Goal: Information Seeking & Learning: Understand process/instructions

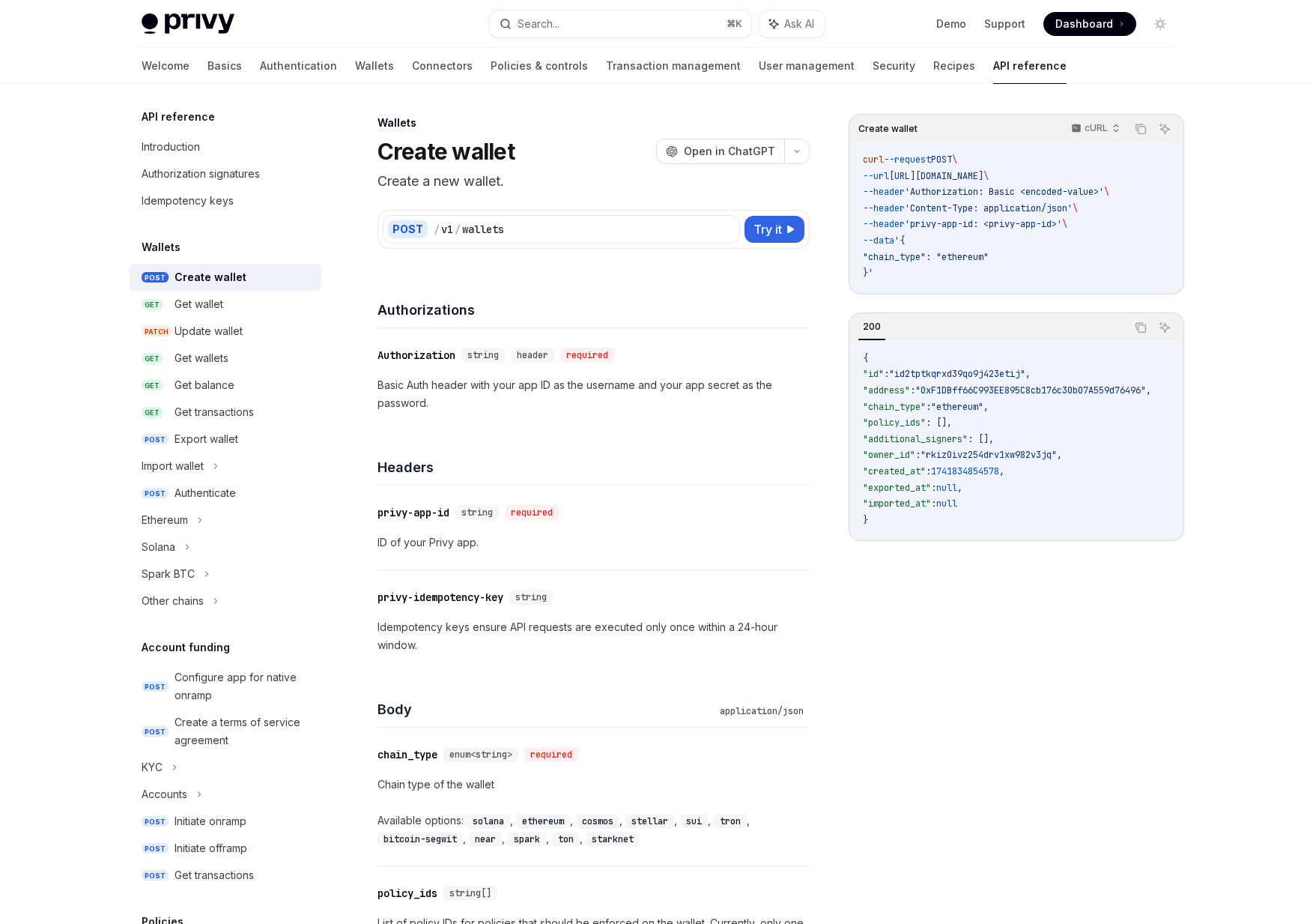
scroll to position [11, 0]
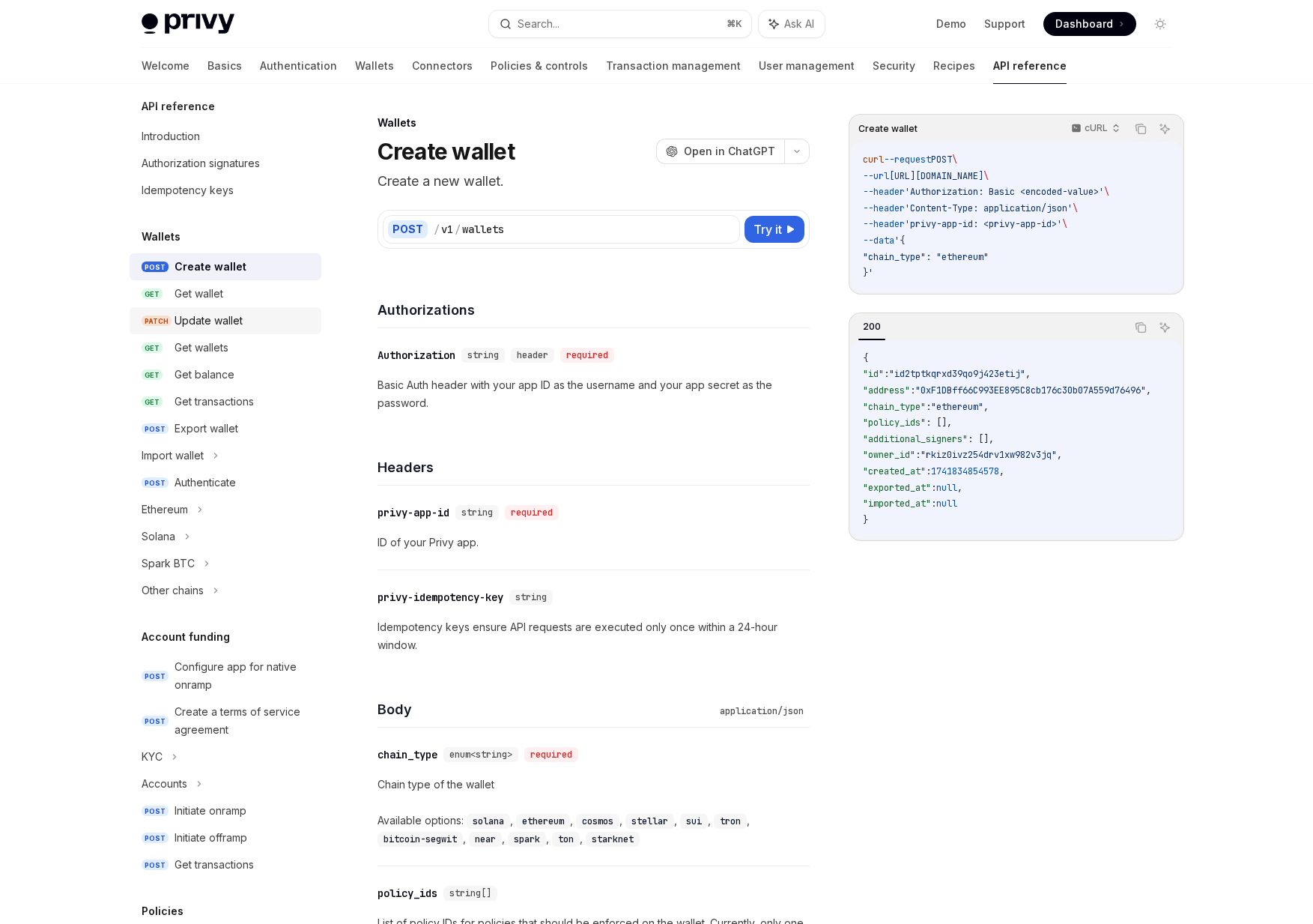
click at [183, 330] on link "PATCH Update wallet" at bounding box center [225, 321] width 191 height 27
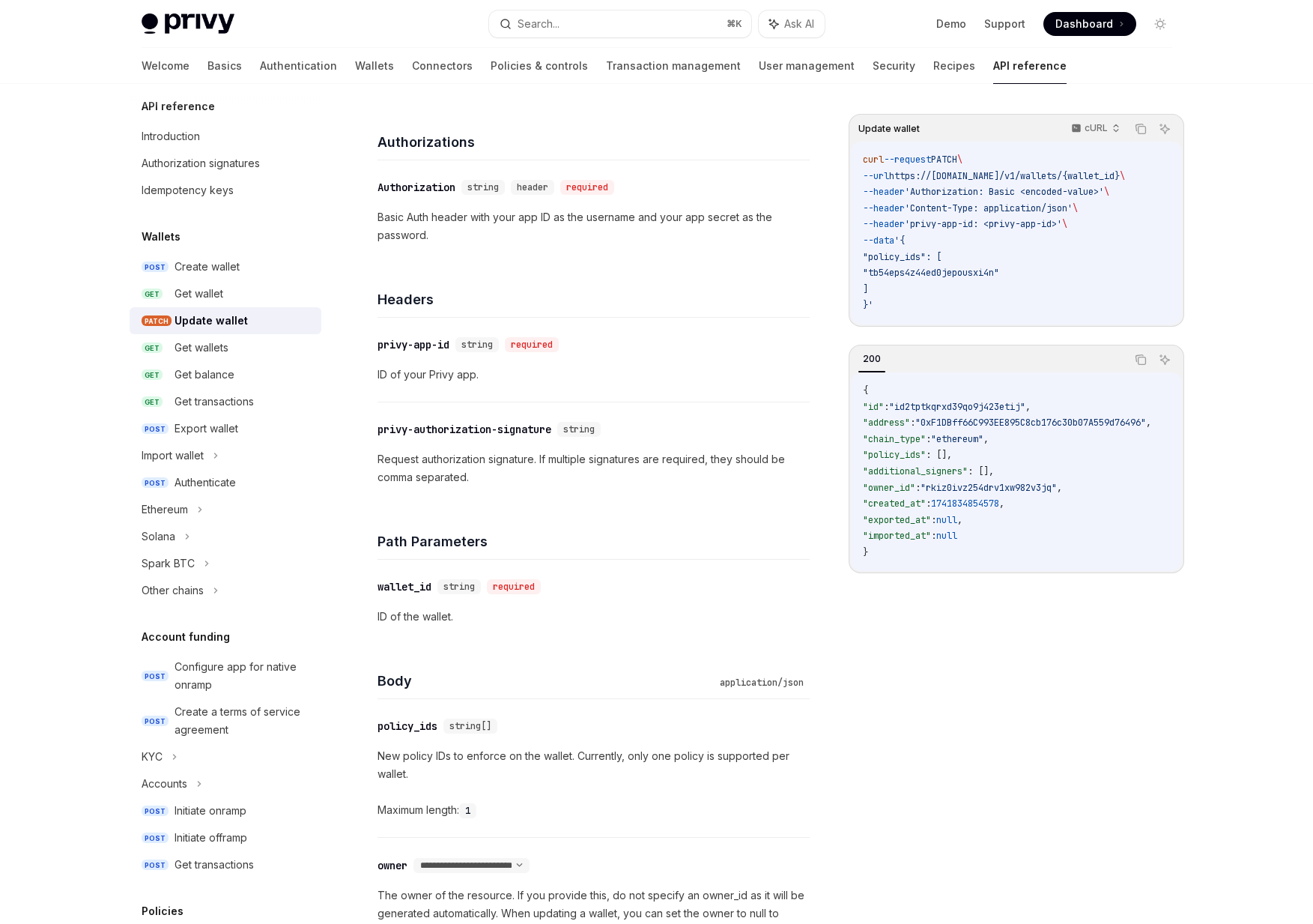
scroll to position [172, 0]
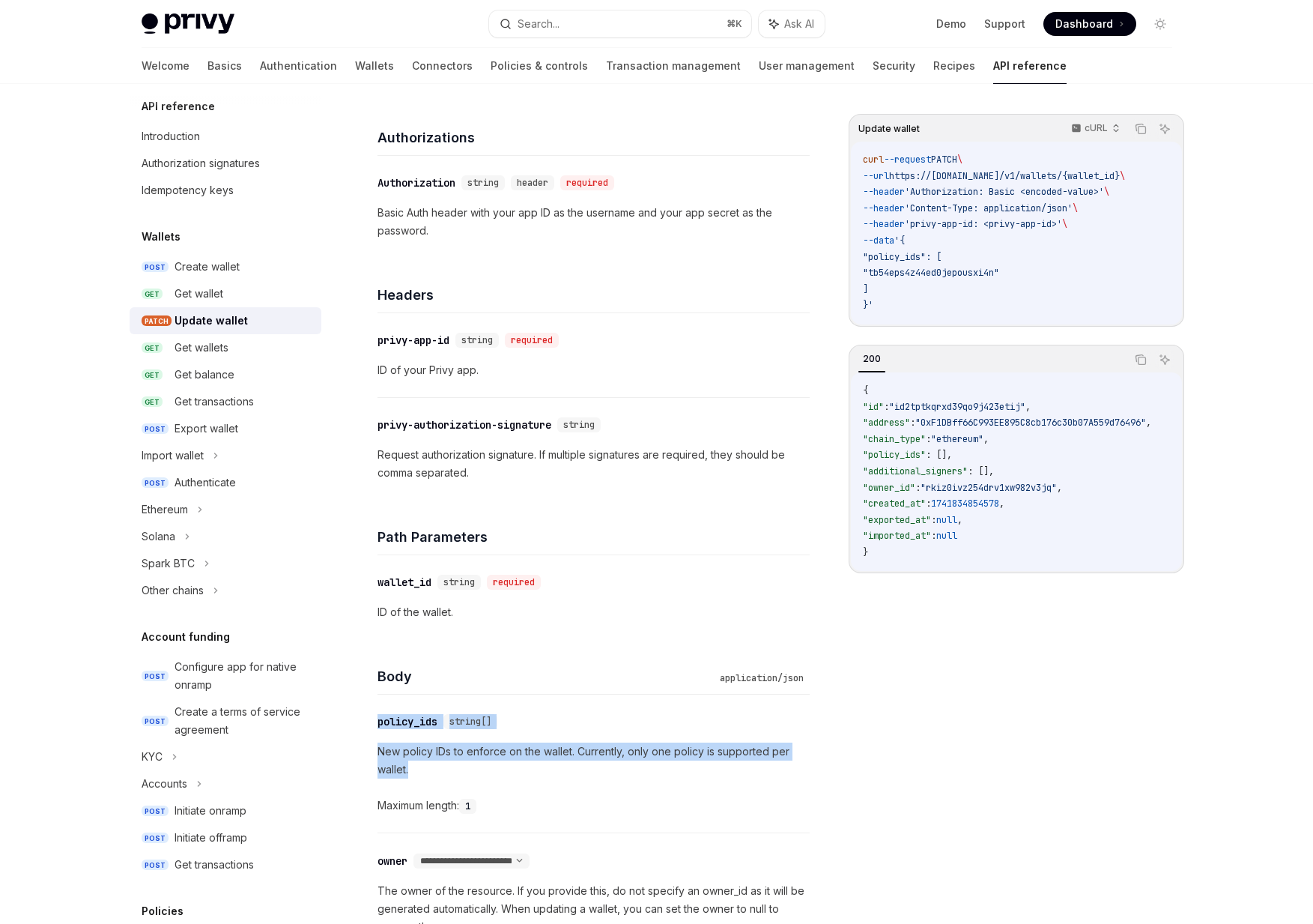
drag, startPoint x: 484, startPoint y: 772, endPoint x: 415, endPoint y: 710, distance: 92.8
click at [415, 710] on div "​ policy_ids string[] New policy IDs to enforce on the wallet. Currently, only …" at bounding box center [593, 763] width 432 height 138
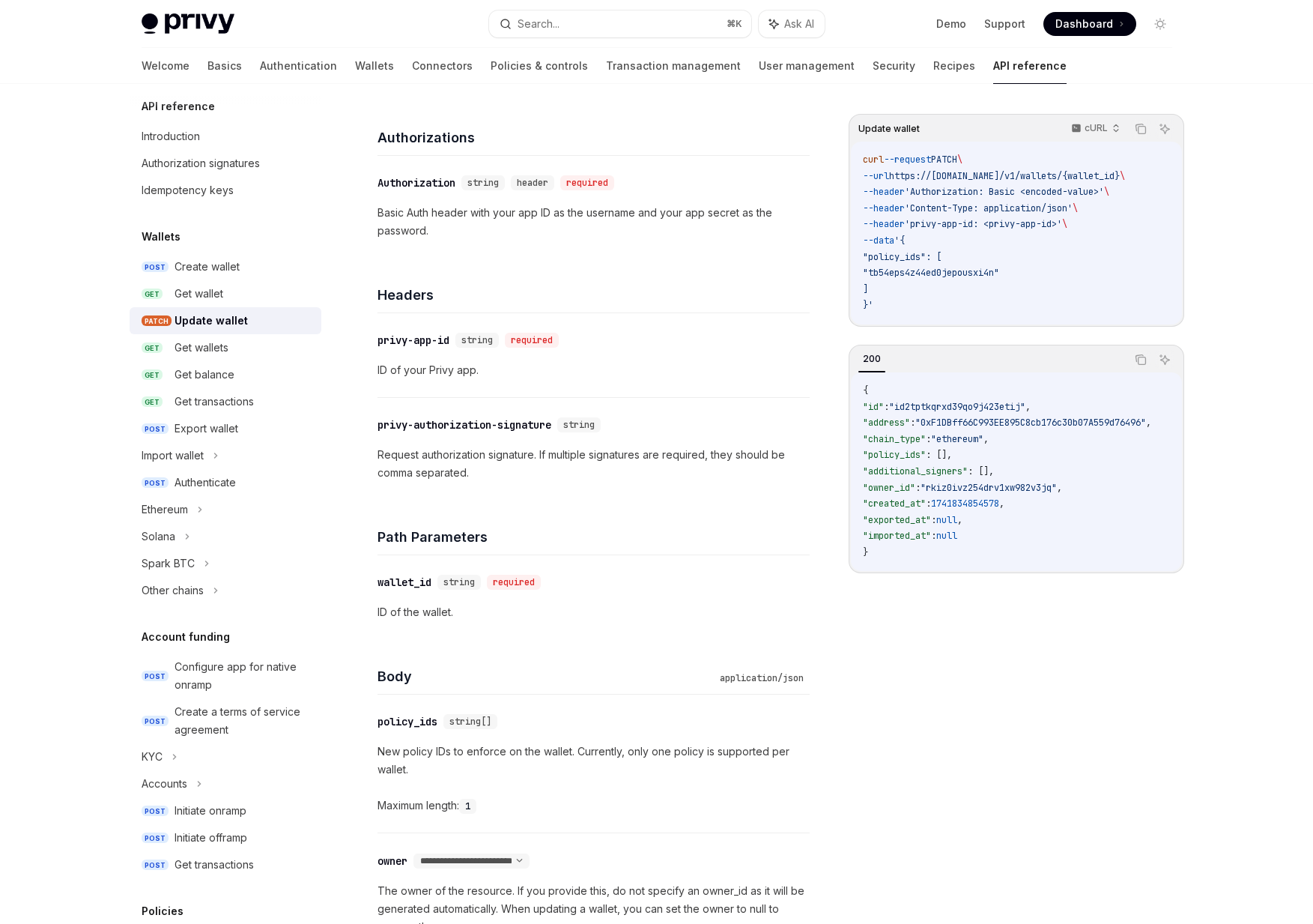
click at [408, 730] on div "​ policy_ids string[] New policy IDs to enforce on the wallet. Currently, only …" at bounding box center [593, 763] width 432 height 138
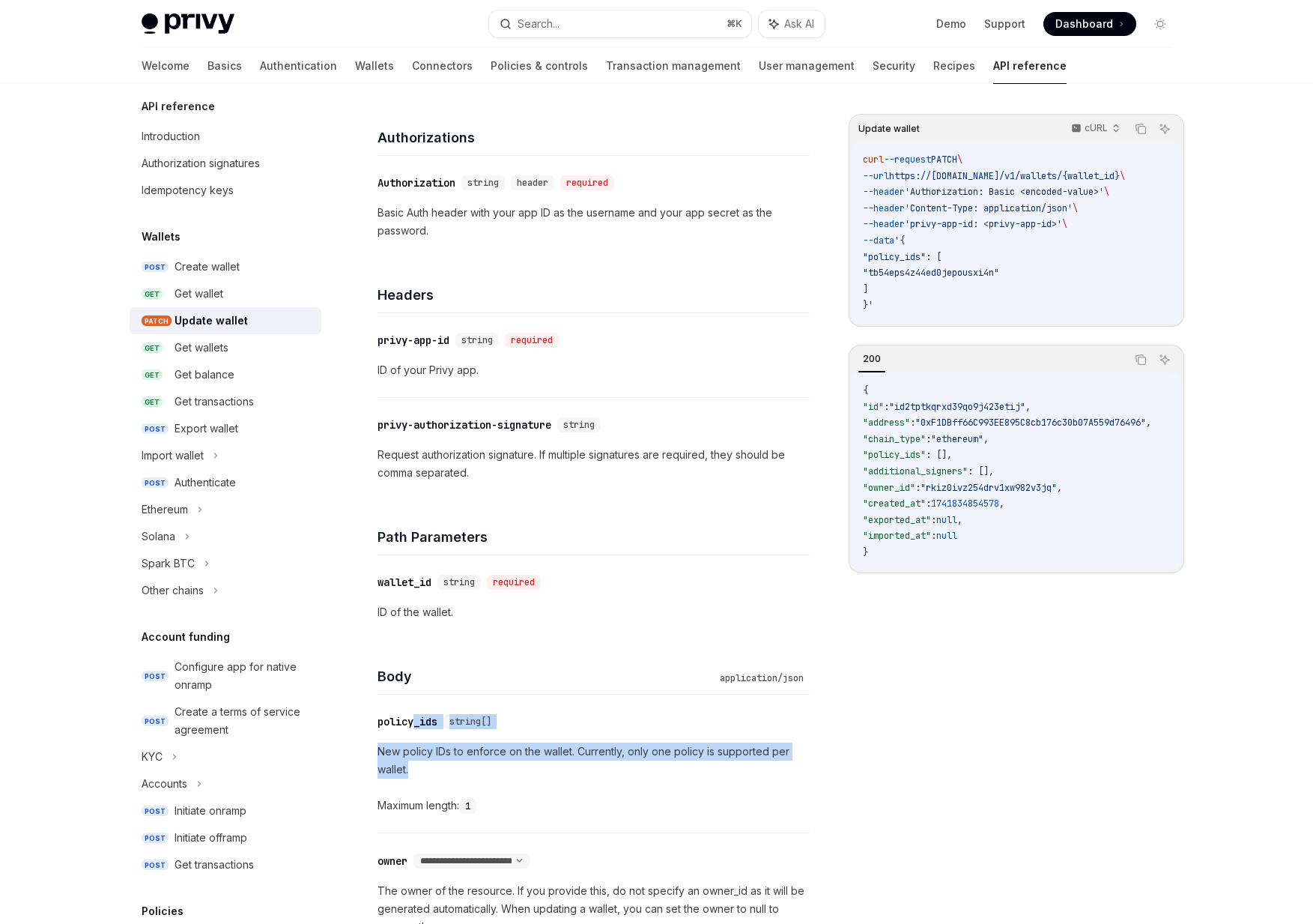
drag, startPoint x: 417, startPoint y: 717, endPoint x: 450, endPoint y: 775, distance: 66.7
click at [450, 775] on div "​ policy_ids string[] New policy IDs to enforce on the wallet. Currently, only …" at bounding box center [593, 763] width 432 height 138
click at [208, 268] on div "Create wallet" at bounding box center [207, 266] width 65 height 18
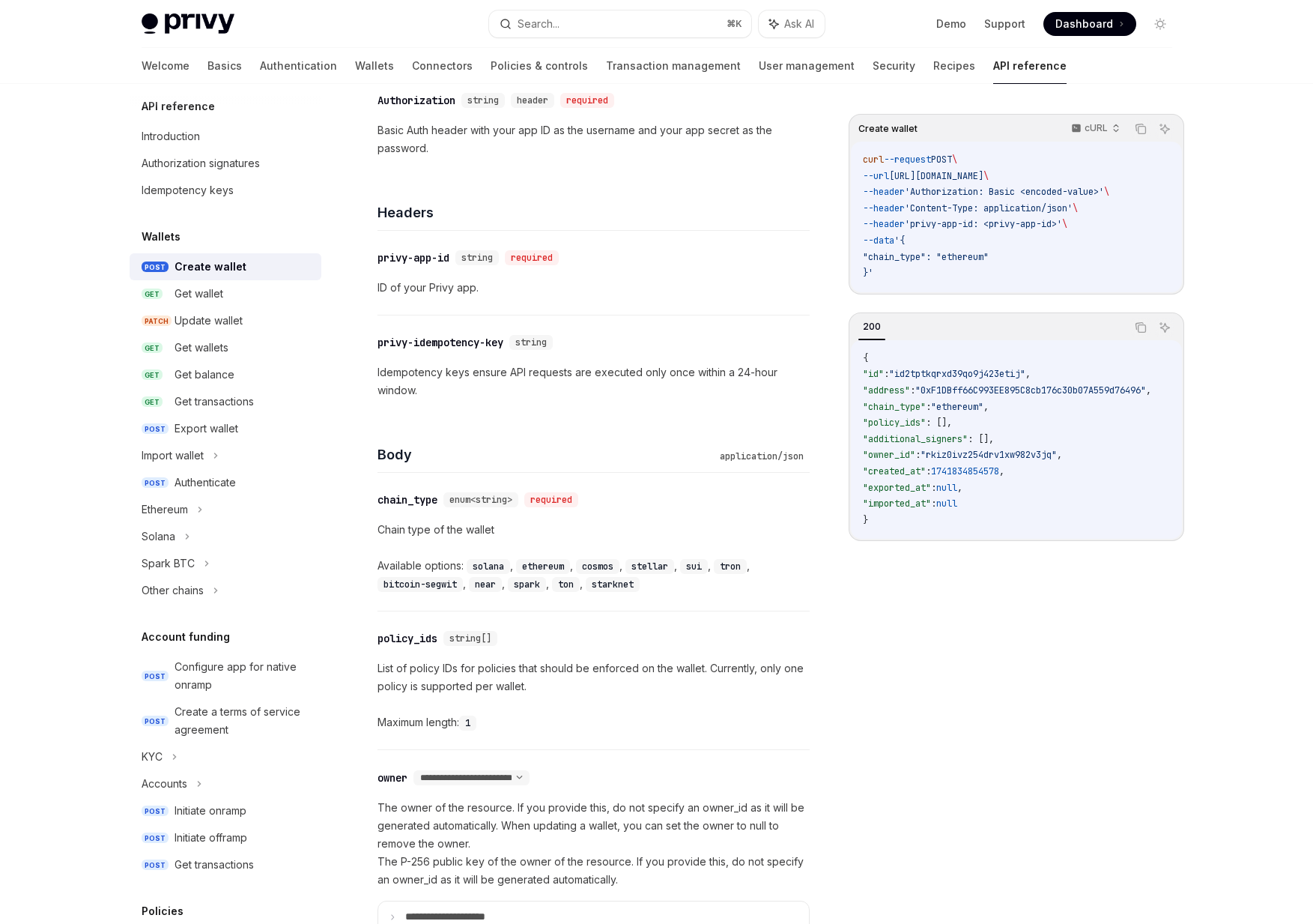
scroll to position [509, 0]
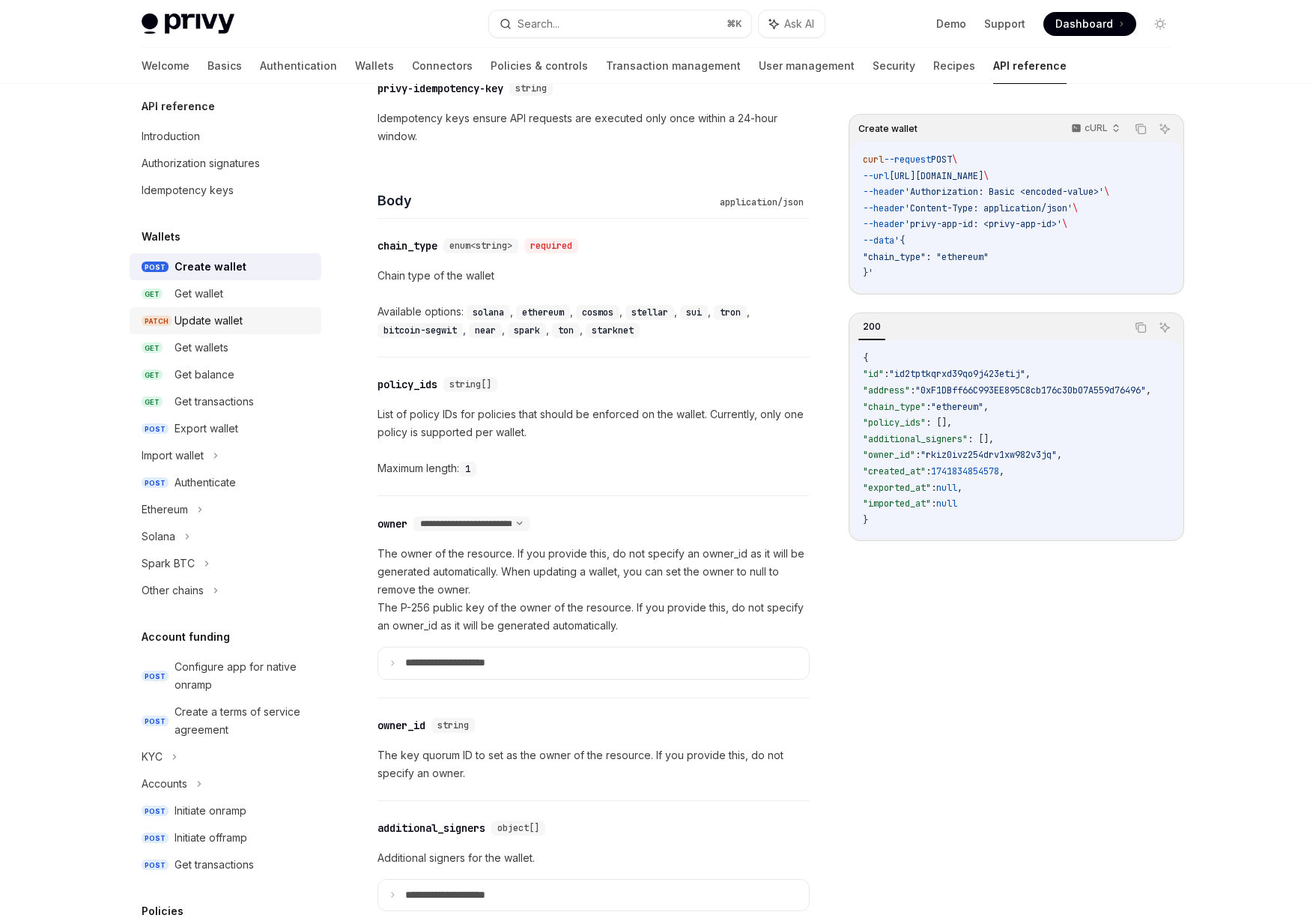
click at [207, 312] on div "Update wallet" at bounding box center [208, 320] width 68 height 18
type textarea "*"
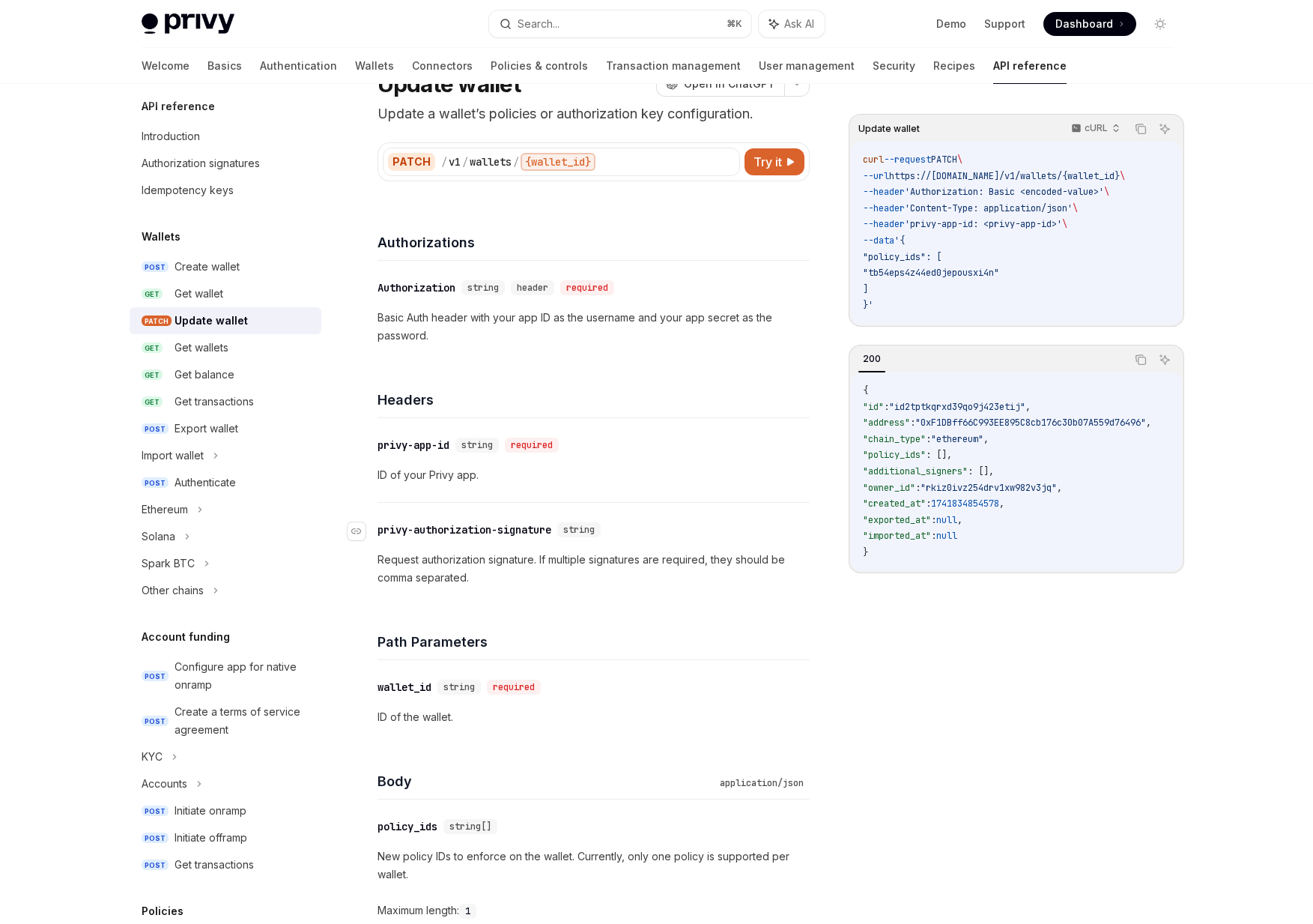
scroll to position [268, 0]
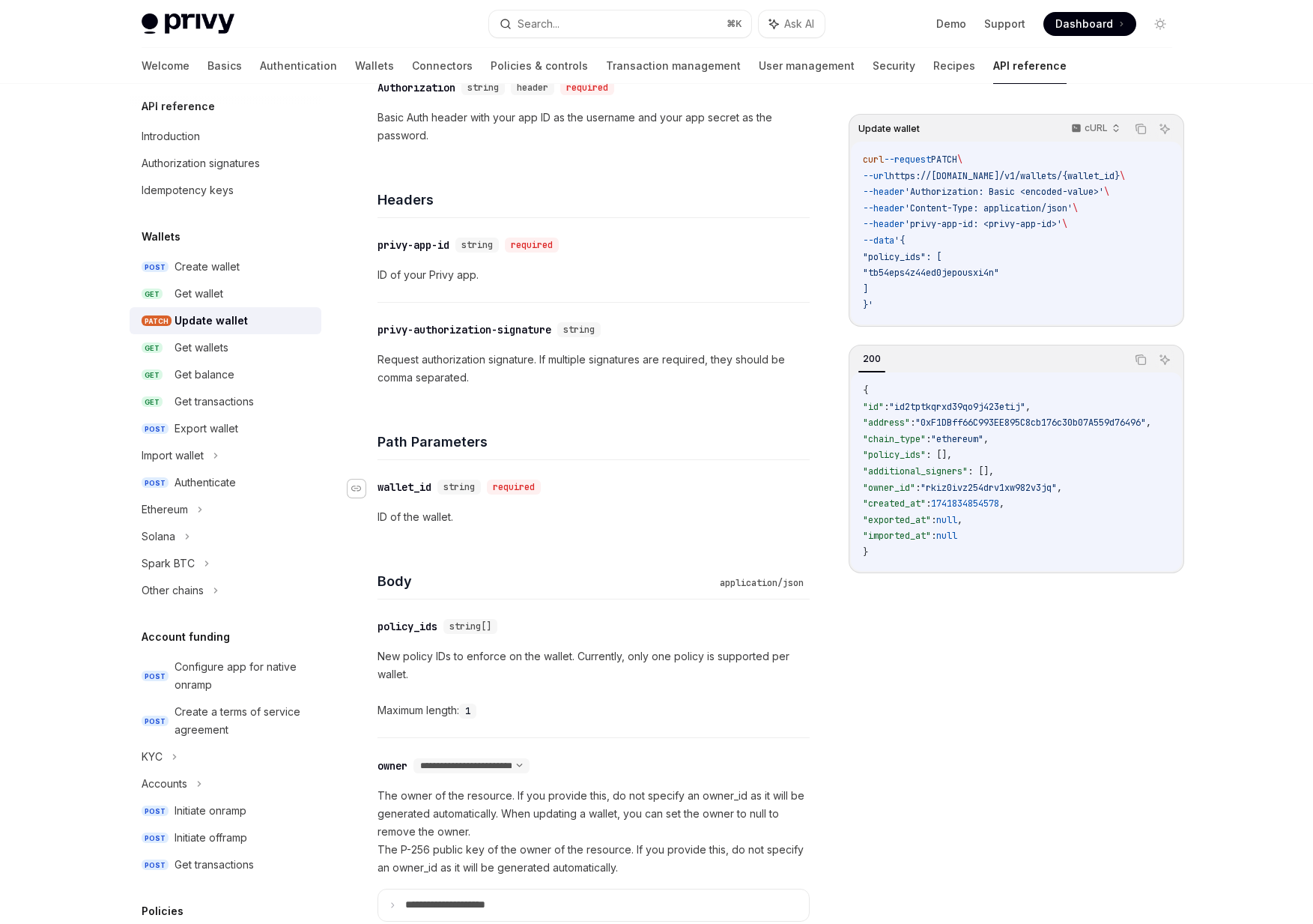
click at [357, 487] on icon "Navigate to header" at bounding box center [357, 489] width 11 height 6
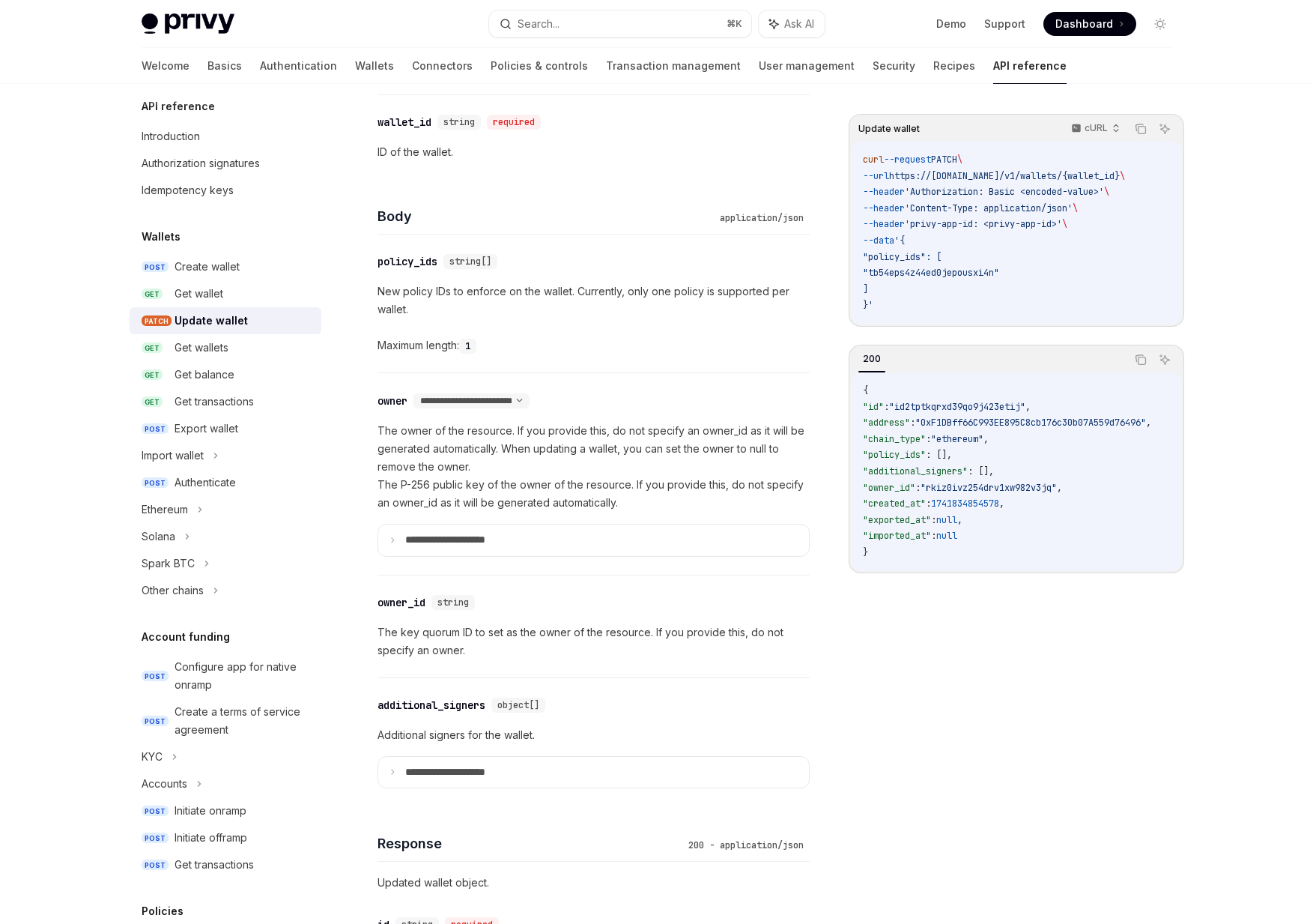
scroll to position [646, 0]
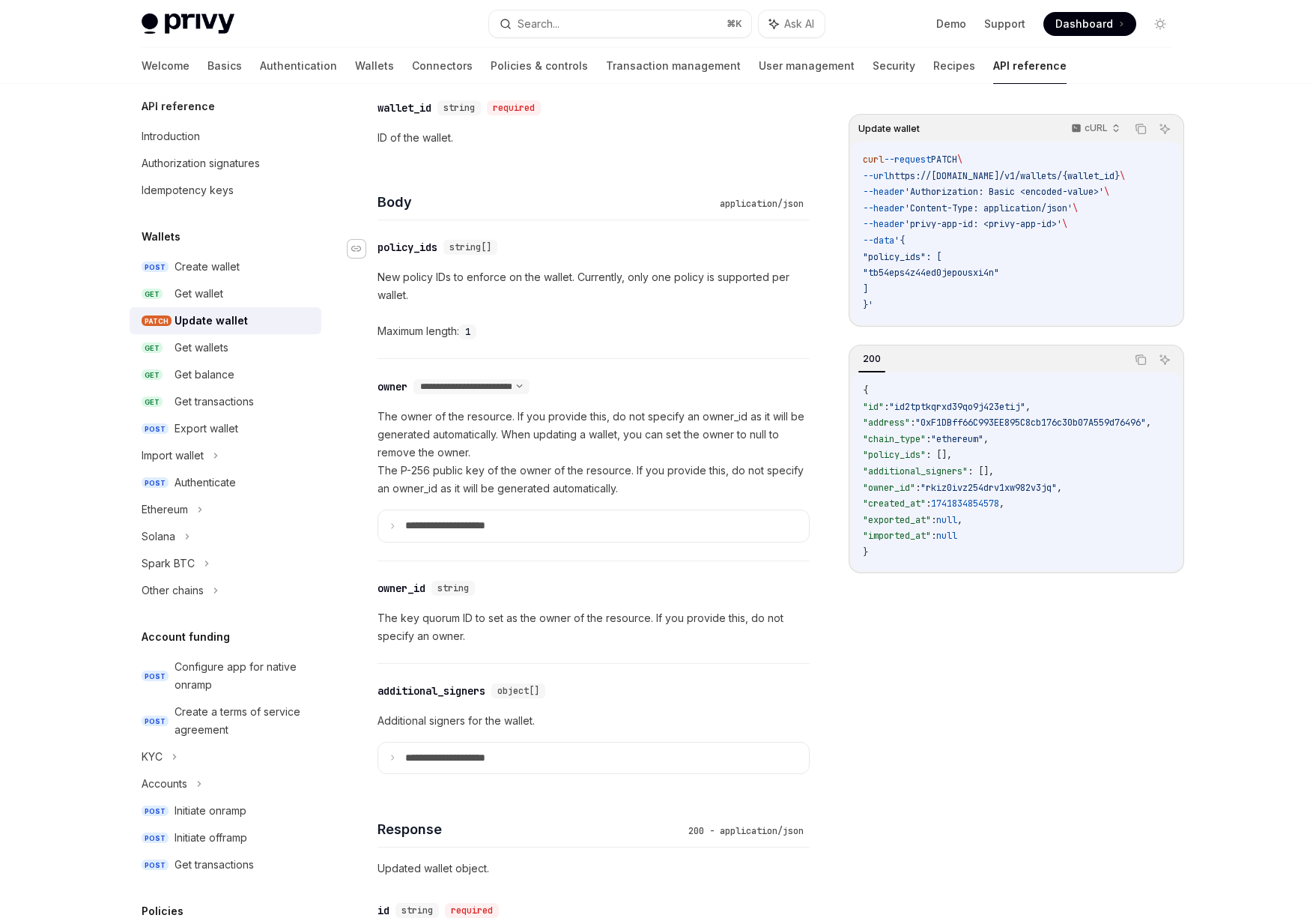
click at [360, 251] on icon "Navigate to header" at bounding box center [357, 249] width 11 height 9
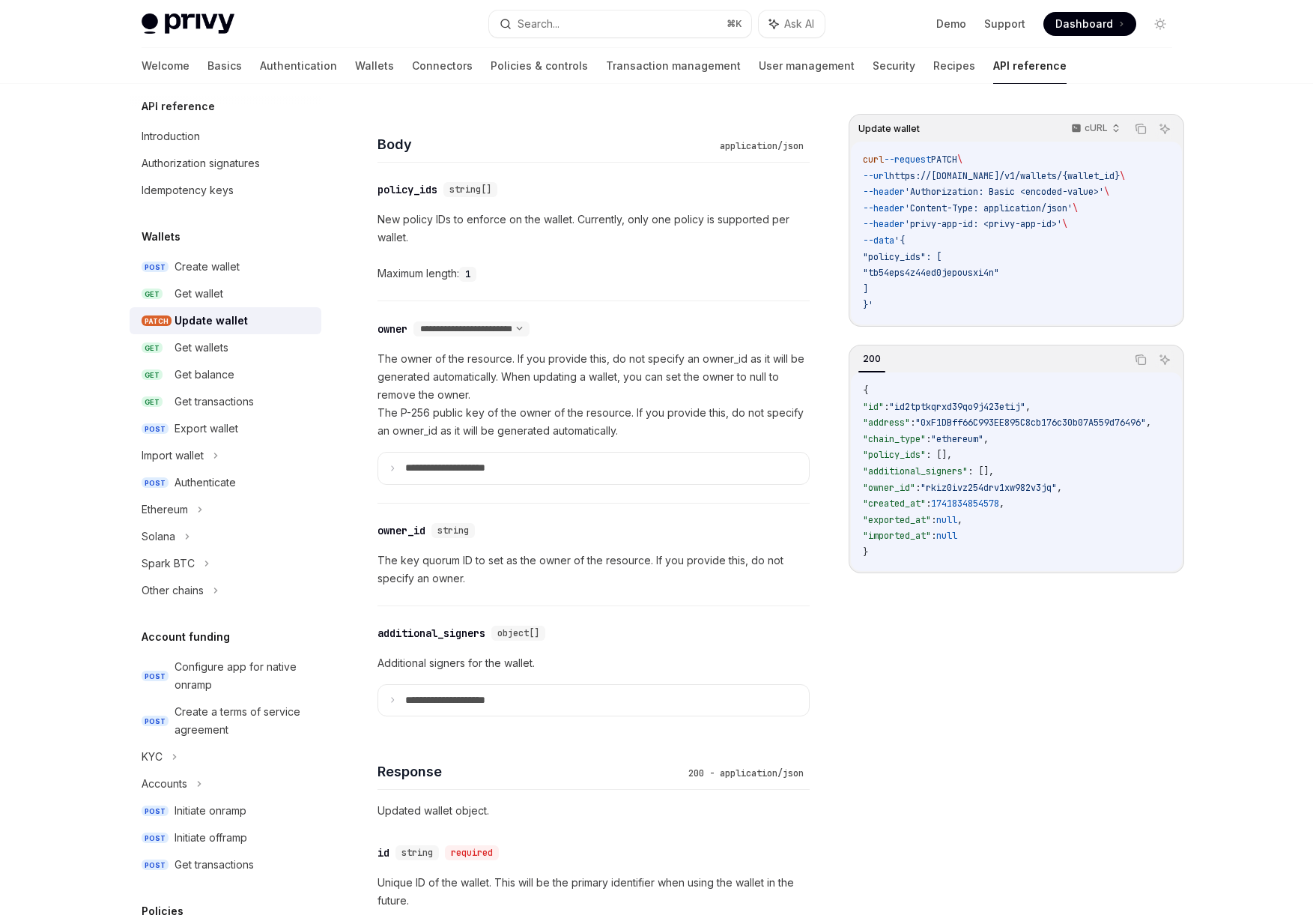
scroll to position [702, 0]
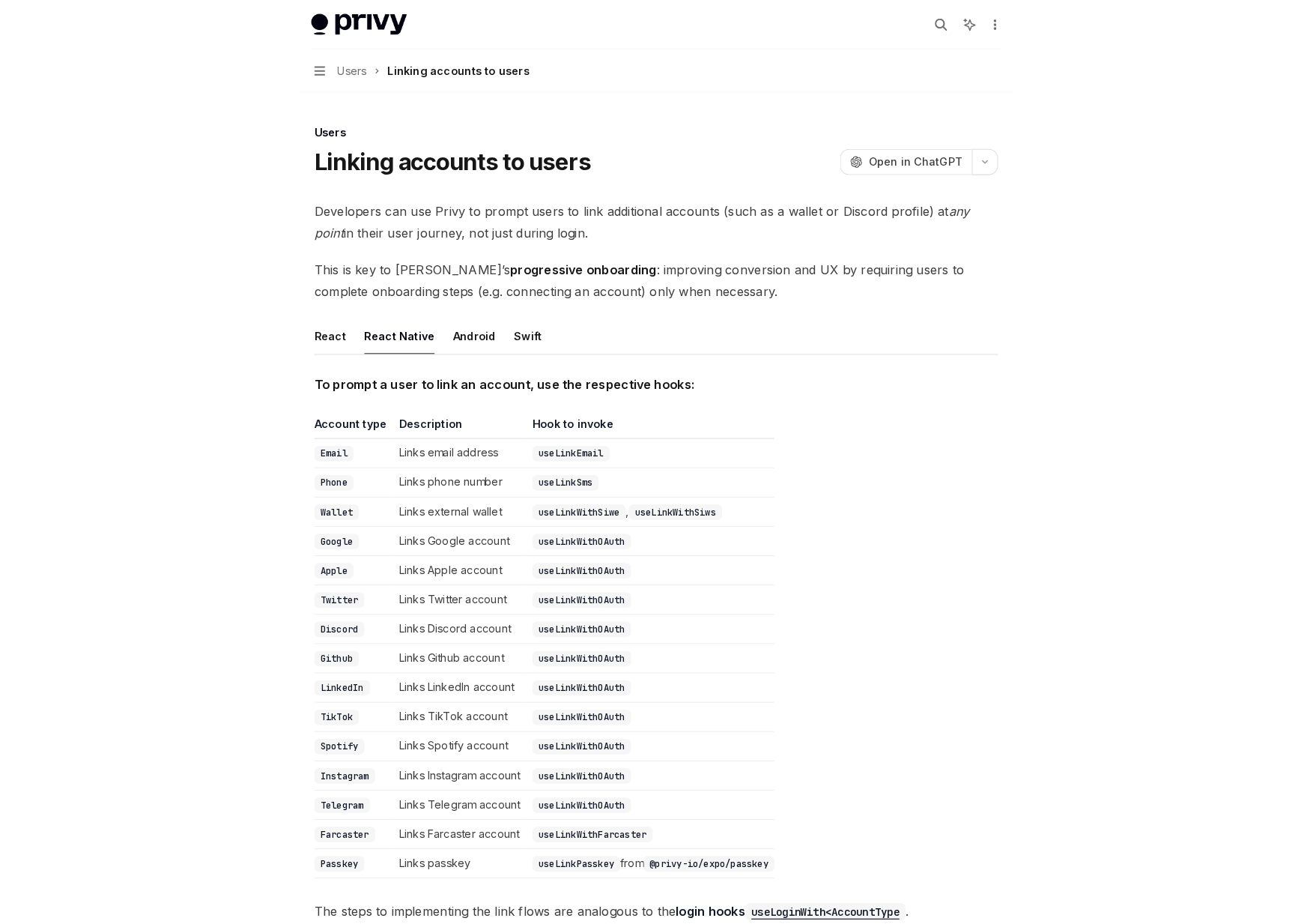
scroll to position [210, 0]
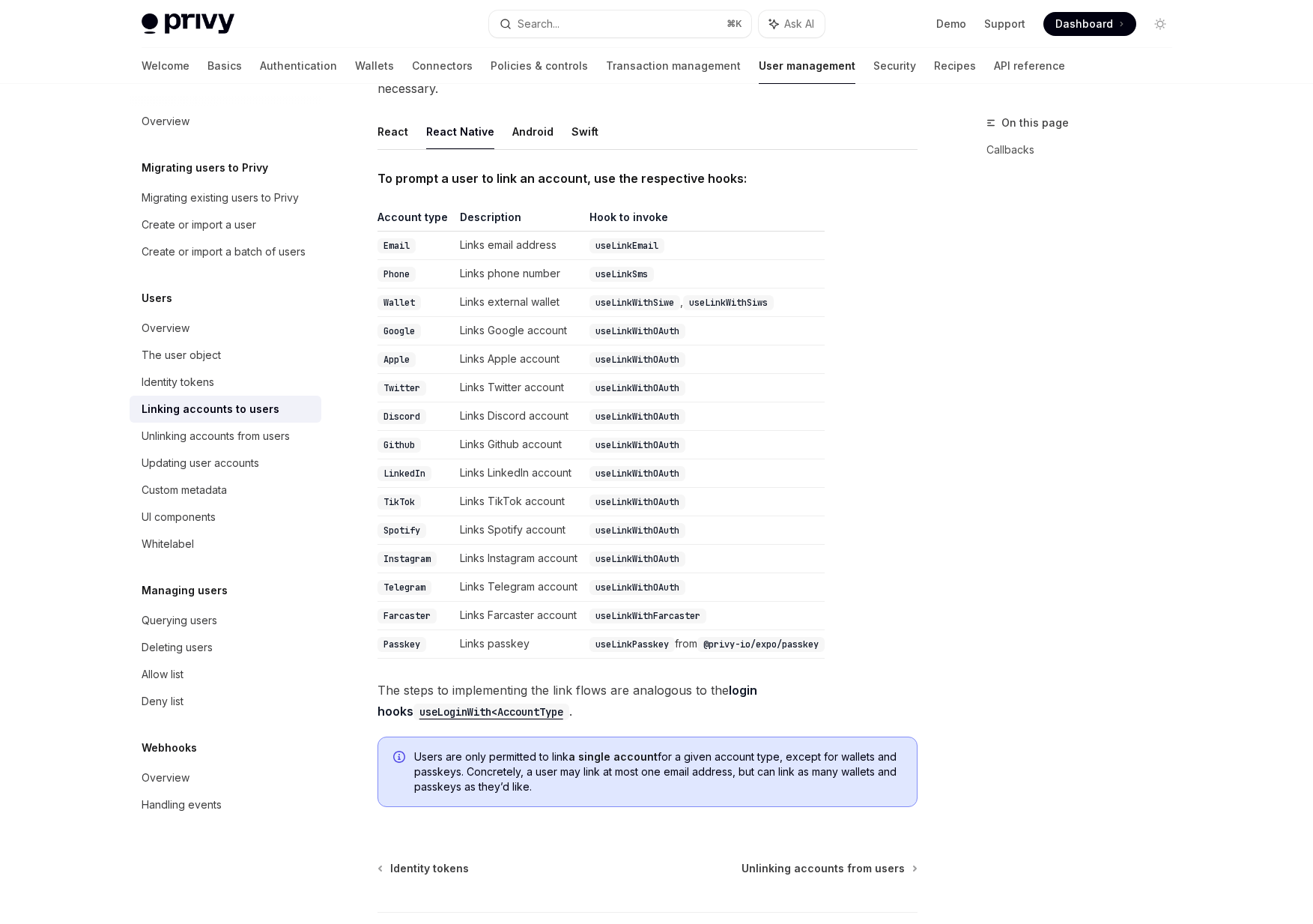
click at [693, 305] on table "Account type Description Hook to invoke Email Links email address useLinkEmail …" at bounding box center [647, 434] width 540 height 449
click at [624, 580] on code "useLinkWithOAuth" at bounding box center [637, 587] width 96 height 15
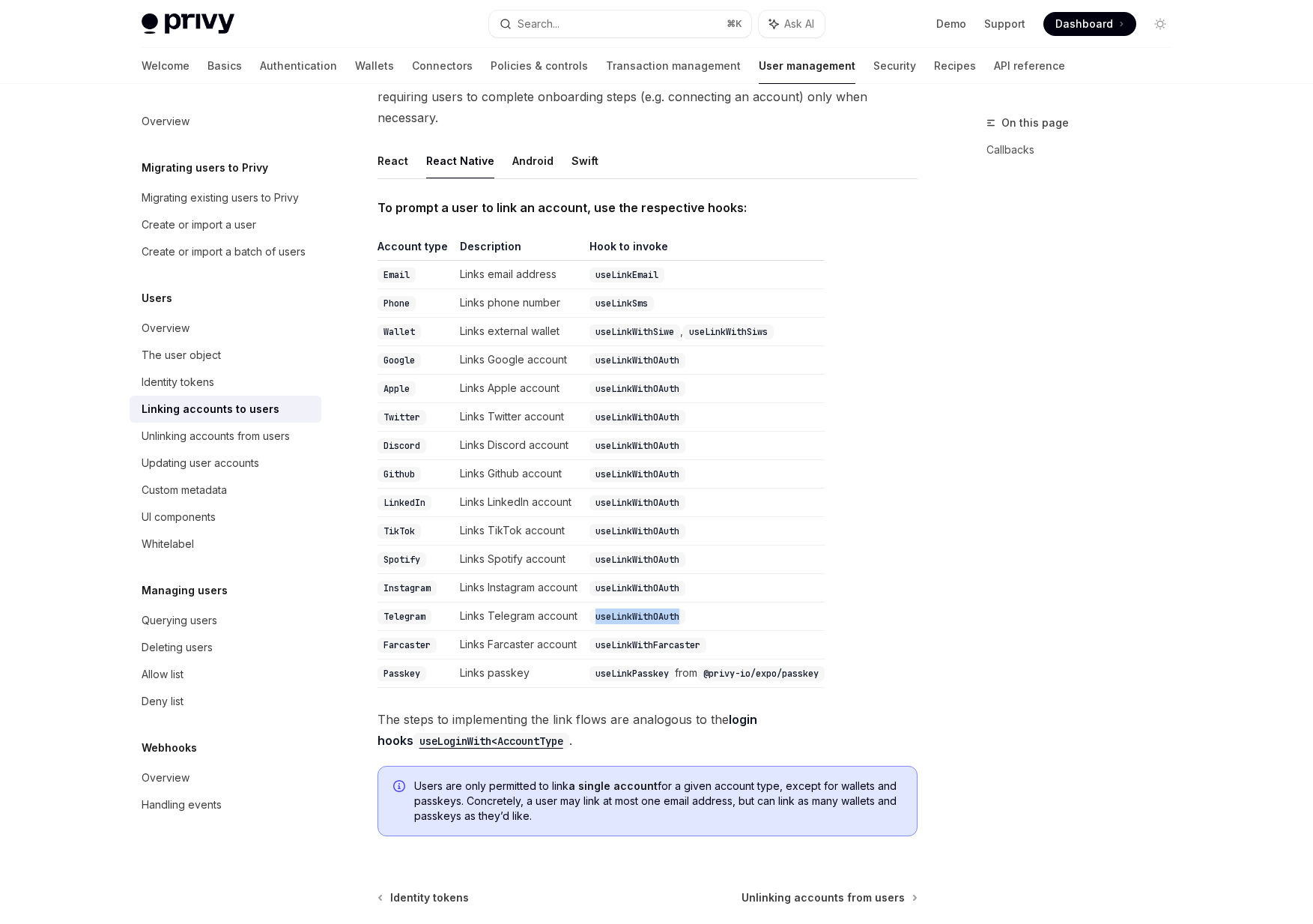
copy code "useLinkWithOAuth"
click at [644, 609] on code "useLinkWithOAuth" at bounding box center [637, 616] width 96 height 15
click at [393, 143] on button "React" at bounding box center [393, 161] width 31 height 35
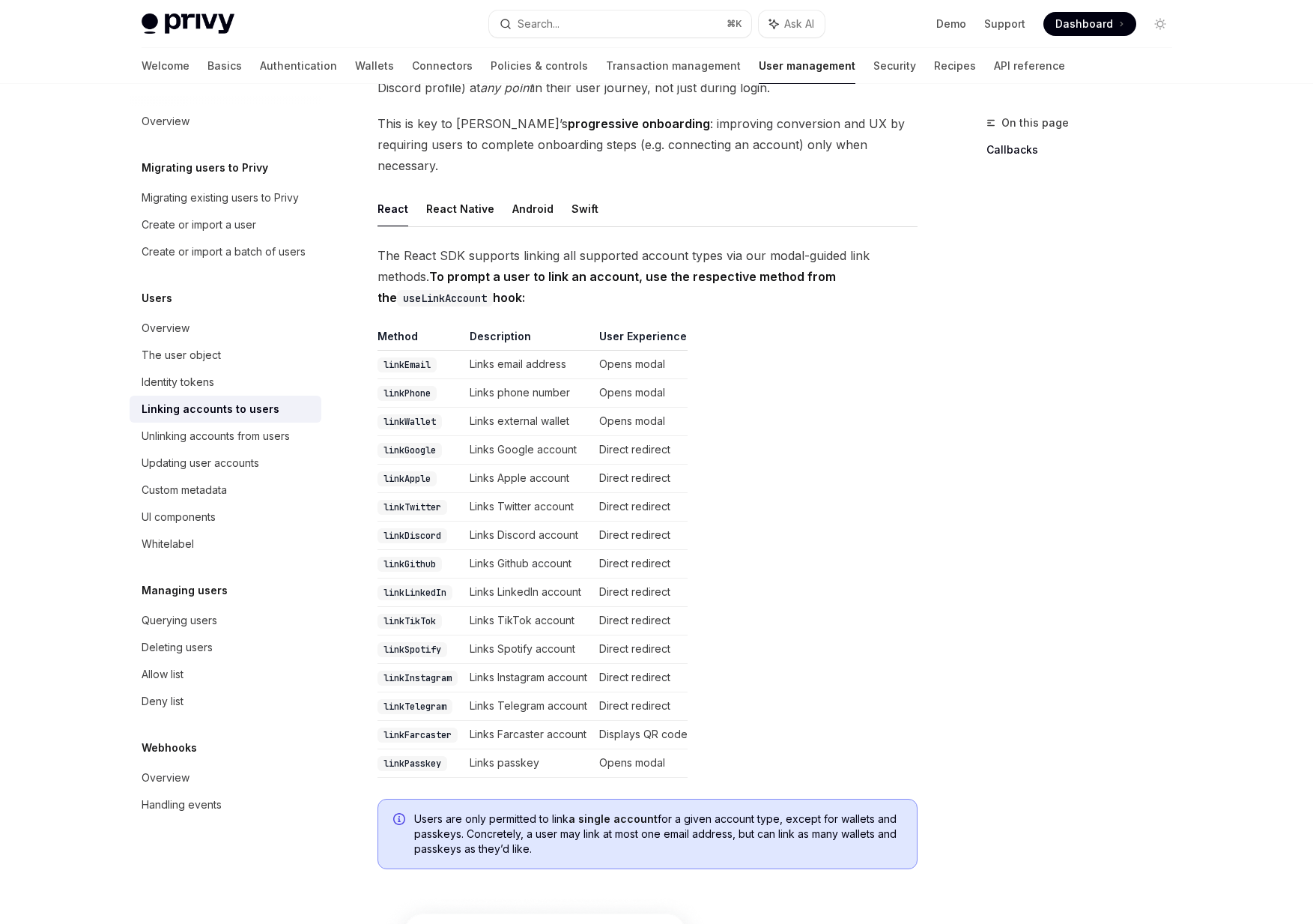
scroll to position [75, 0]
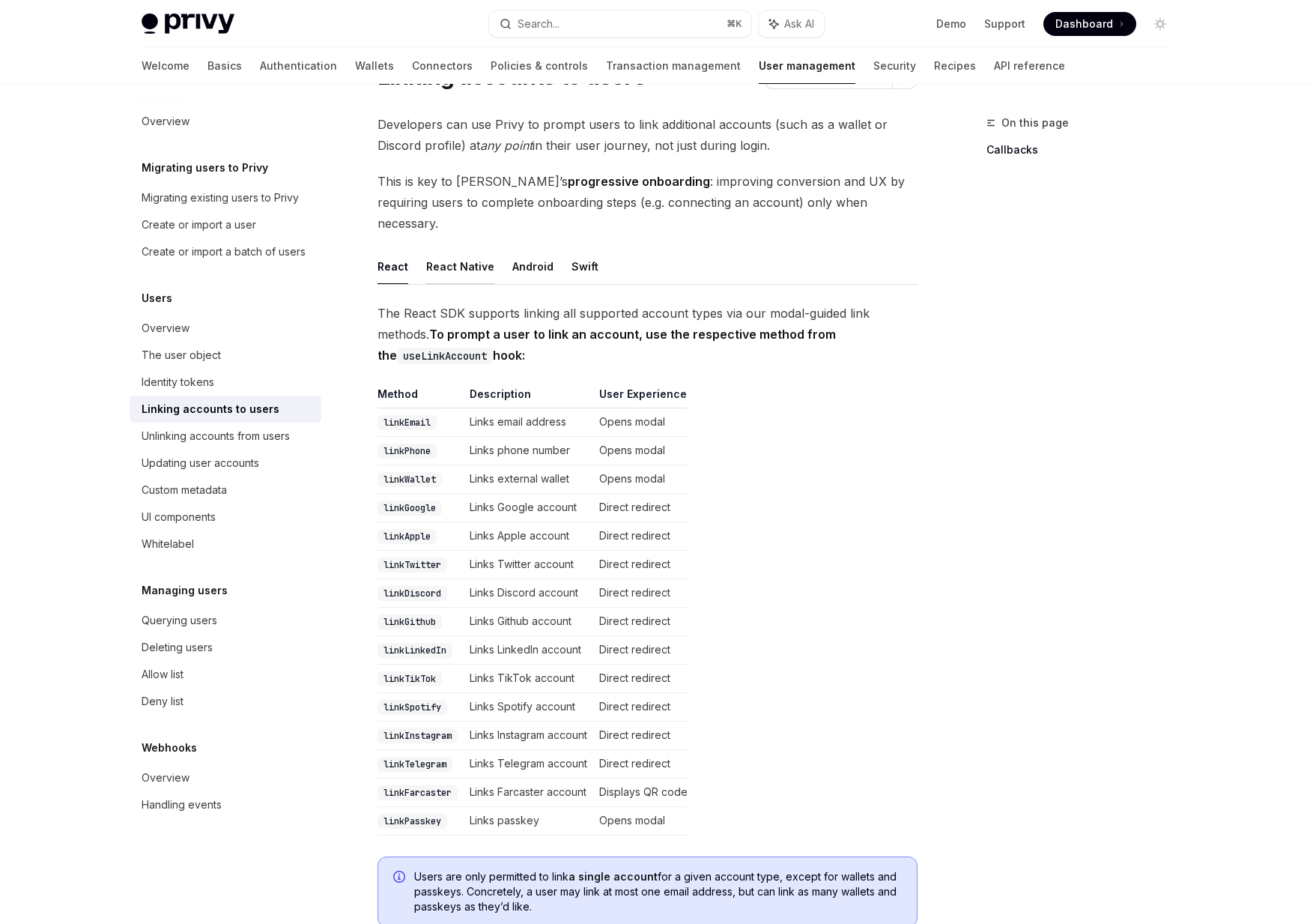
click at [456, 249] on button "React Native" at bounding box center [460, 267] width 68 height 35
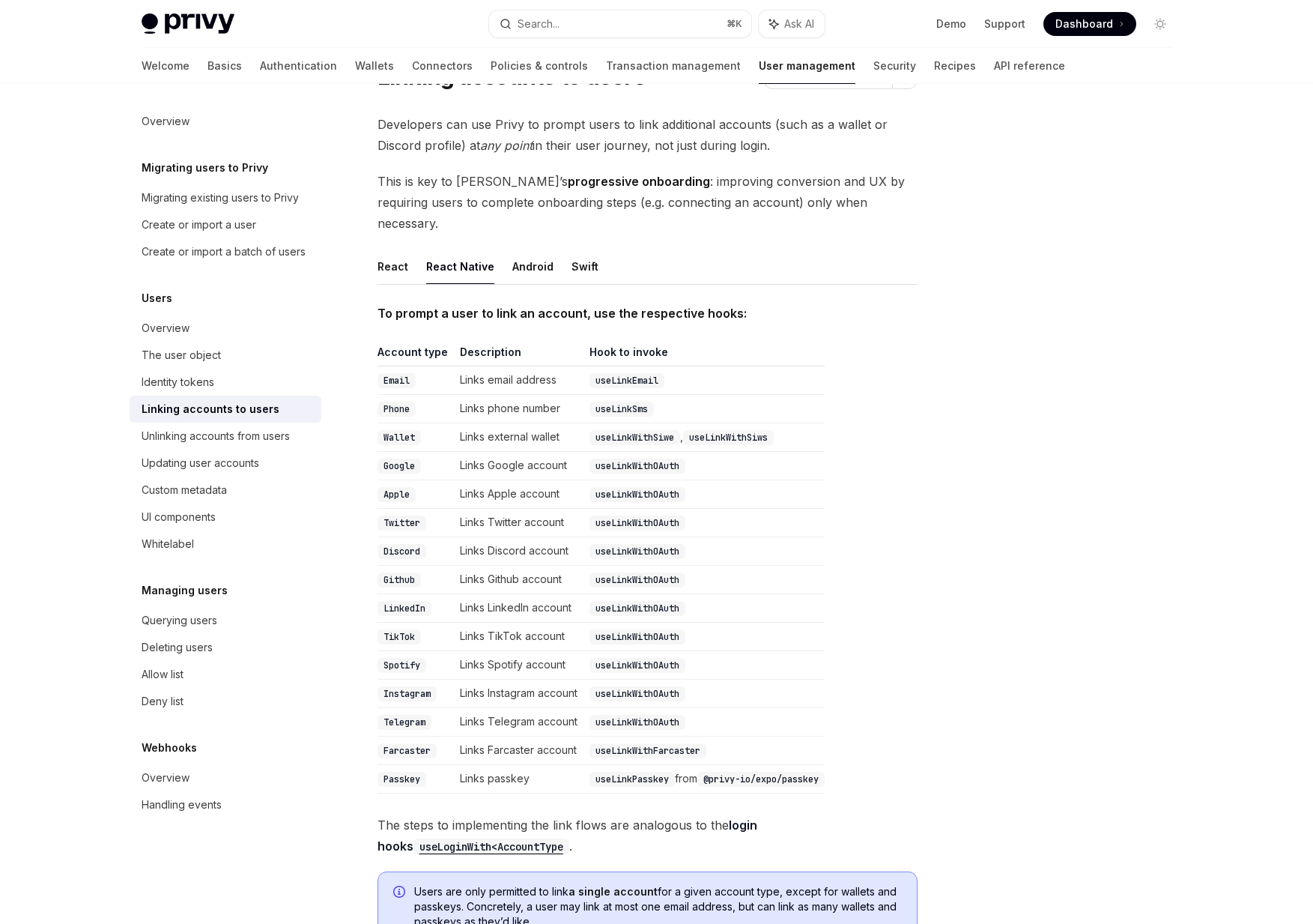
scroll to position [307, 0]
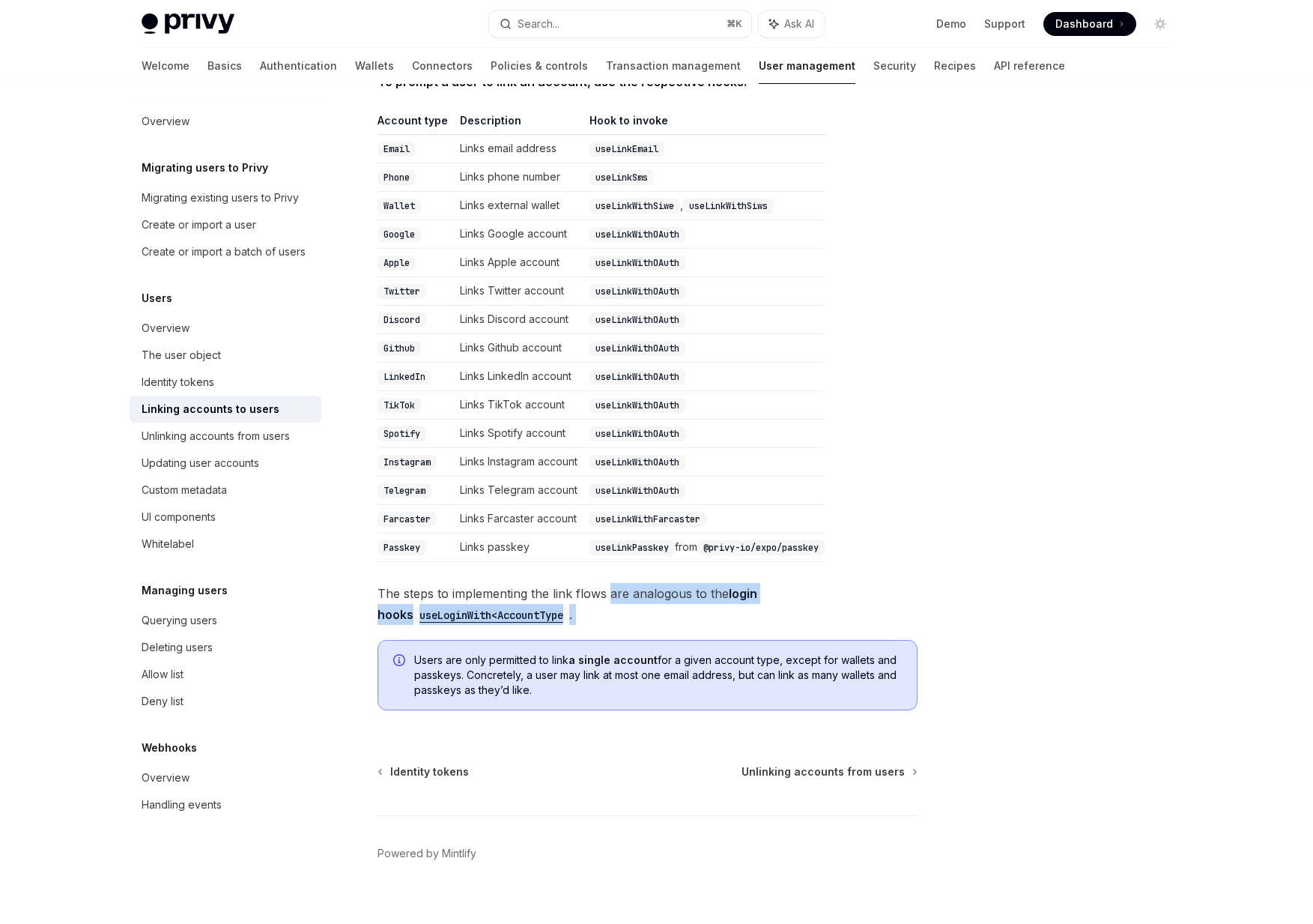
drag, startPoint x: 608, startPoint y: 564, endPoint x: 690, endPoint y: 611, distance: 94.5
click at [690, 611] on div "To prompt a user to link an account, use the respective hooks: Account type Des…" at bounding box center [647, 397] width 540 height 651
drag, startPoint x: 703, startPoint y: 606, endPoint x: 707, endPoint y: 690, distance: 84.1
click at [693, 690] on div "To prompt a user to link an account, use the respective hooks: Account type Des…" at bounding box center [647, 397] width 540 height 651
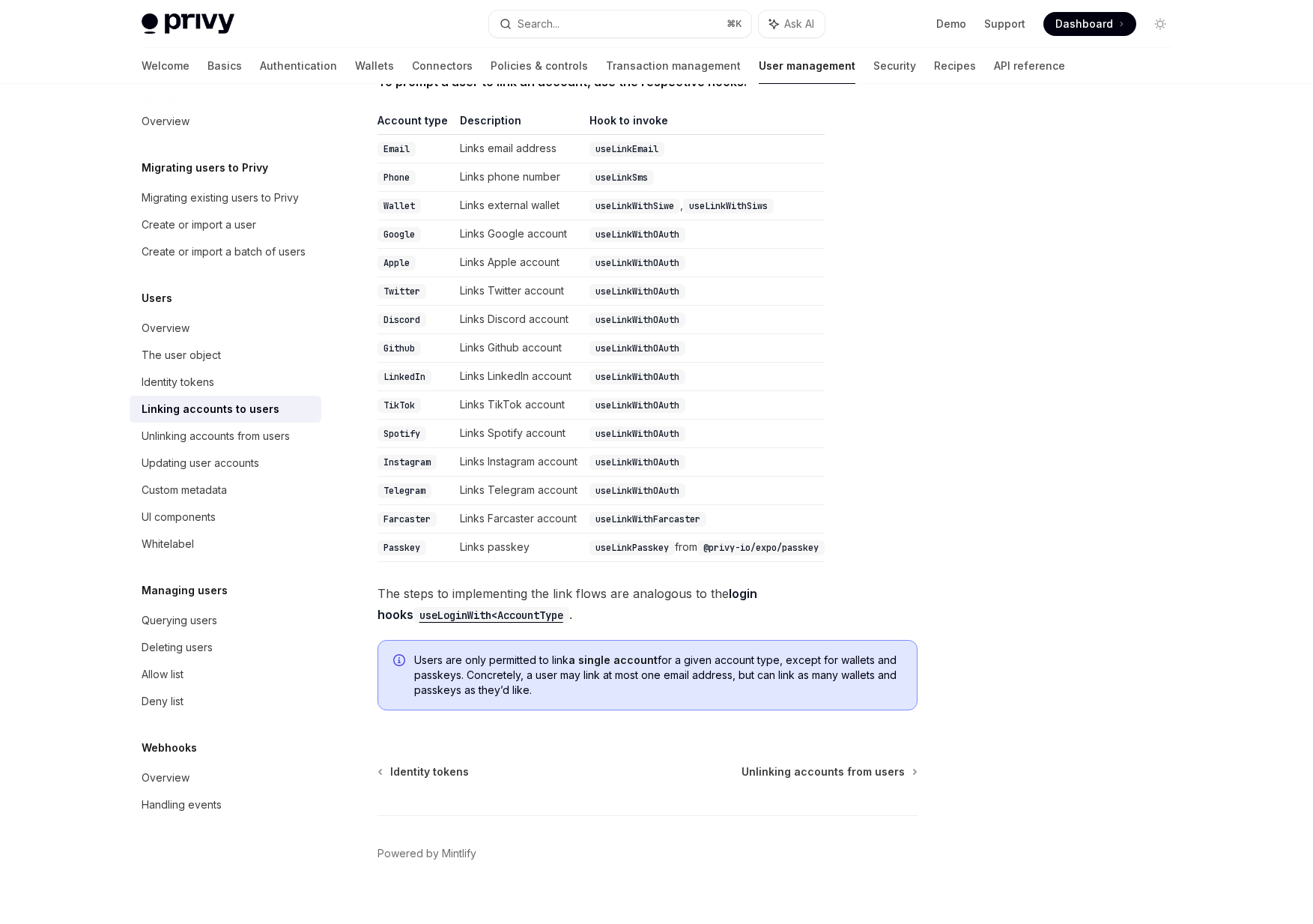
click at [693, 604] on div "To prompt a user to link an account, use the respective hooks: Account type Des…" at bounding box center [647, 397] width 540 height 651
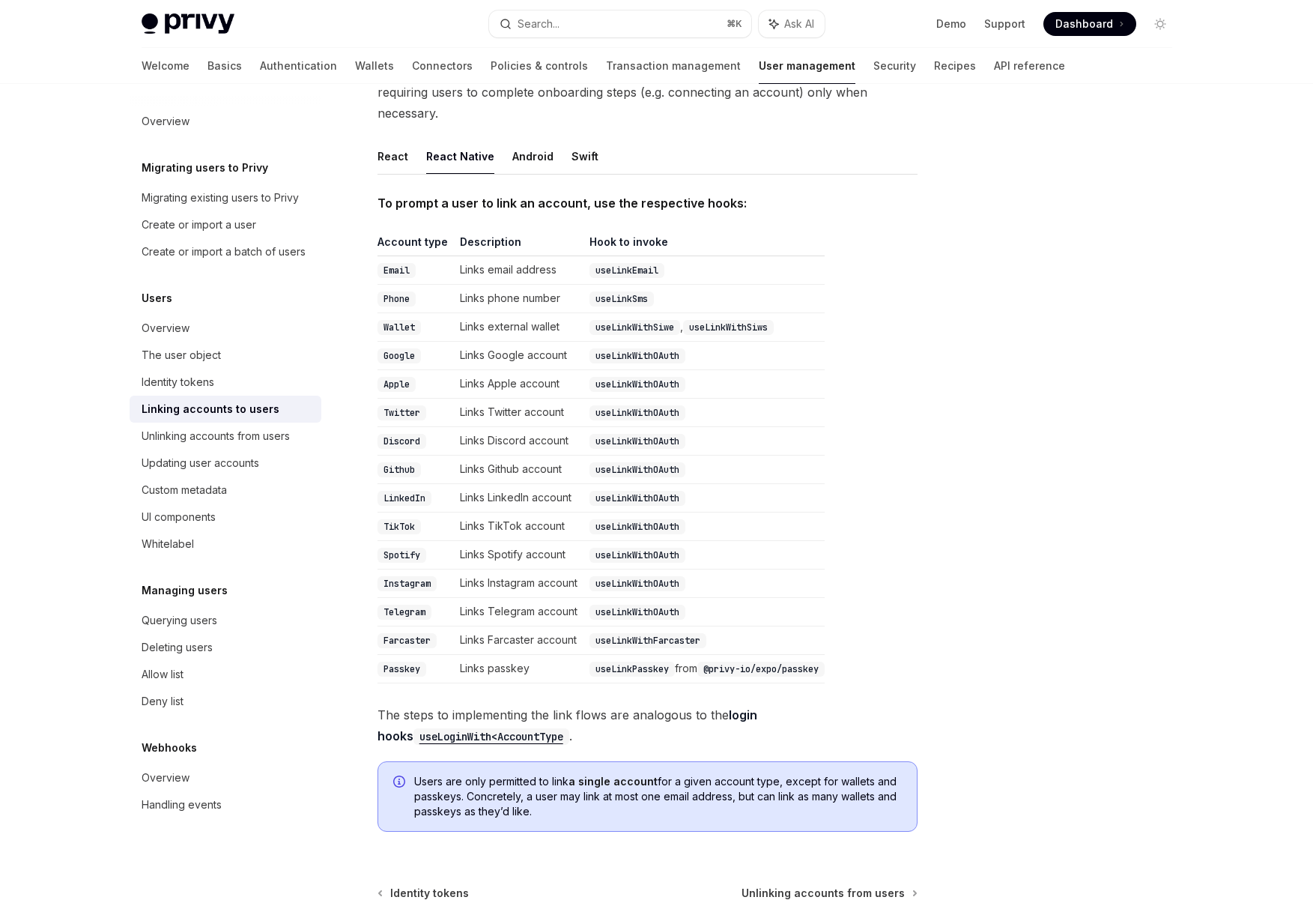
scroll to position [47, 0]
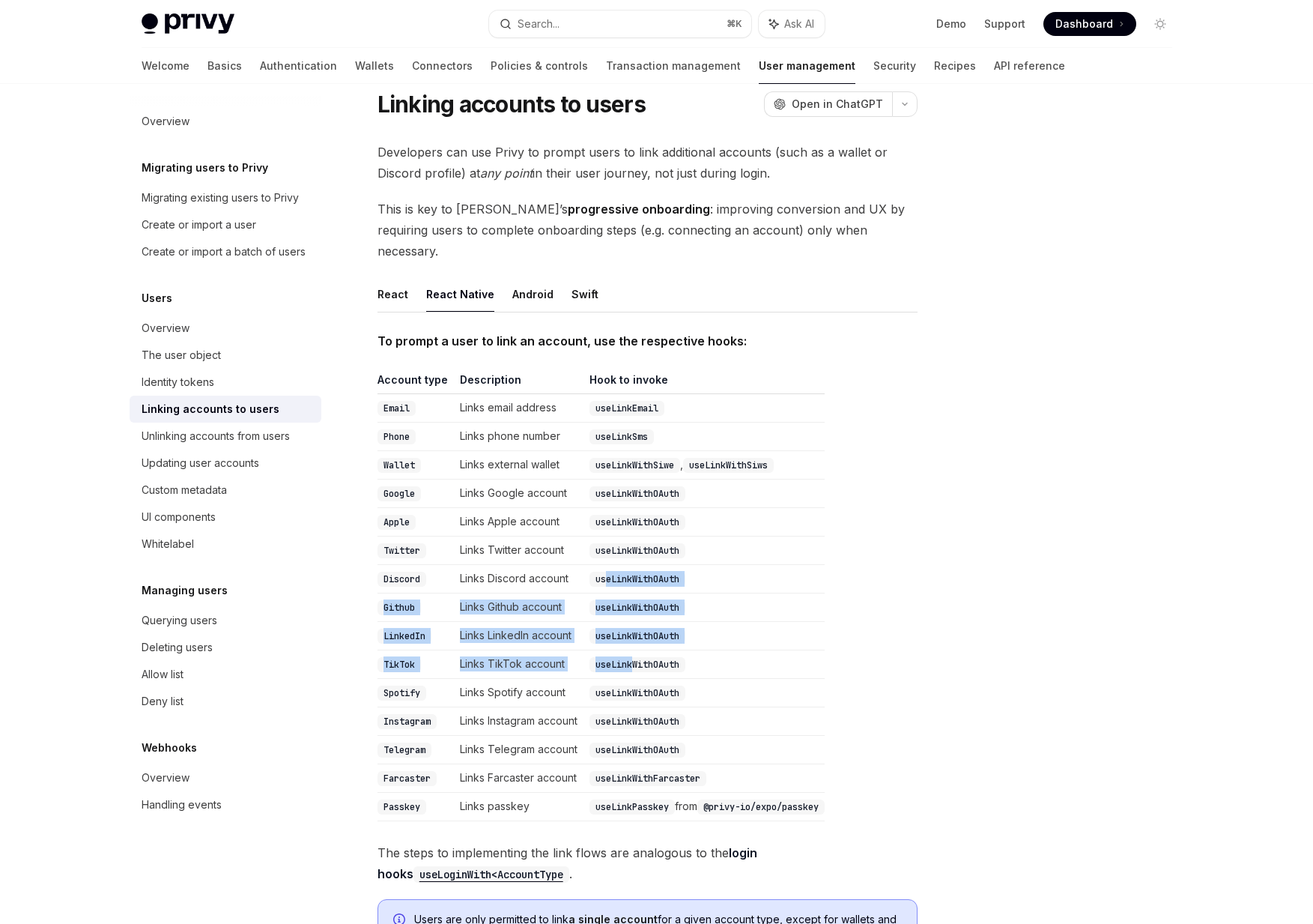
drag, startPoint x: 635, startPoint y: 643, endPoint x: 607, endPoint y: 550, distance: 97.1
click at [607, 550] on tbody "Email Links email address useLinkEmail Phone Links phone number useLinkSms Wall…" at bounding box center [601, 608] width 447 height 427
click at [607, 572] on code "useLinkWithOAuth" at bounding box center [637, 579] width 96 height 15
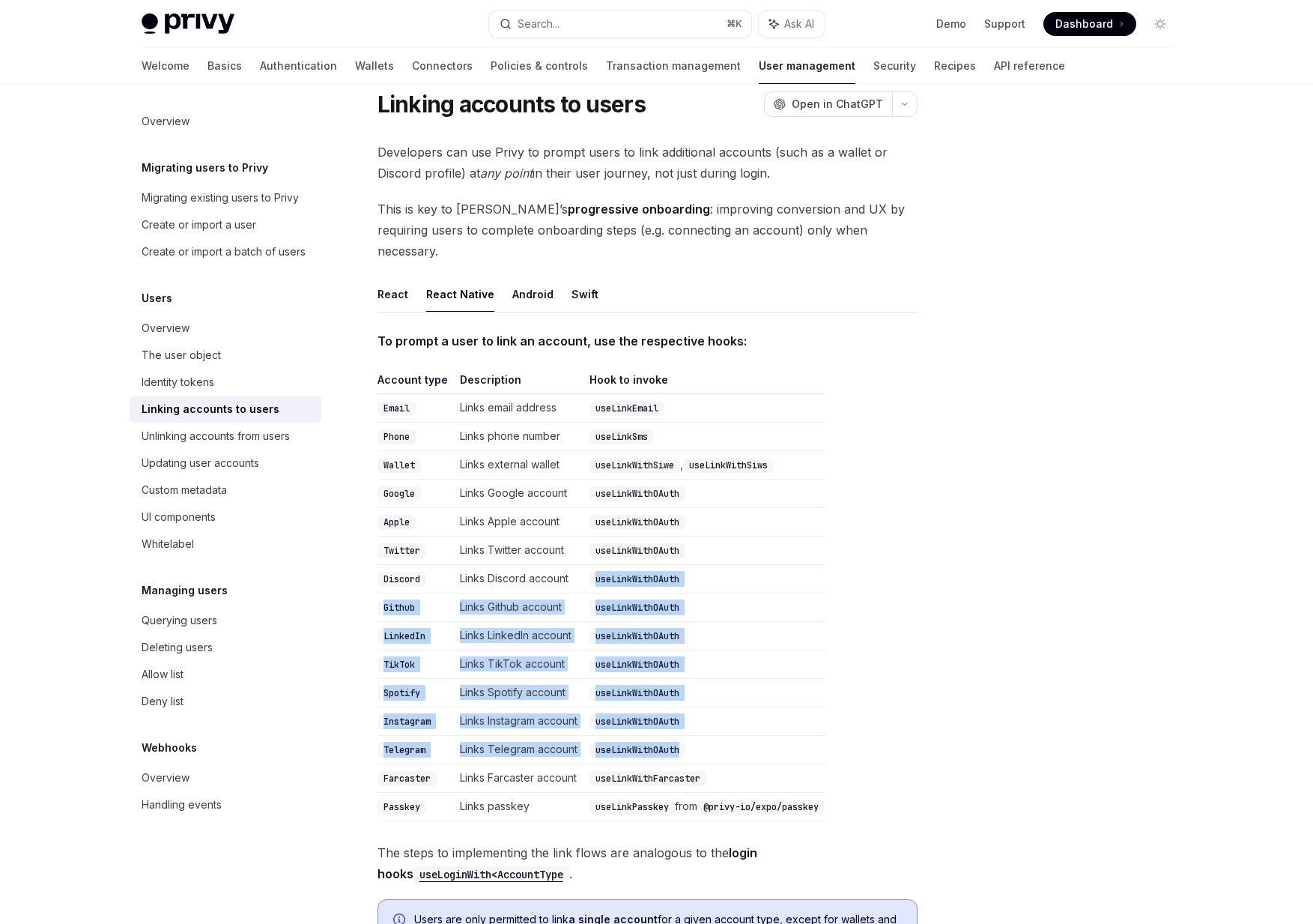
drag, startPoint x: 607, startPoint y: 550, endPoint x: 683, endPoint y: 726, distance: 191.7
click at [683, 726] on tbody "Email Links email address useLinkEmail Phone Links phone number useLinkSms Wall…" at bounding box center [601, 608] width 447 height 427
click at [683, 743] on code "useLinkWithOAuth" at bounding box center [637, 750] width 96 height 15
drag, startPoint x: 683, startPoint y: 726, endPoint x: 605, endPoint y: 538, distance: 203.5
click at [605, 538] on tbody "Email Links email address useLinkEmail Phone Links phone number useLinkSms Wall…" at bounding box center [601, 608] width 447 height 427
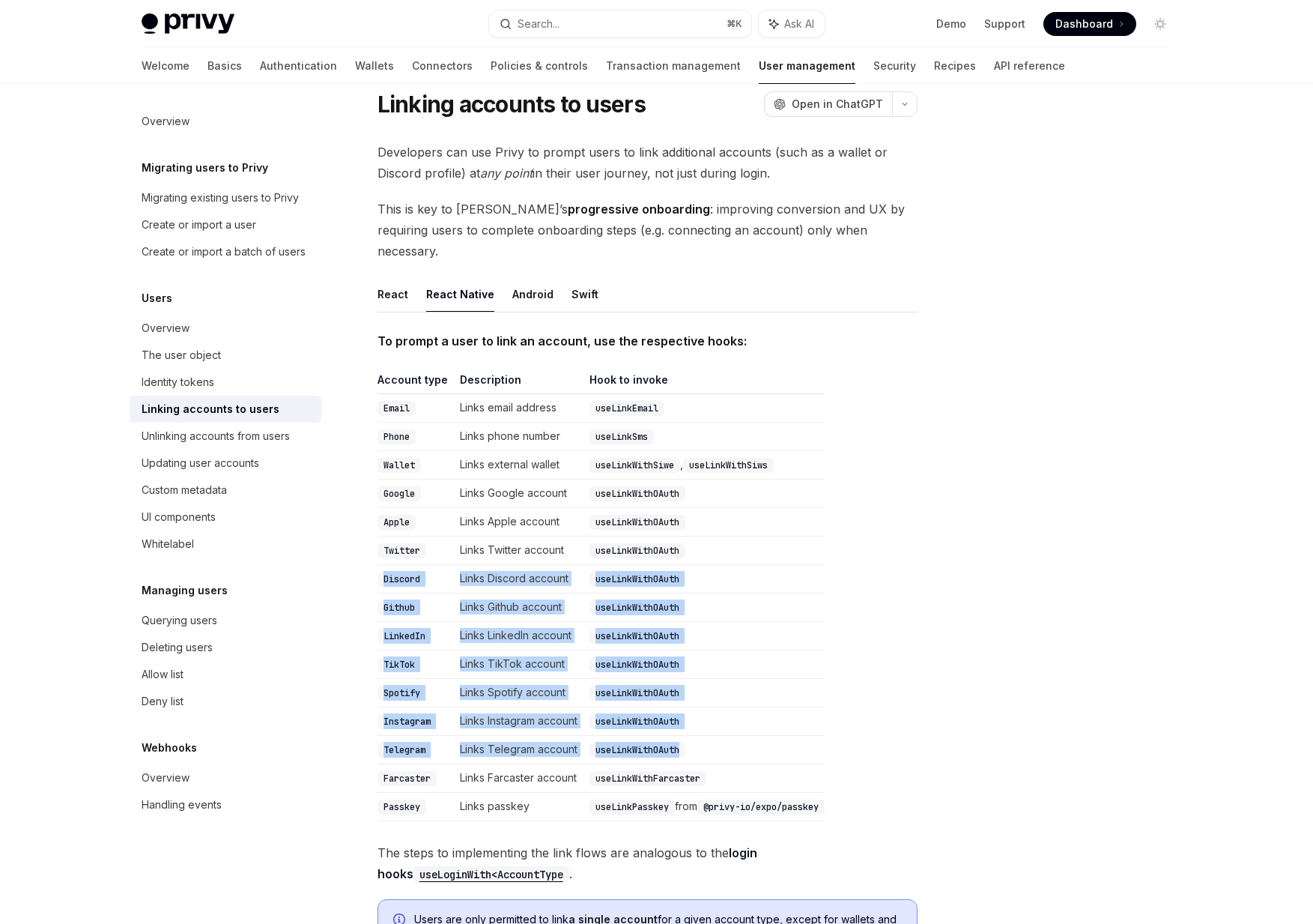
click at [605, 538] on td "useLinkWithOAuth" at bounding box center [704, 550] width 241 height 28
drag, startPoint x: 605, startPoint y: 538, endPoint x: 693, endPoint y: 723, distance: 204.9
click at [690, 720] on tbody "Email Links email address useLinkEmail Phone Links phone number useLinkSms Wall…" at bounding box center [601, 608] width 447 height 427
click at [693, 736] on td "useLinkWithOAuth" at bounding box center [704, 750] width 241 height 28
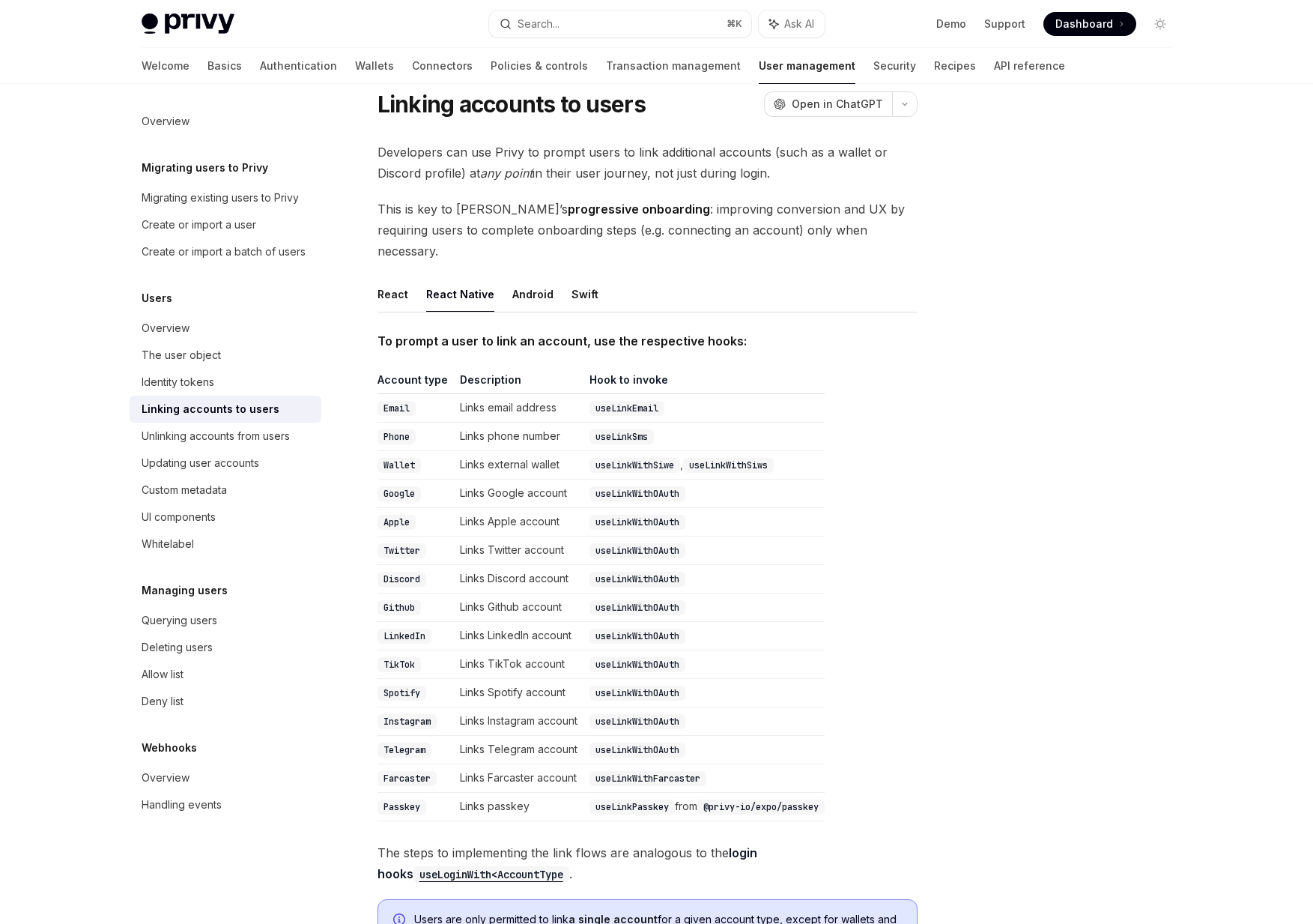
scroll to position [238, 0]
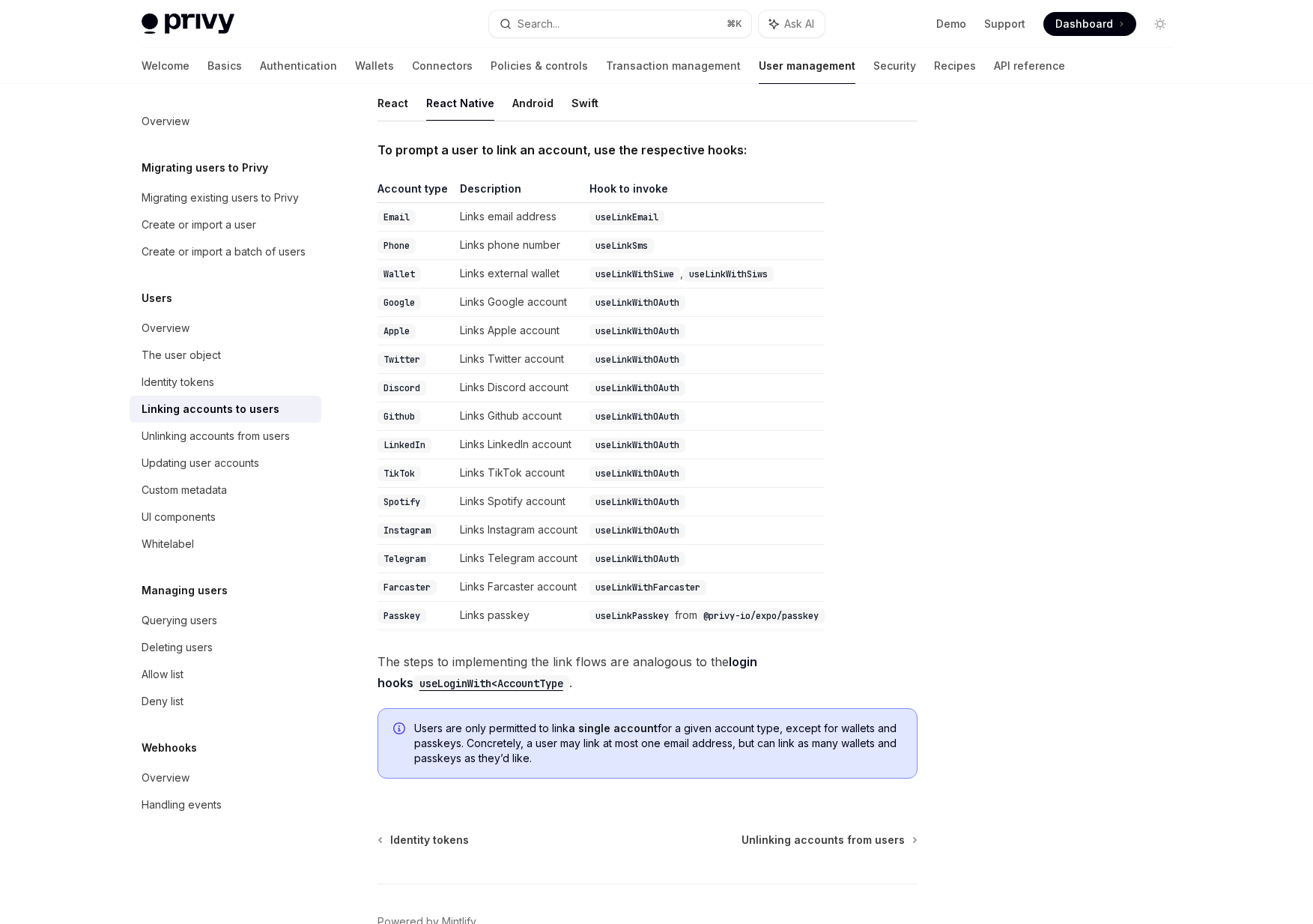
click at [486, 675] on code "useLoginWith<AccountType" at bounding box center [491, 683] width 156 height 16
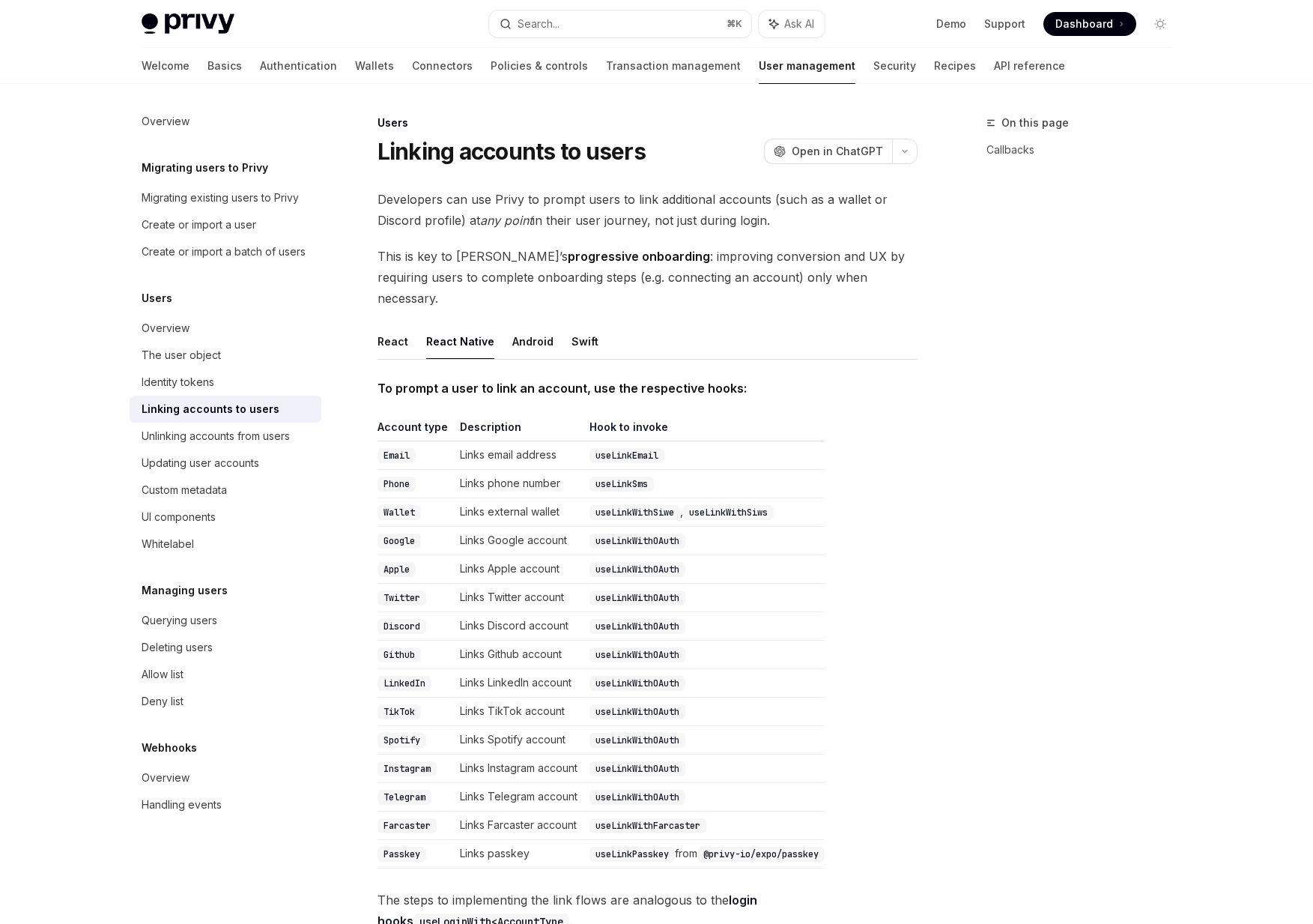
type textarea "*"
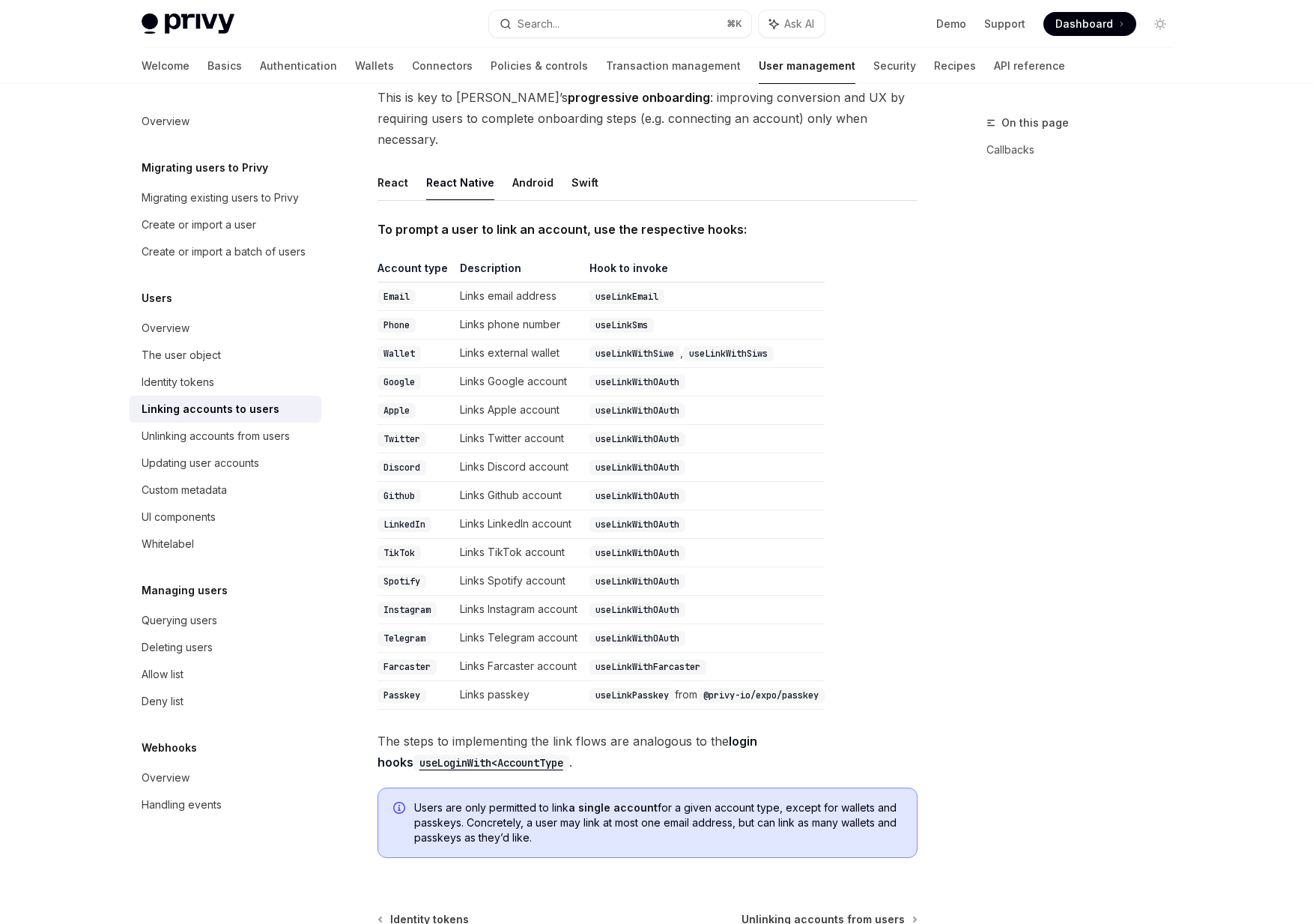
scroll to position [158, 0]
click at [666, 376] on code "useLinkWithOAuth" at bounding box center [637, 383] width 96 height 15
drag, startPoint x: 538, startPoint y: 721, endPoint x: 555, endPoint y: 736, distance: 22.7
click at [555, 736] on span "The steps to implementing the link flows are analogous to the login hooks useLo…" at bounding box center [647, 753] width 540 height 42
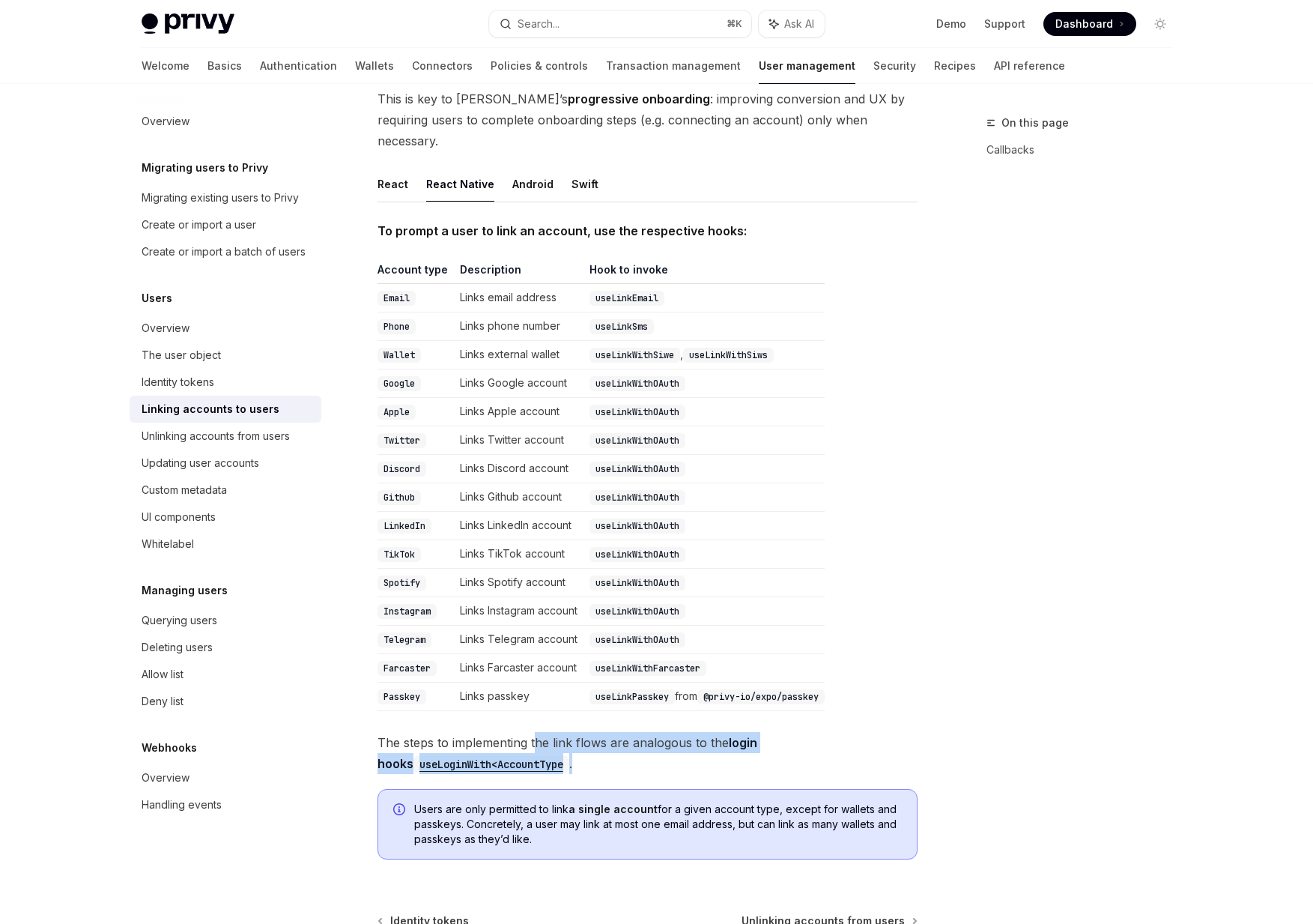
click at [555, 736] on span "The steps to implementing the link flows are analogous to the login hooks useLo…" at bounding box center [647, 753] width 540 height 42
drag, startPoint x: 555, startPoint y: 736, endPoint x: 544, endPoint y: 724, distance: 16.3
click at [544, 732] on span "The steps to implementing the link flows are analogous to the login hooks useLo…" at bounding box center [647, 753] width 540 height 42
drag, startPoint x: 544, startPoint y: 724, endPoint x: 556, endPoint y: 743, distance: 22.5
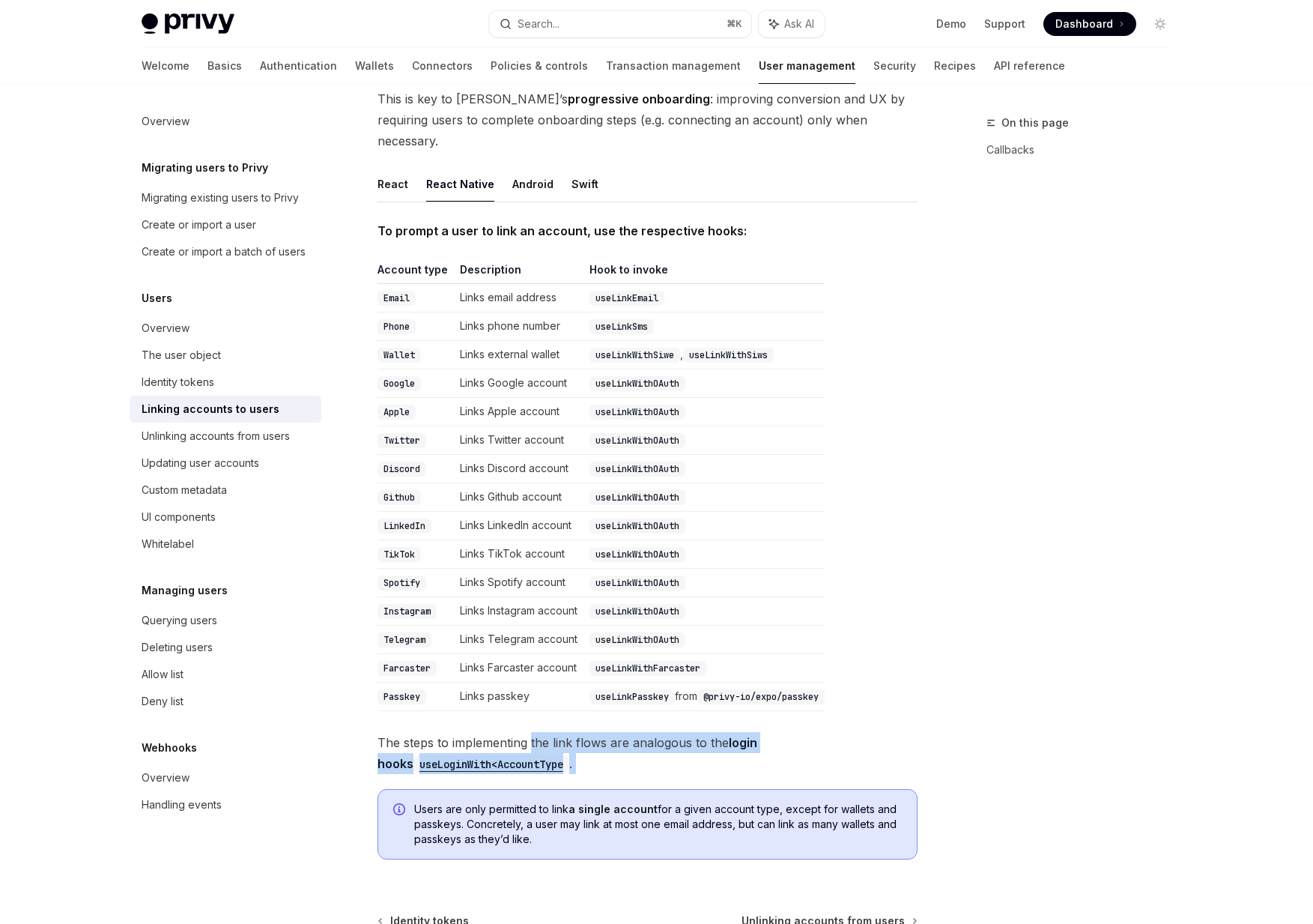
click at [556, 743] on span "The steps to implementing the link flows are analogous to the login hooks useLo…" at bounding box center [647, 753] width 540 height 42
drag, startPoint x: 556, startPoint y: 743, endPoint x: 537, endPoint y: 720, distance: 29.8
click at [537, 732] on span "The steps to implementing the link flows are analogous to the login hooks useLo…" at bounding box center [647, 753] width 540 height 42
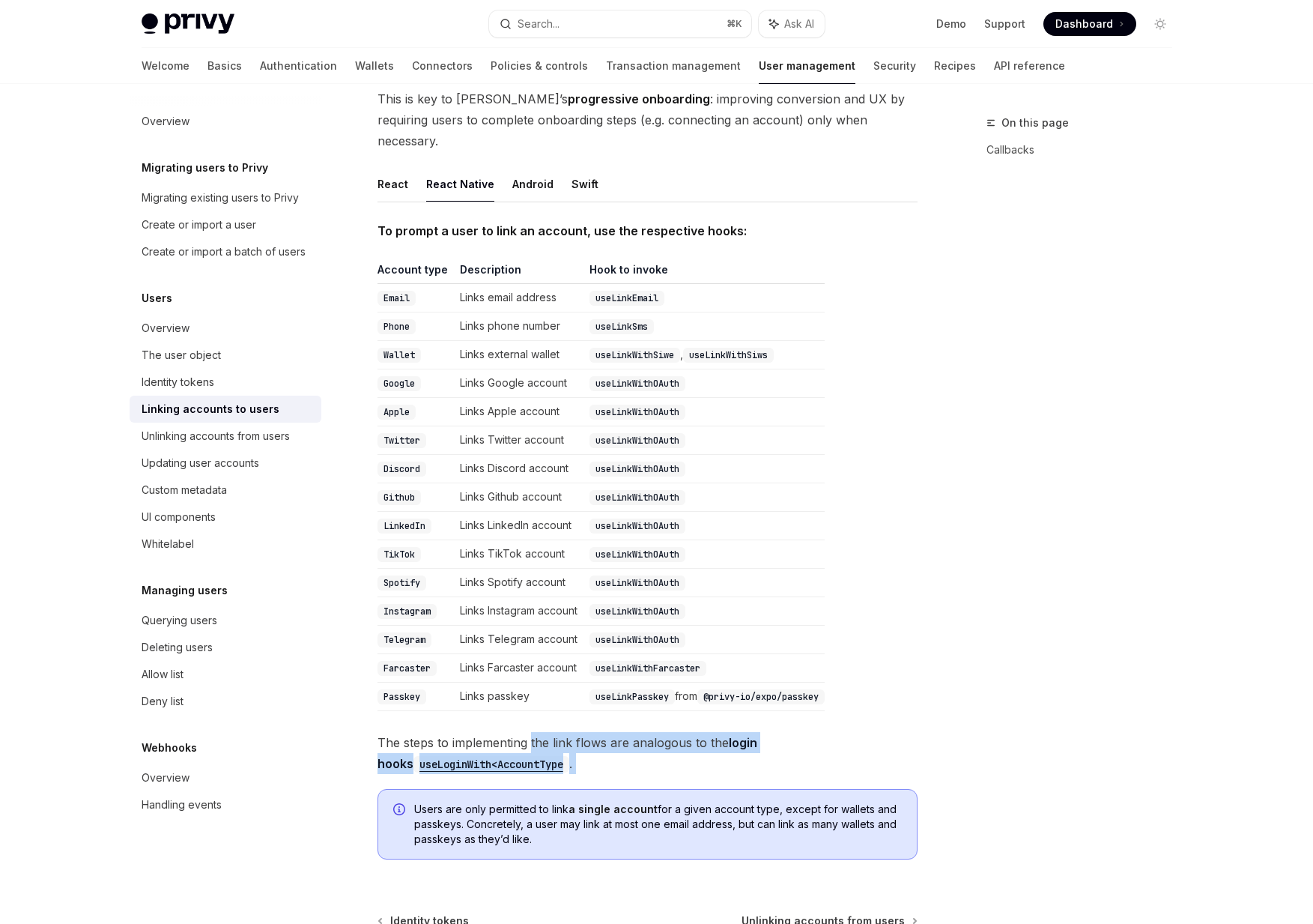
drag, startPoint x: 537, startPoint y: 720, endPoint x: 561, endPoint y: 746, distance: 35.4
click at [561, 746] on span "The steps to implementing the link flows are analogous to the login hooks useLo…" at bounding box center [647, 753] width 540 height 42
drag, startPoint x: 561, startPoint y: 746, endPoint x: 540, endPoint y: 717, distance: 35.8
click at [540, 732] on span "The steps to implementing the link flows are analogous to the login hooks useLo…" at bounding box center [647, 753] width 540 height 42
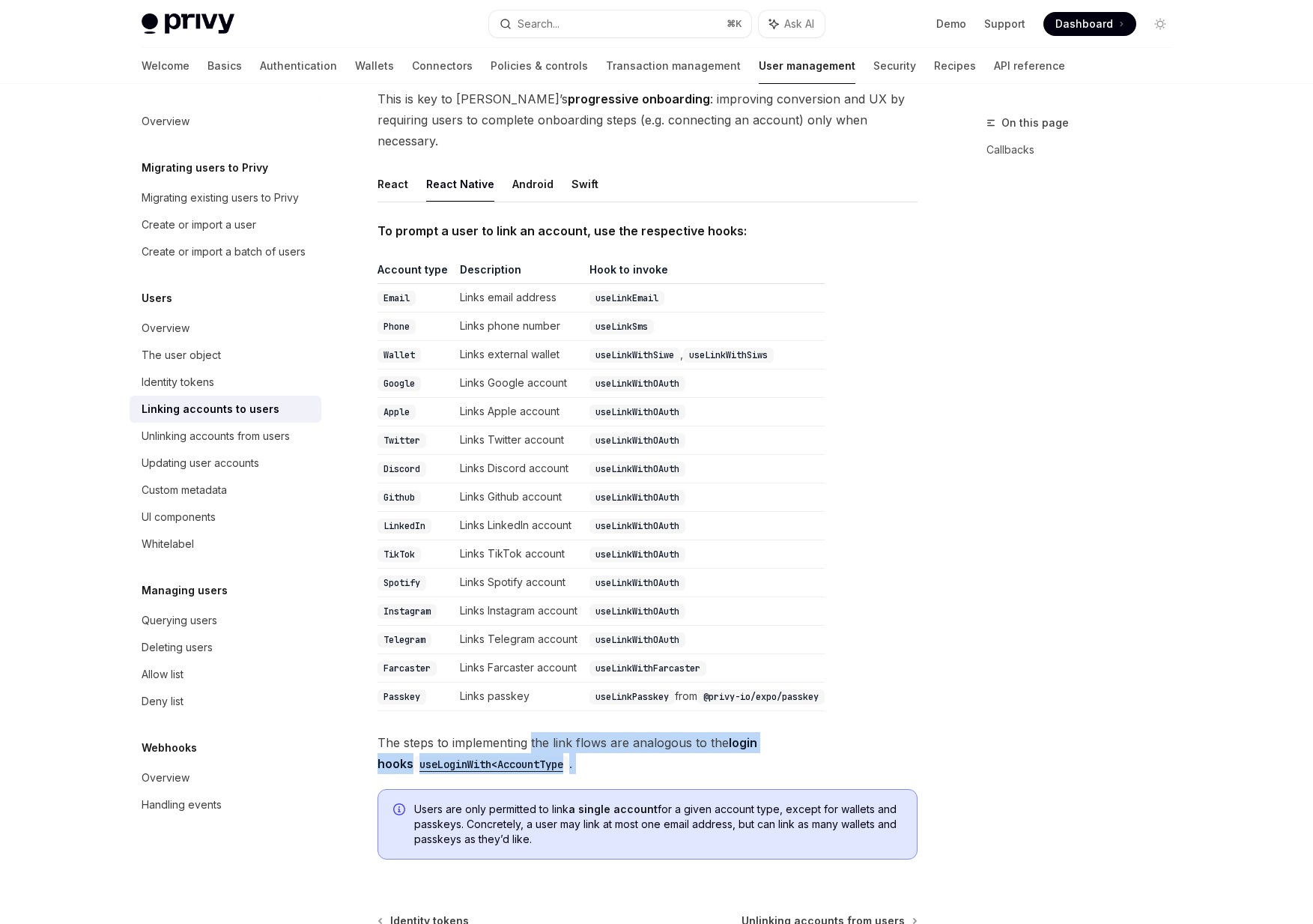
click at [540, 732] on span "The steps to implementing the link flows are analogous to the login hooks useLo…" at bounding box center [647, 753] width 540 height 42
drag, startPoint x: 540, startPoint y: 717, endPoint x: 570, endPoint y: 745, distance: 41.0
click at [570, 745] on span "The steps to implementing the link flows are analogous to the login hooks useLo…" at bounding box center [647, 753] width 540 height 42
drag, startPoint x: 570, startPoint y: 745, endPoint x: 548, endPoint y: 717, distance: 35.6
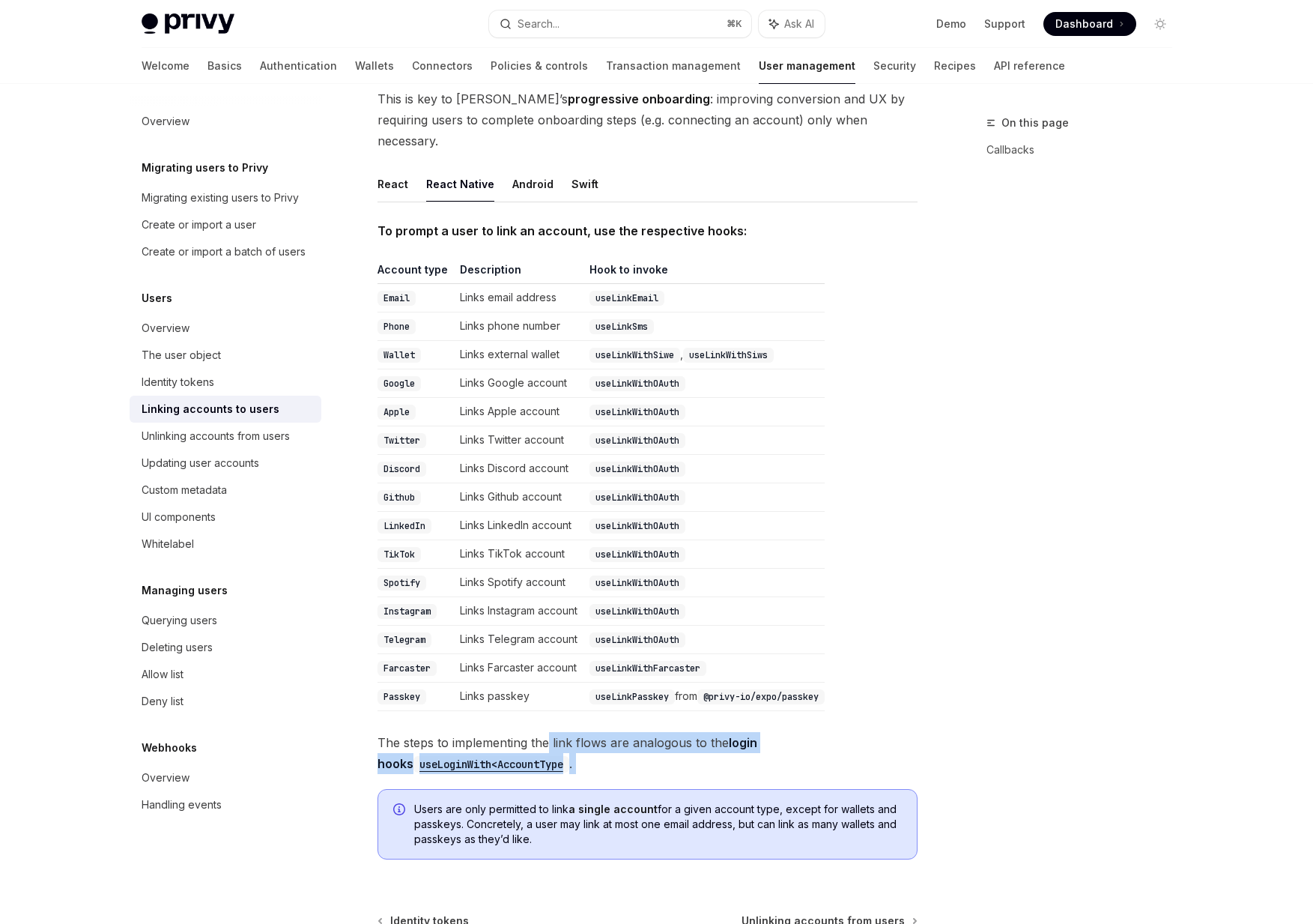
click at [548, 732] on span "The steps to implementing the link flows are analogous to the login hooks useLo…" at bounding box center [647, 753] width 540 height 42
drag, startPoint x: 548, startPoint y: 717, endPoint x: 569, endPoint y: 740, distance: 31.1
click at [569, 740] on span "The steps to implementing the link flows are analogous to the login hooks useLo…" at bounding box center [647, 753] width 540 height 42
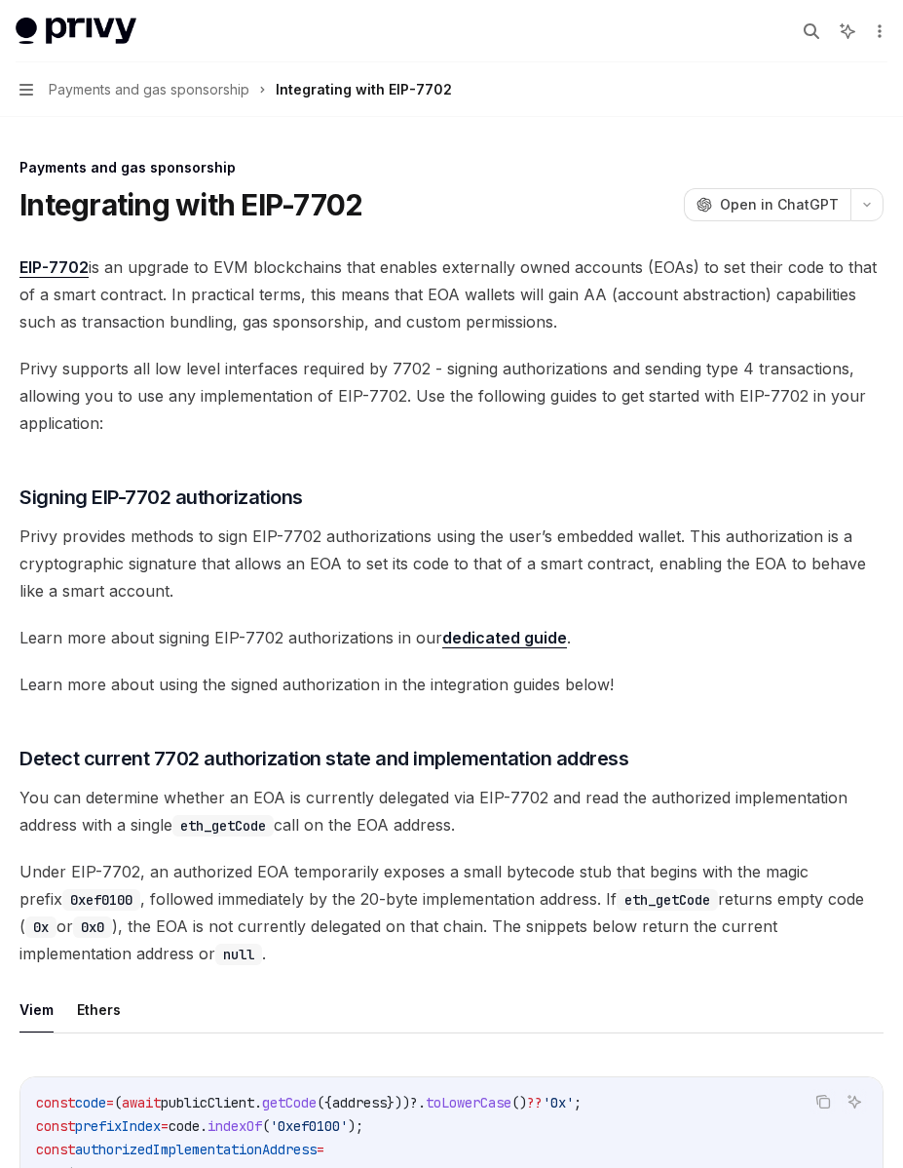
type textarea "*"
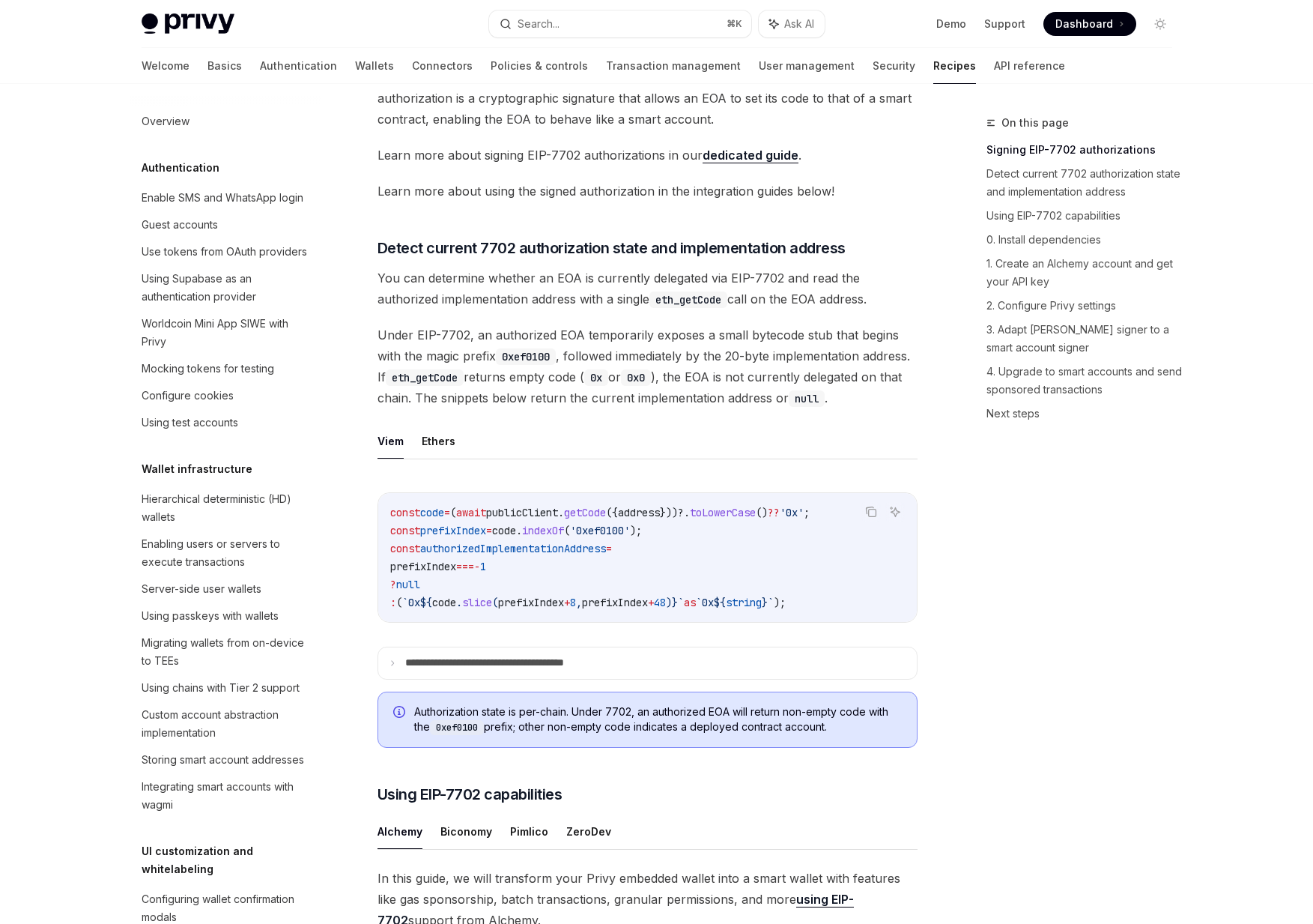
scroll to position [377, 0]
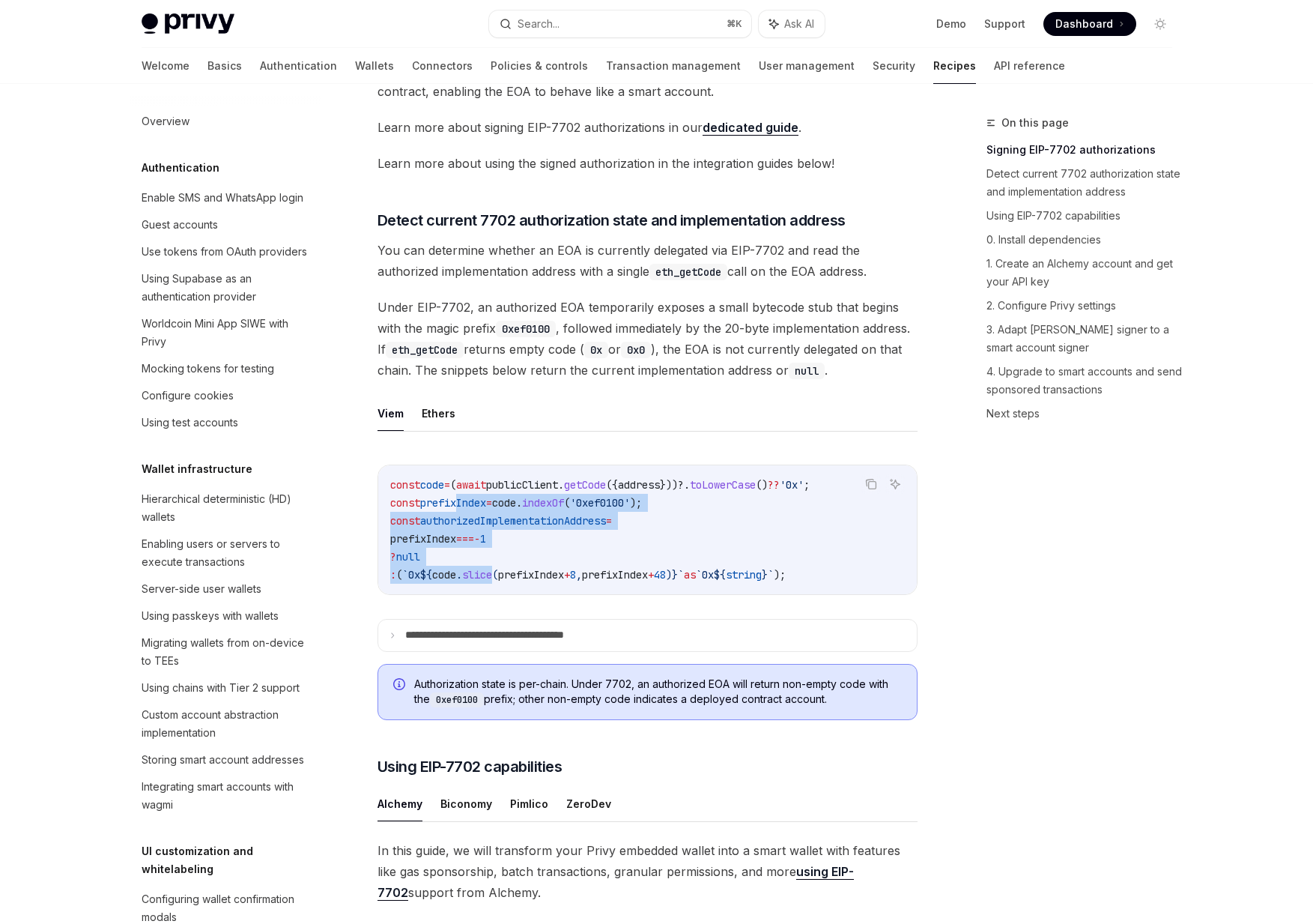
drag, startPoint x: 530, startPoint y: 589, endPoint x: 460, endPoint y: 517, distance: 100.4
click at [460, 517] on code "const code = ( await publicClient . getCode ({ address }))?. toLowerCase () ?? …" at bounding box center [648, 530] width 515 height 108
click at [460, 510] on span "prefixIndex" at bounding box center [454, 503] width 66 height 14
drag, startPoint x: 482, startPoint y: 487, endPoint x: 572, endPoint y: 603, distance: 146.8
click at [572, 594] on div "const code = ( await publicClient . getCode ({ address }))?. toLowerCase () ?? …" at bounding box center [647, 530] width 539 height 129
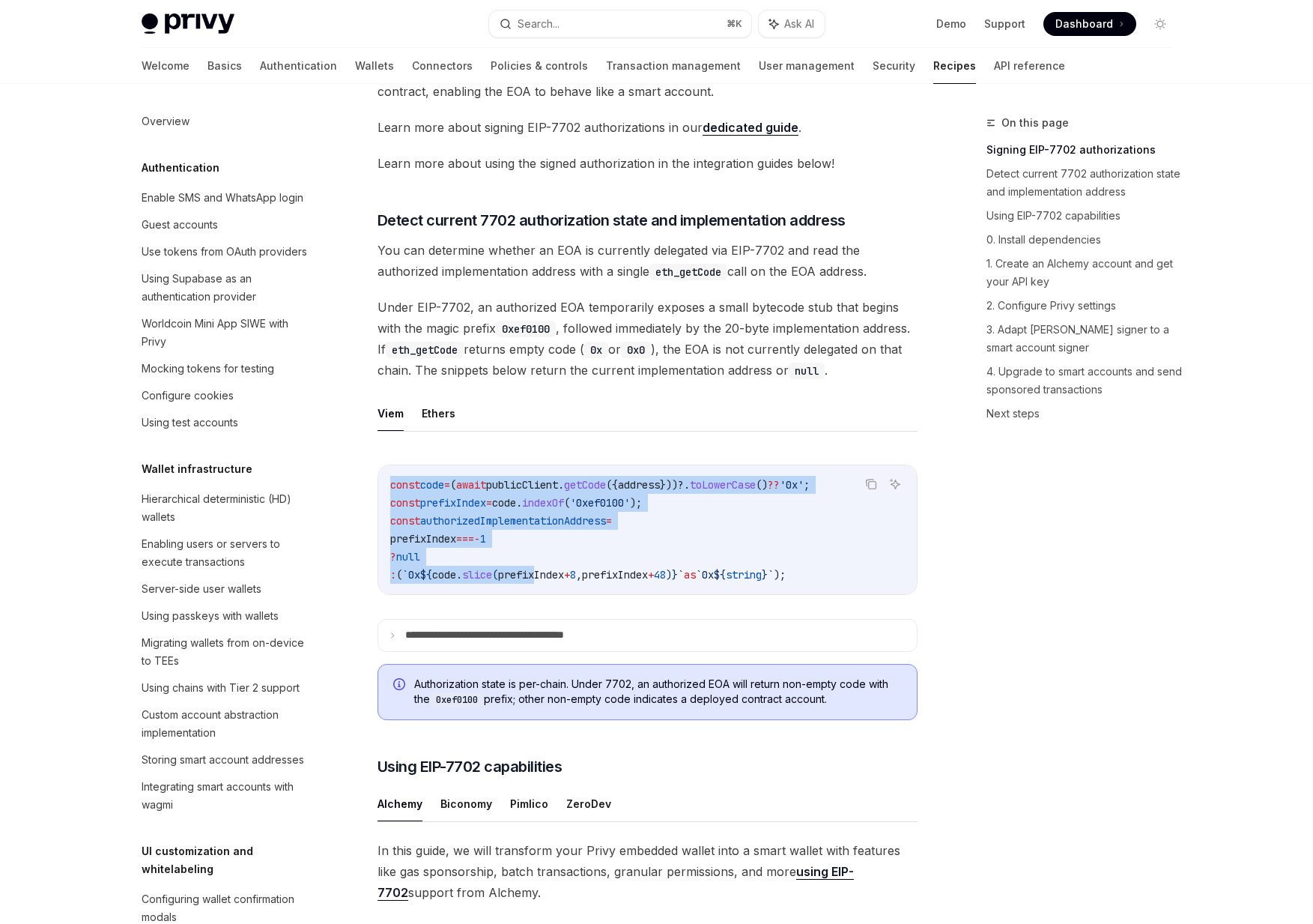
click at [572, 583] on code "const code = ( await publicClient . getCode ({ address }))?. toLowerCase () ?? …" at bounding box center [648, 530] width 515 height 108
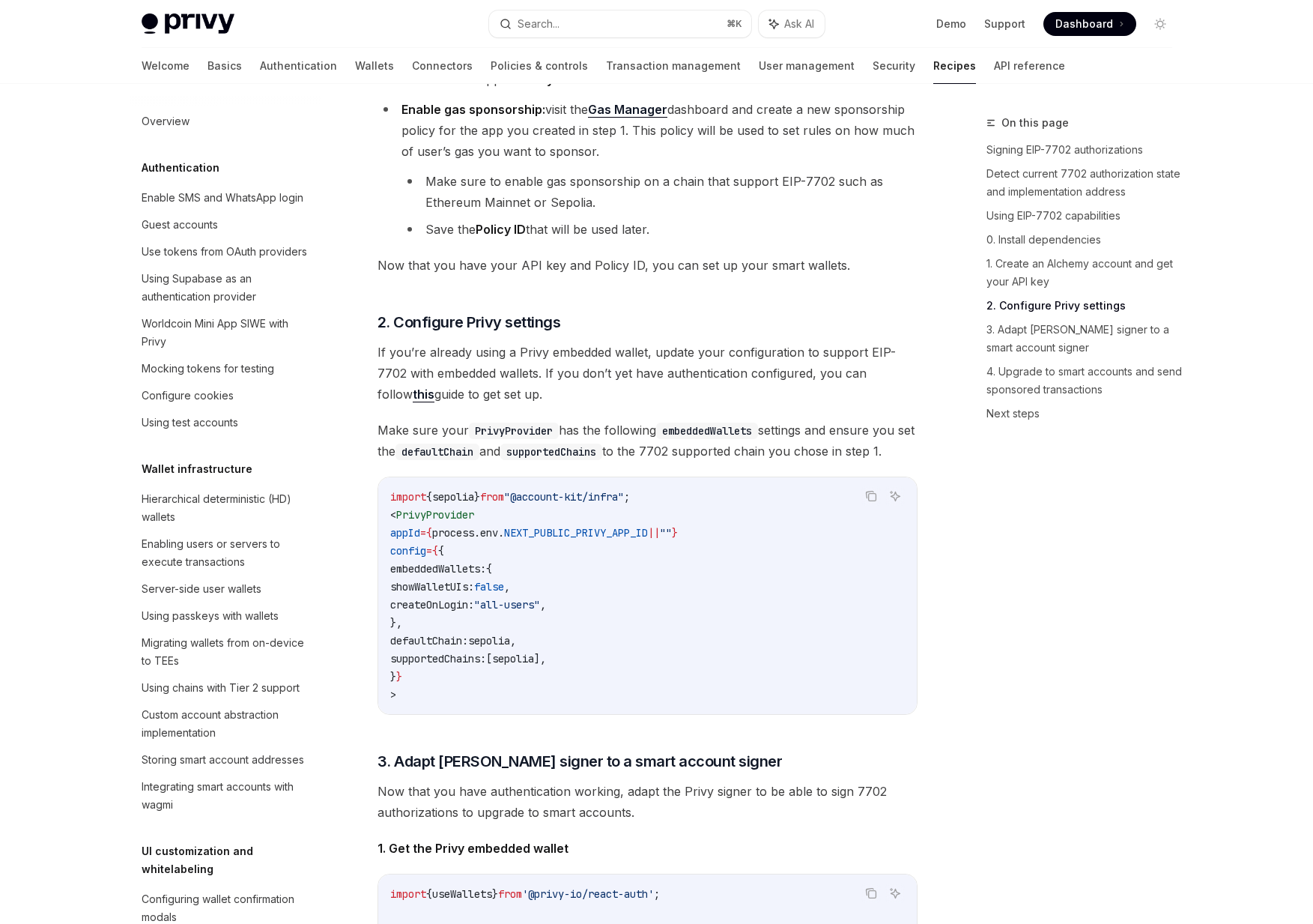
scroll to position [1748, 0]
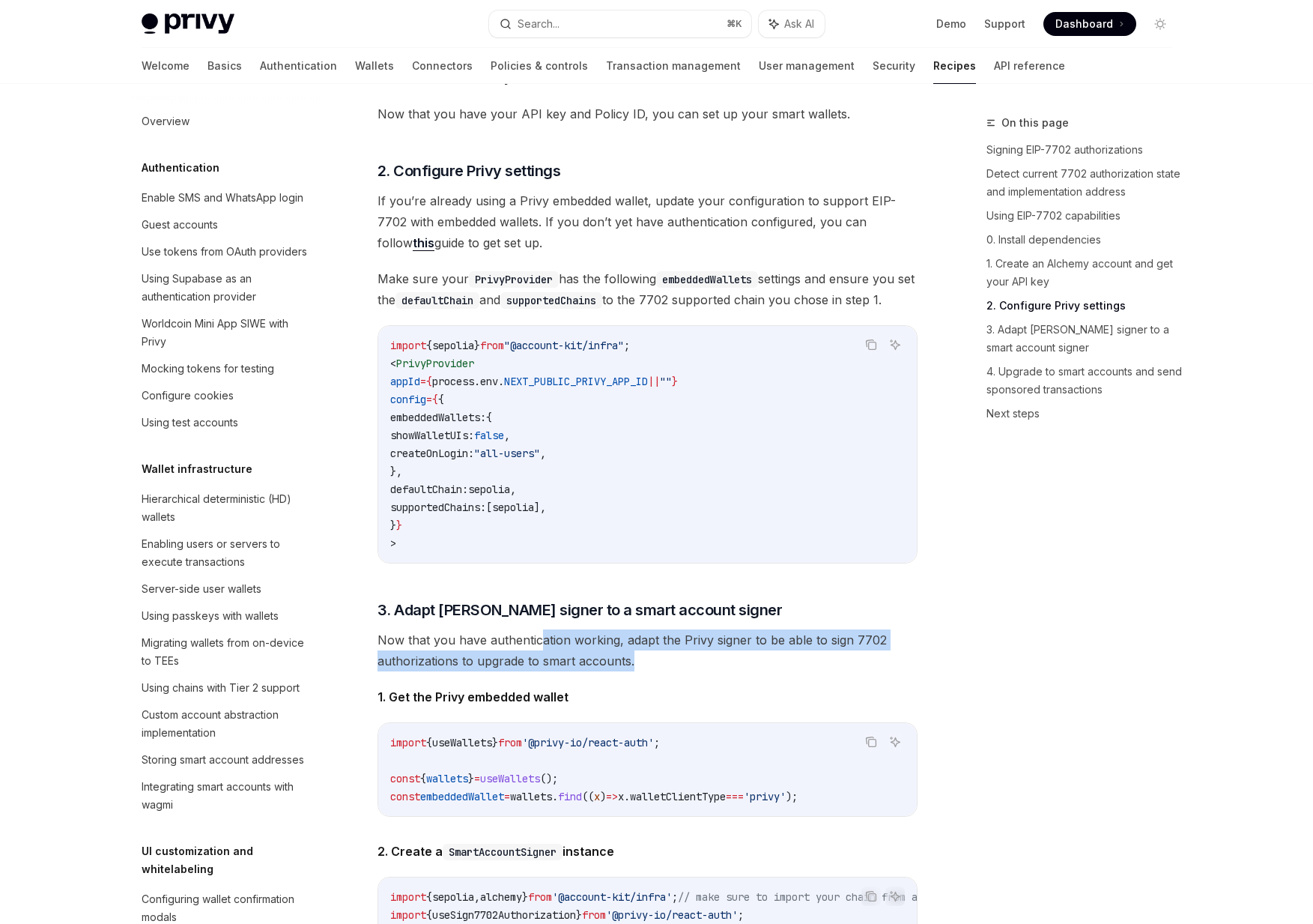
drag, startPoint x: 591, startPoint y: 710, endPoint x: 540, endPoint y: 664, distance: 68.7
click at [540, 664] on div "In this guide, we will transform your Privy embedded wallet into a smart wallet…" at bounding box center [647, 769] width 540 height 2598
click at [540, 664] on span "Now that you have authentication working, adapt the Privy signer to be able to …" at bounding box center [647, 650] width 540 height 42
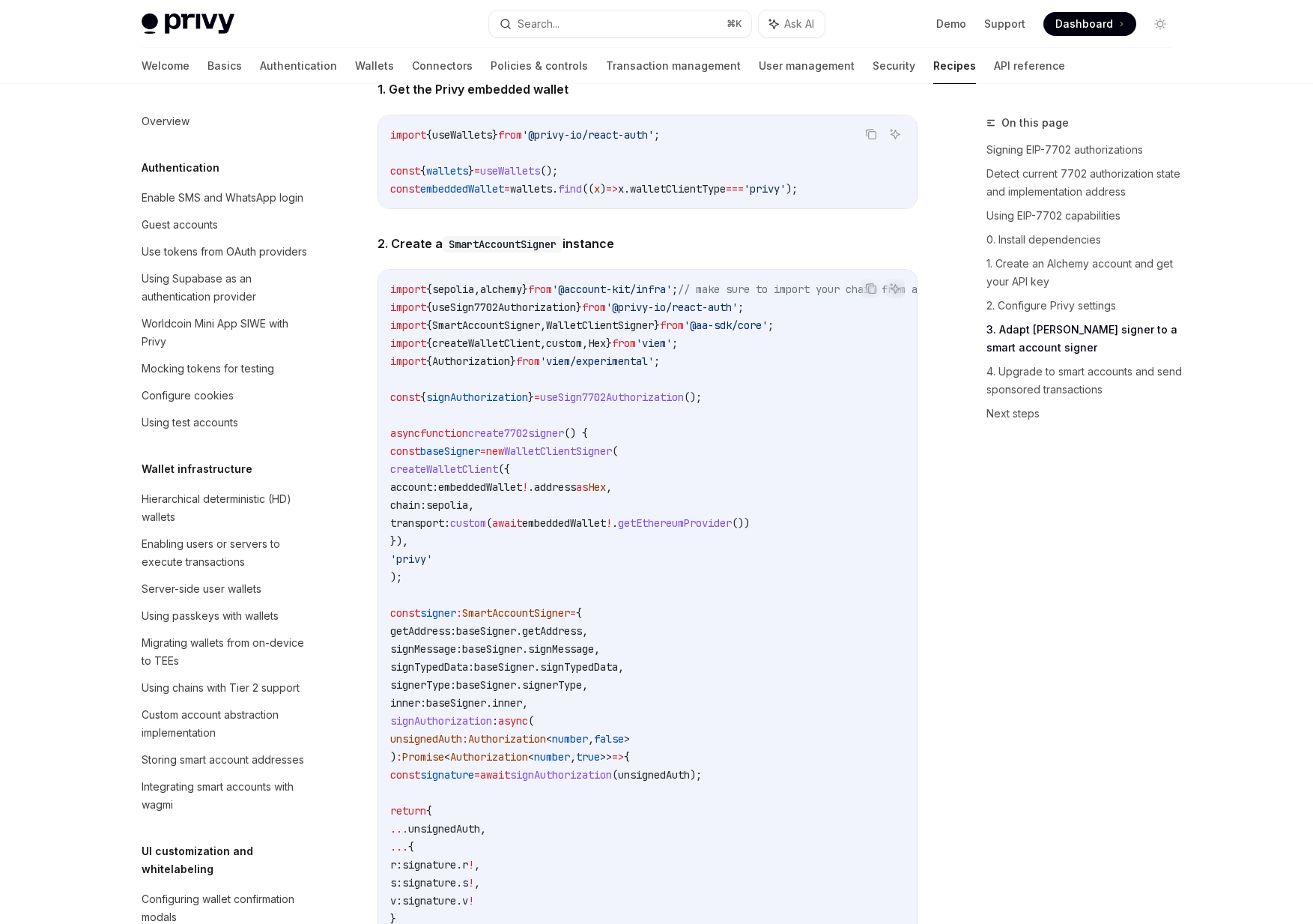
scroll to position [2354, 0]
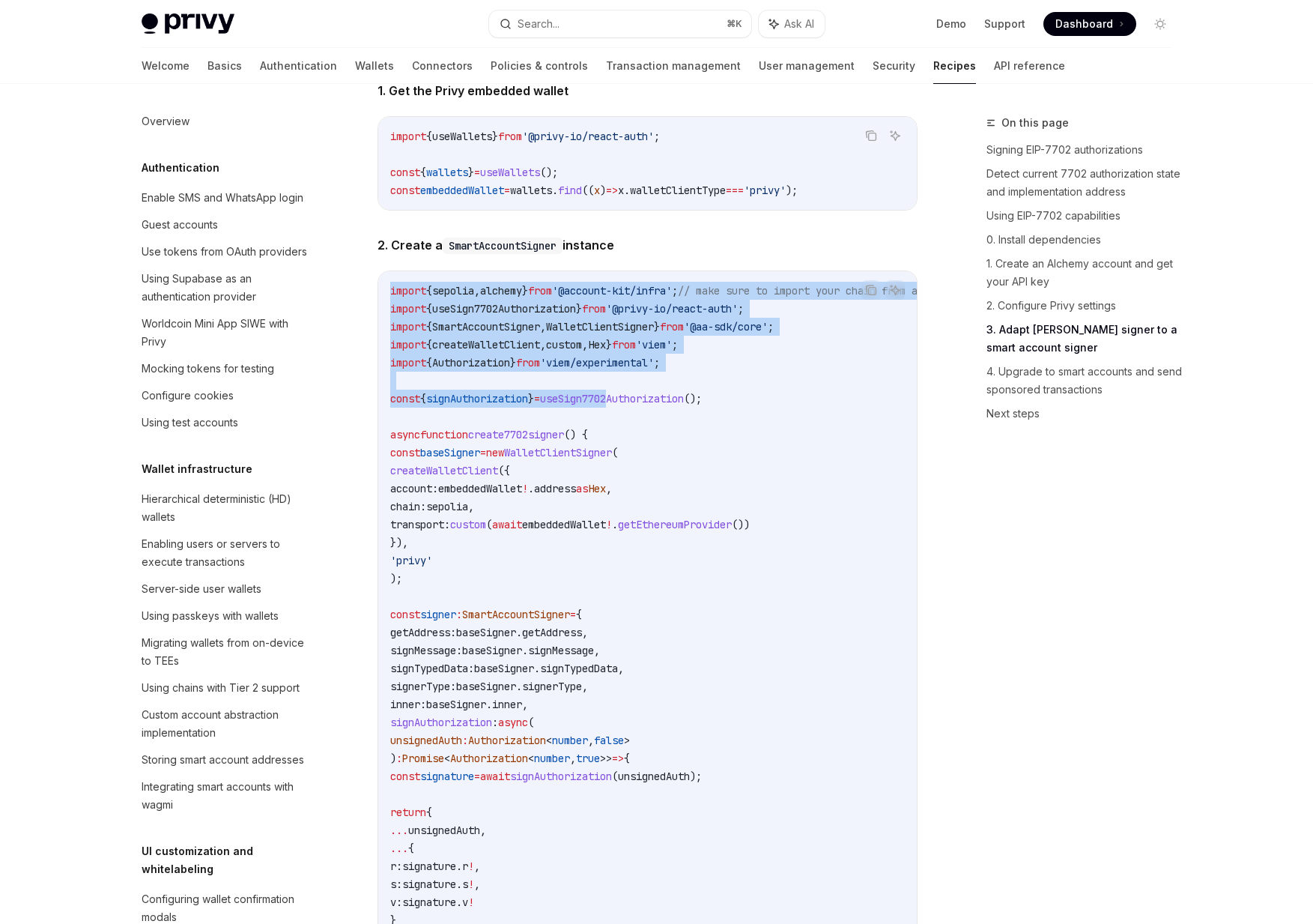
drag, startPoint x: 628, startPoint y: 436, endPoint x: 537, endPoint y: 311, distance: 154.6
click at [537, 311] on div "import { sepolia , alchemy } from '@account-kit/infra' ; // make sure to import…" at bounding box center [647, 660] width 539 height 776
drag, startPoint x: 537, startPoint y: 311, endPoint x: 581, endPoint y: 375, distance: 77.7
click at [581, 375] on div "import { sepolia , alchemy } from '@account-kit/infra' ; // make sure to import…" at bounding box center [647, 660] width 539 height 776
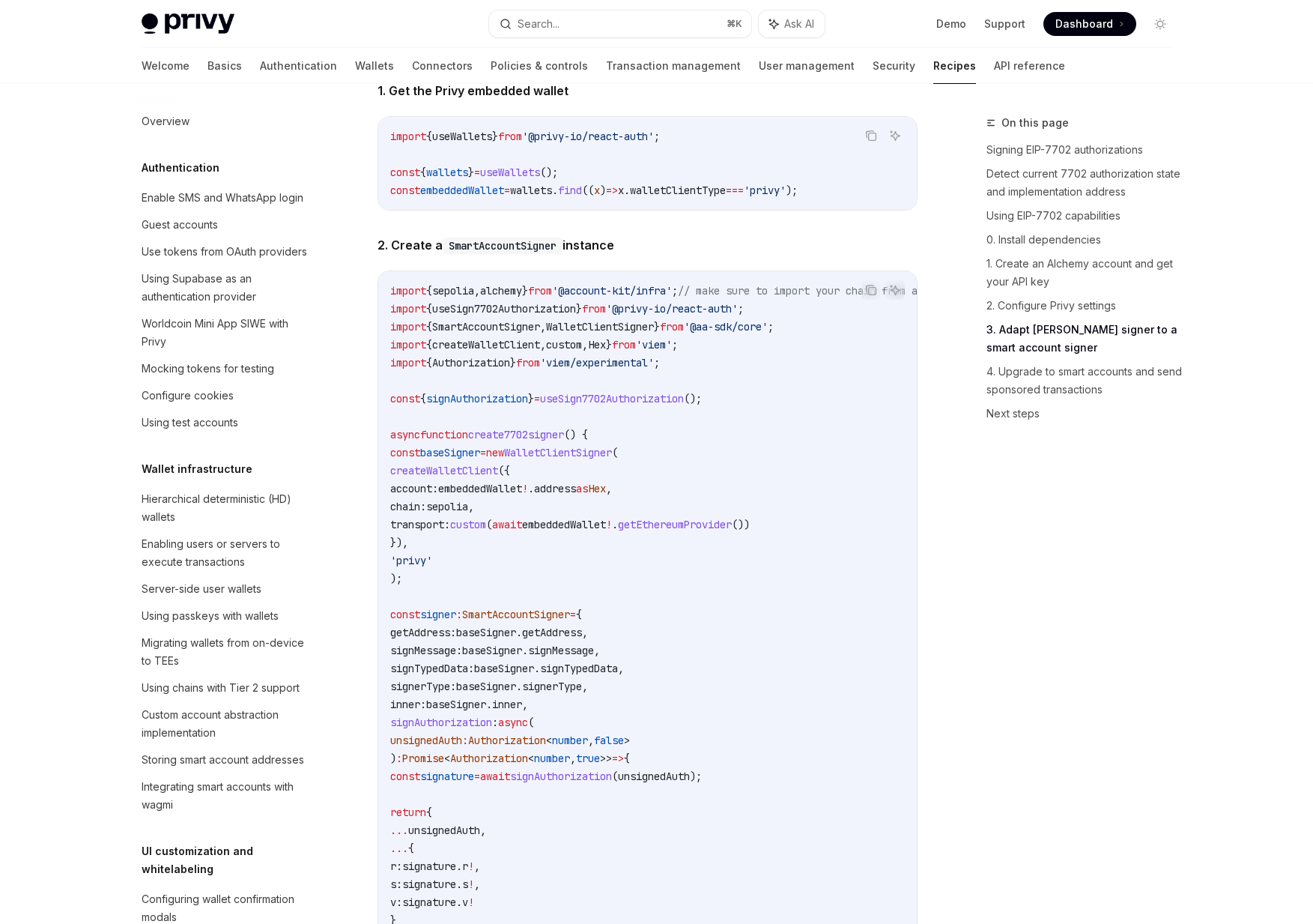
click at [580, 369] on span "'viem/experimental'" at bounding box center [597, 363] width 114 height 14
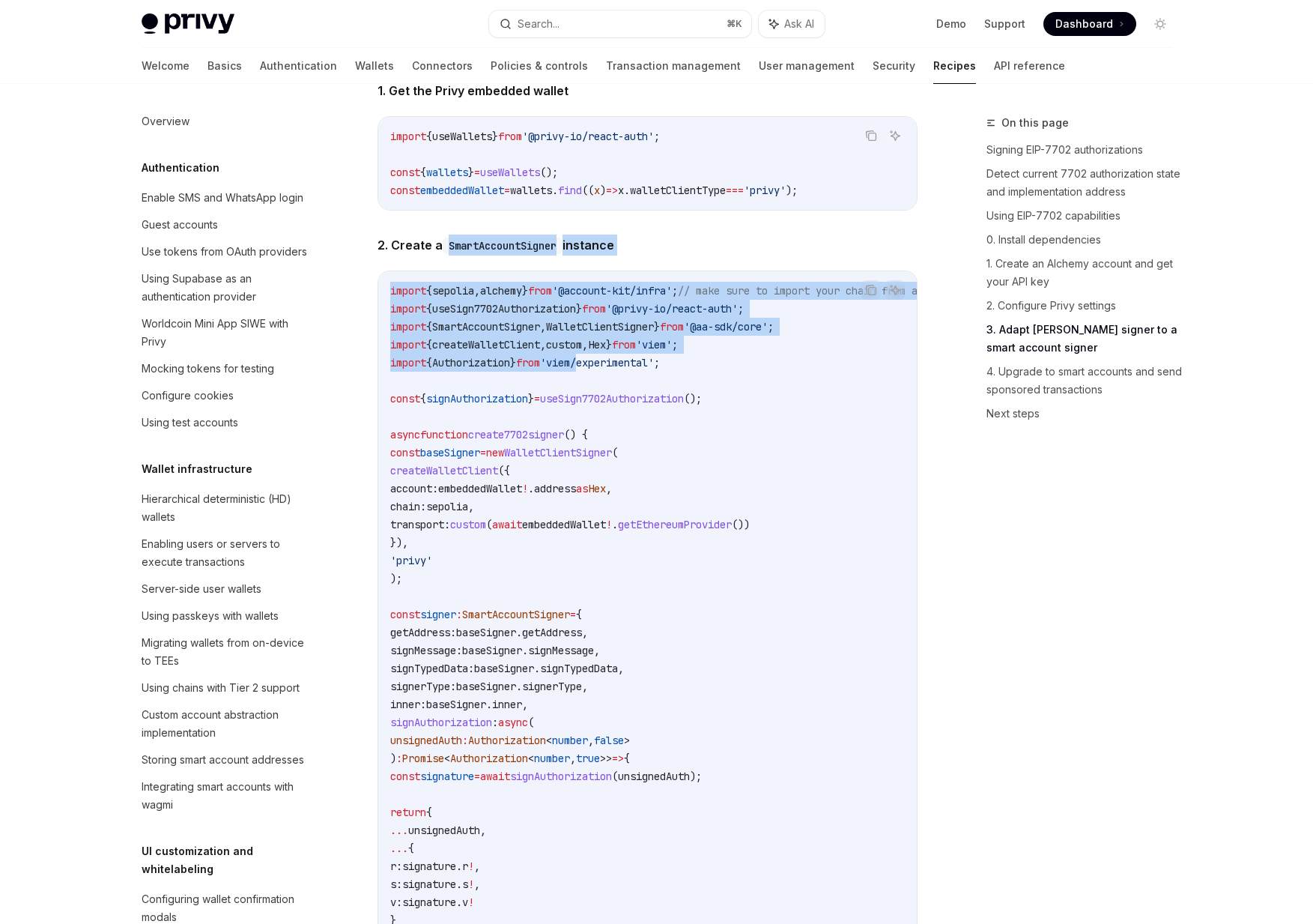
drag, startPoint x: 580, startPoint y: 388, endPoint x: 520, endPoint y: 284, distance: 120.1
click at [520, 284] on div "In this guide, we will transform your Privy embedded wallet into a smart wallet…" at bounding box center [647, 163] width 540 height 2598
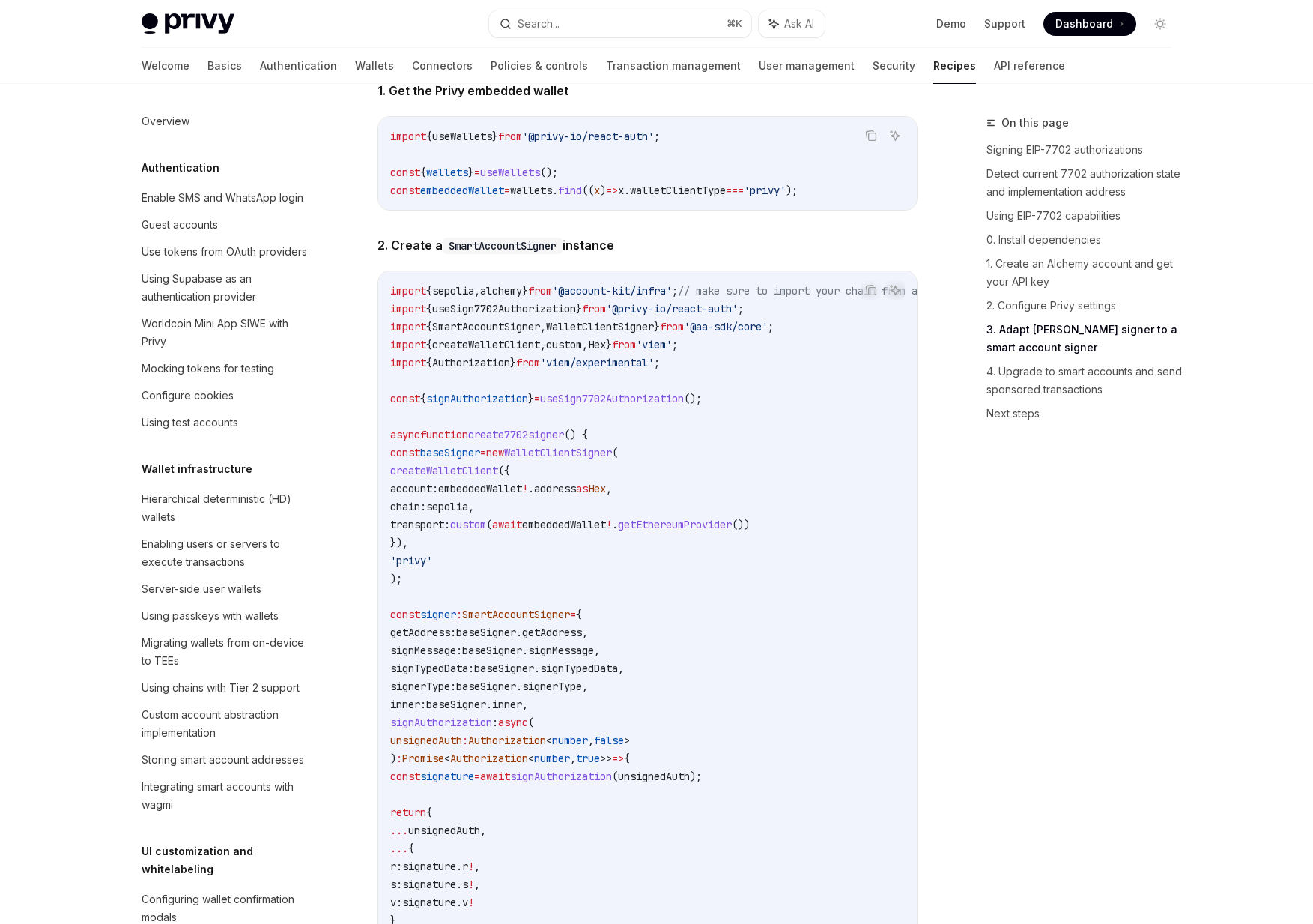
click at [516, 308] on div "import { sepolia , alchemy } from '@account-kit/infra' ; // make sure to import…" at bounding box center [647, 660] width 539 height 776
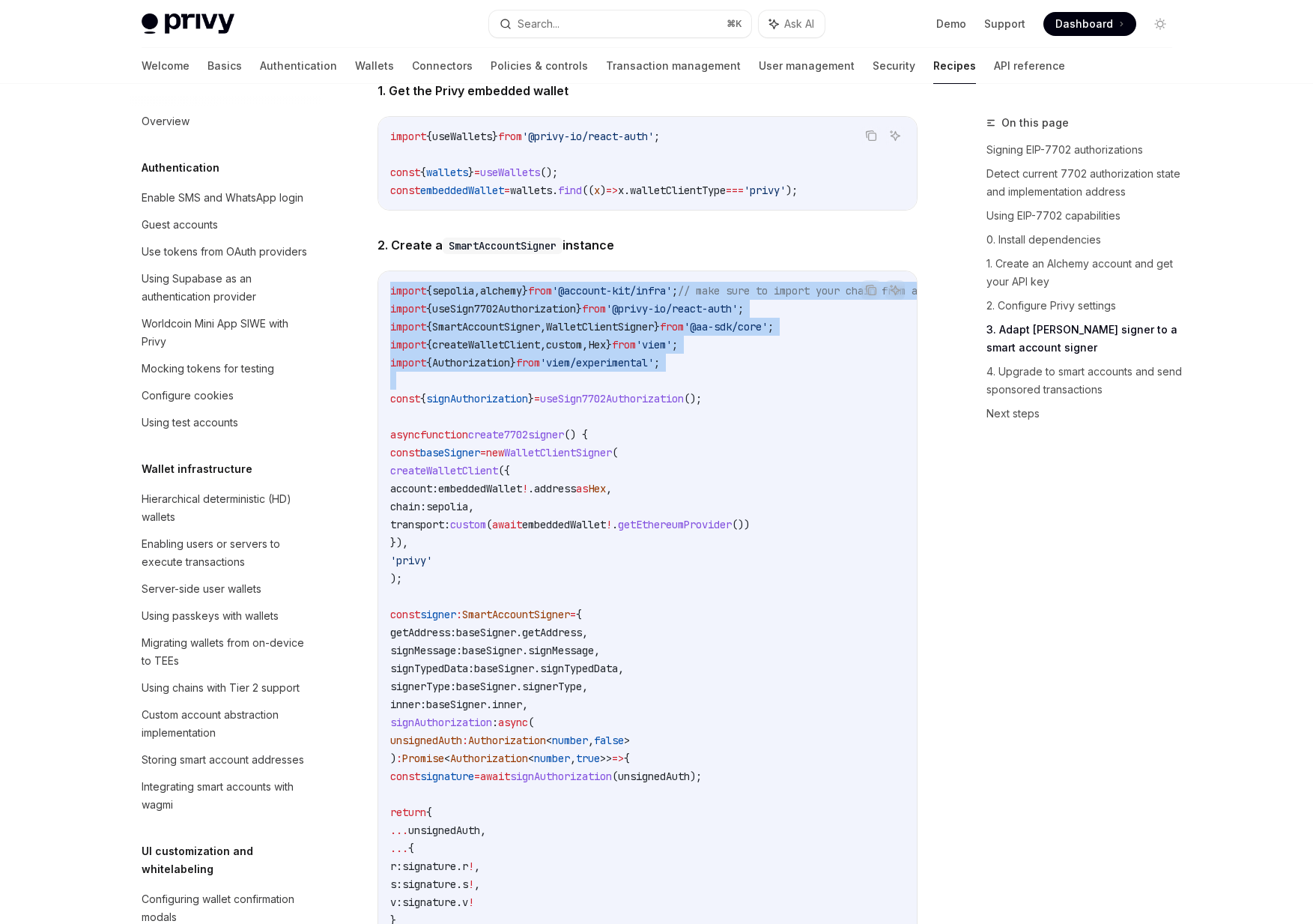
drag, startPoint x: 516, startPoint y: 308, endPoint x: 582, endPoint y: 407, distance: 119.0
click at [582, 407] on div "import { sepolia , alchemy } from '@account-kit/infra' ; // make sure to import…" at bounding box center [647, 660] width 539 height 776
click at [582, 407] on code "import { sepolia , alchemy } from '@account-kit/infra' ; // make sure to import…" at bounding box center [732, 659] width 683 height 755
drag, startPoint x: 582, startPoint y: 407, endPoint x: 524, endPoint y: 327, distance: 98.8
click at [524, 327] on code "import { sepolia , alchemy } from '@account-kit/infra' ; // make sure to import…" at bounding box center [732, 659] width 683 height 755
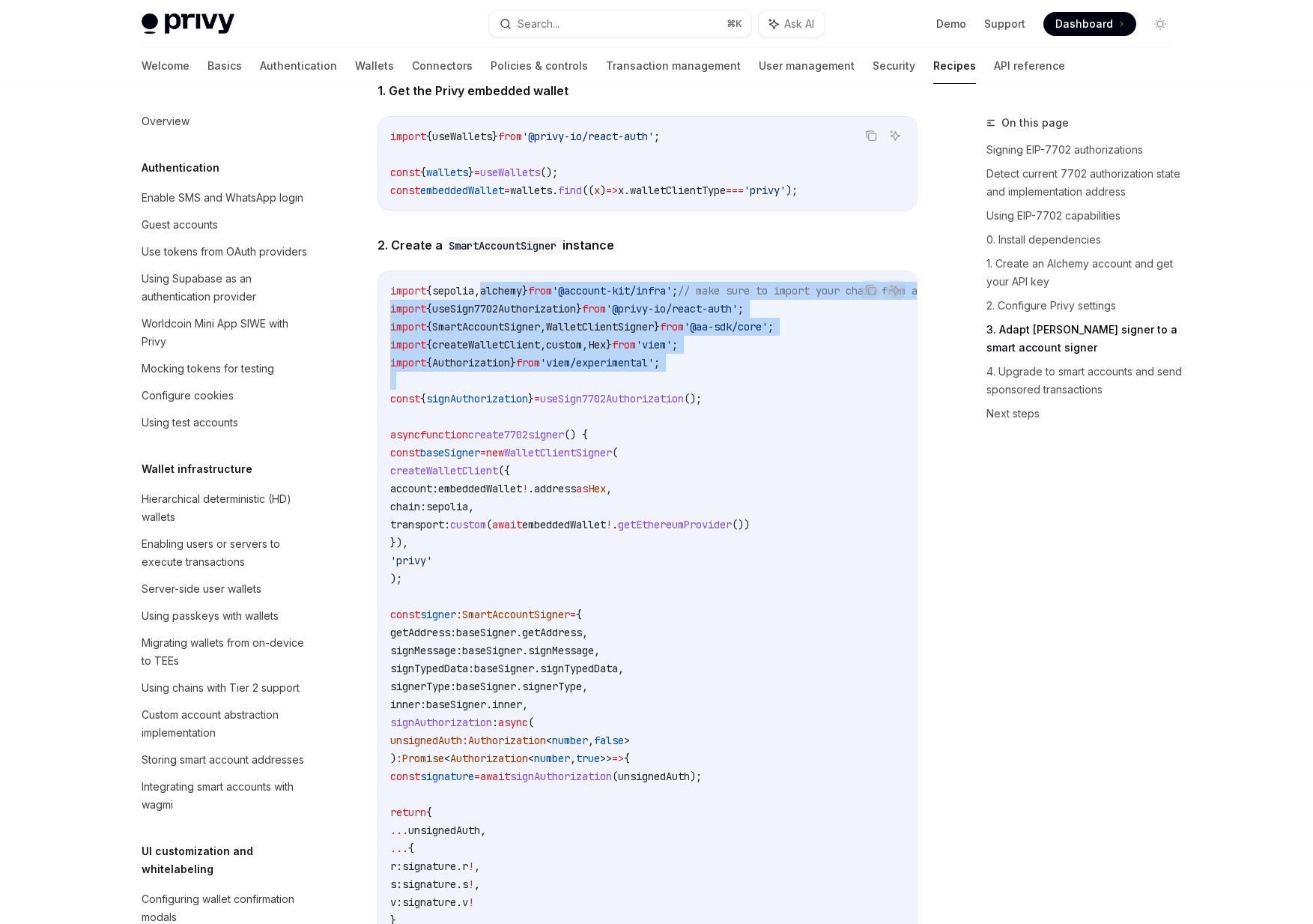
click at [522, 297] on span "alchemy" at bounding box center [501, 291] width 42 height 14
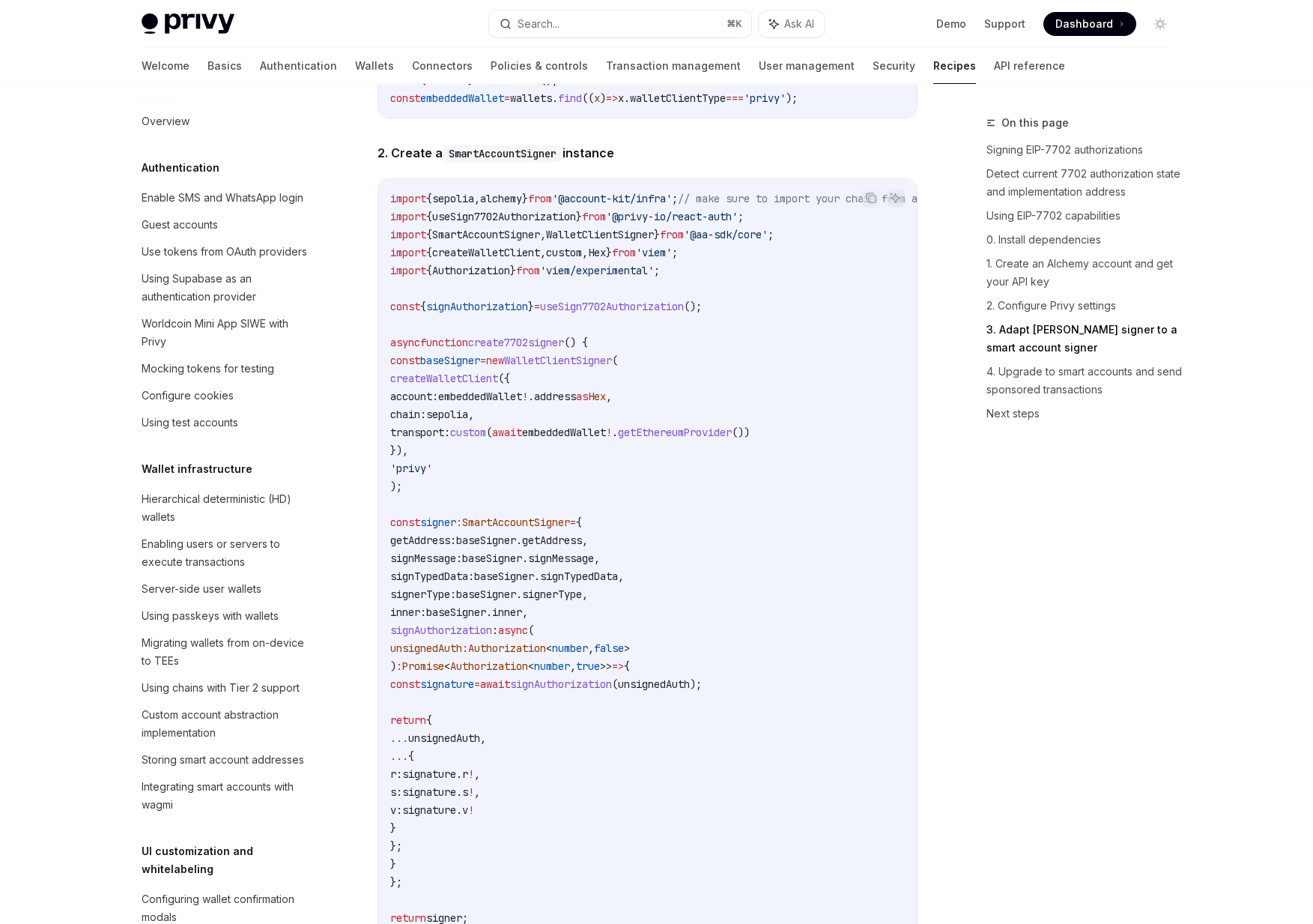
scroll to position [2458, 0]
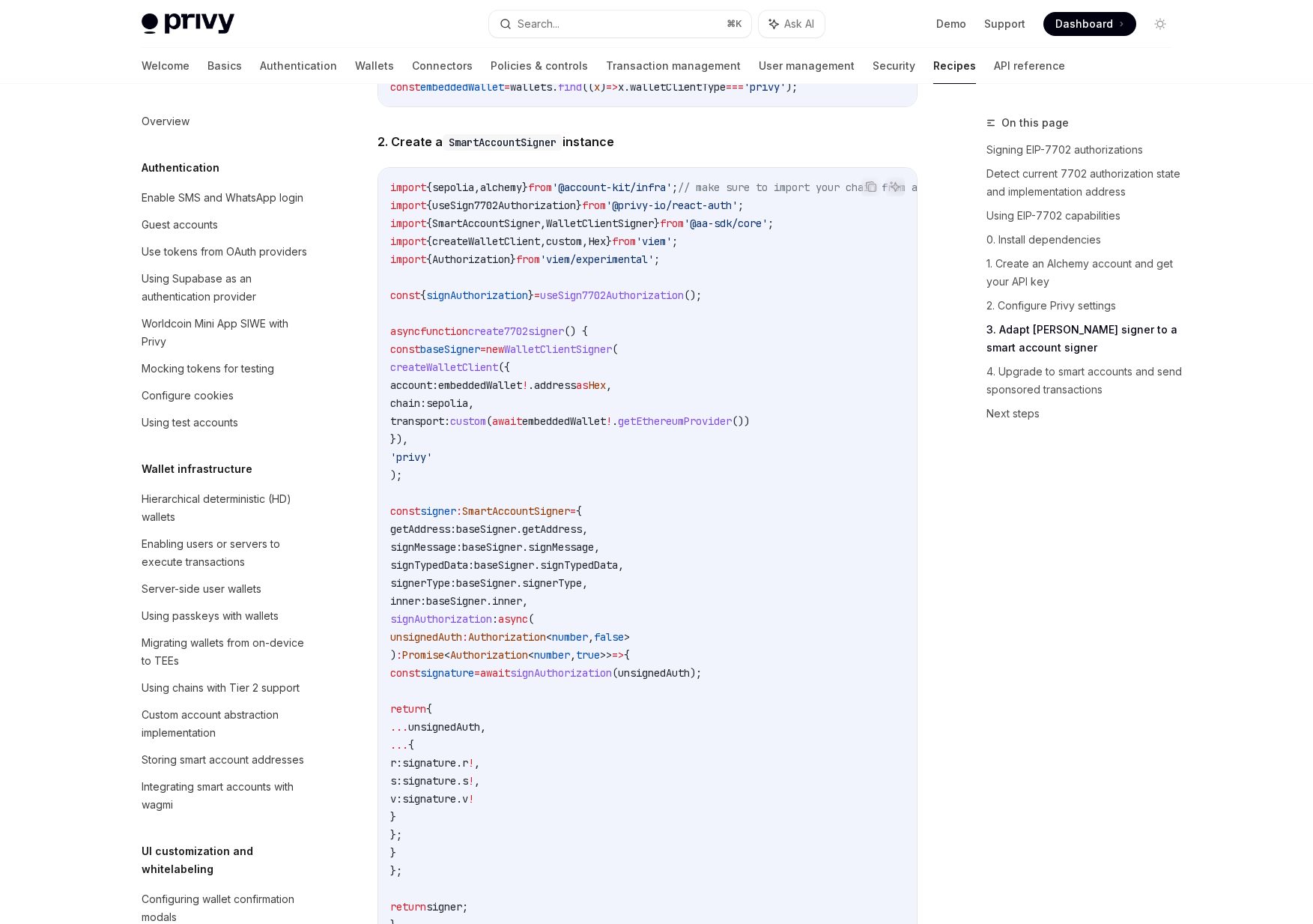
click at [587, 356] on span "WalletClientSigner" at bounding box center [558, 349] width 108 height 14
click at [487, 356] on span "=" at bounding box center [484, 349] width 6 height 14
click at [477, 356] on span "baseSigner" at bounding box center [450, 349] width 60 height 14
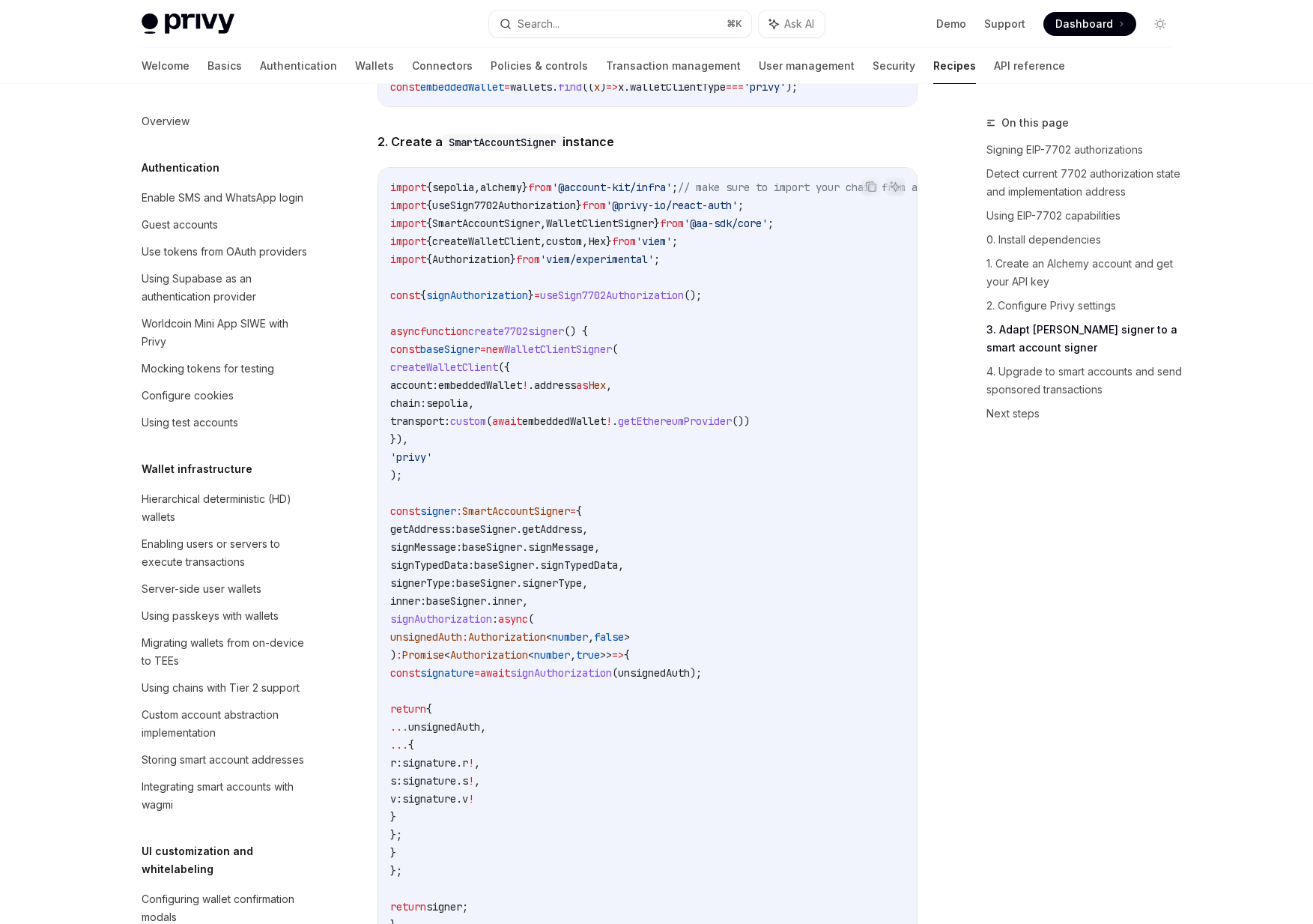
click at [600, 356] on span "WalletClientSigner" at bounding box center [558, 349] width 108 height 14
drag, startPoint x: 817, startPoint y: 263, endPoint x: 727, endPoint y: 254, distance: 90.4
click at [693, 254] on code "import { sepolia , alchemy } from '@account-kit/infra' ; // make sure to import…" at bounding box center [732, 556] width 683 height 755
click at [693, 230] on span "'@aa-sdk/core'" at bounding box center [726, 224] width 84 height 14
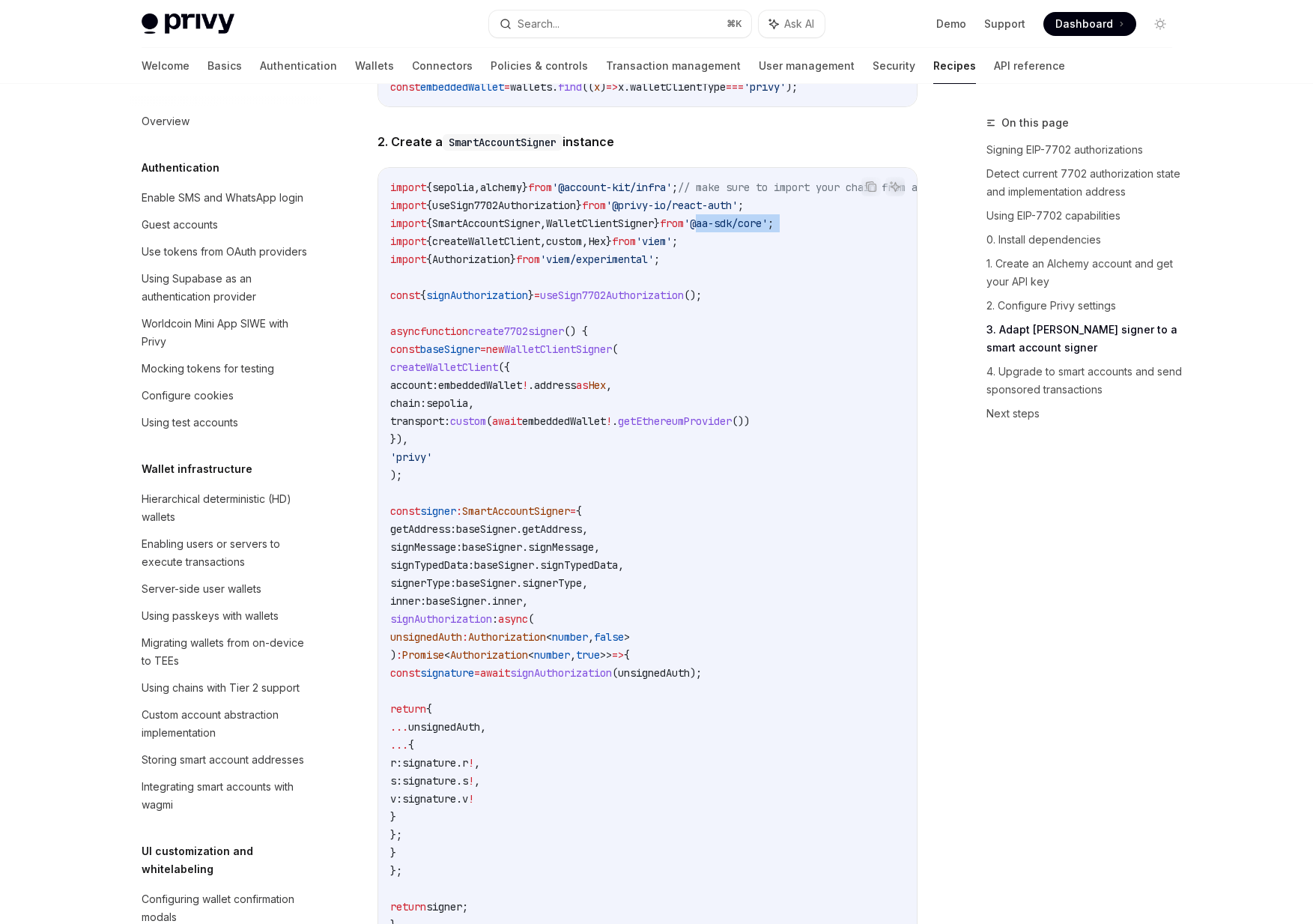
drag, startPoint x: 727, startPoint y: 254, endPoint x: 841, endPoint y: 255, distance: 114.0
click at [693, 255] on code "import { sepolia , alchemy } from '@account-kit/infra' ; // make sure to import…" at bounding box center [732, 556] width 683 height 755
drag, startPoint x: 841, startPoint y: 255, endPoint x: 693, endPoint y: 251, distance: 148.1
click at [693, 251] on code "import { sepolia , alchemy } from '@account-kit/infra' ; // make sure to import…" at bounding box center [732, 556] width 683 height 755
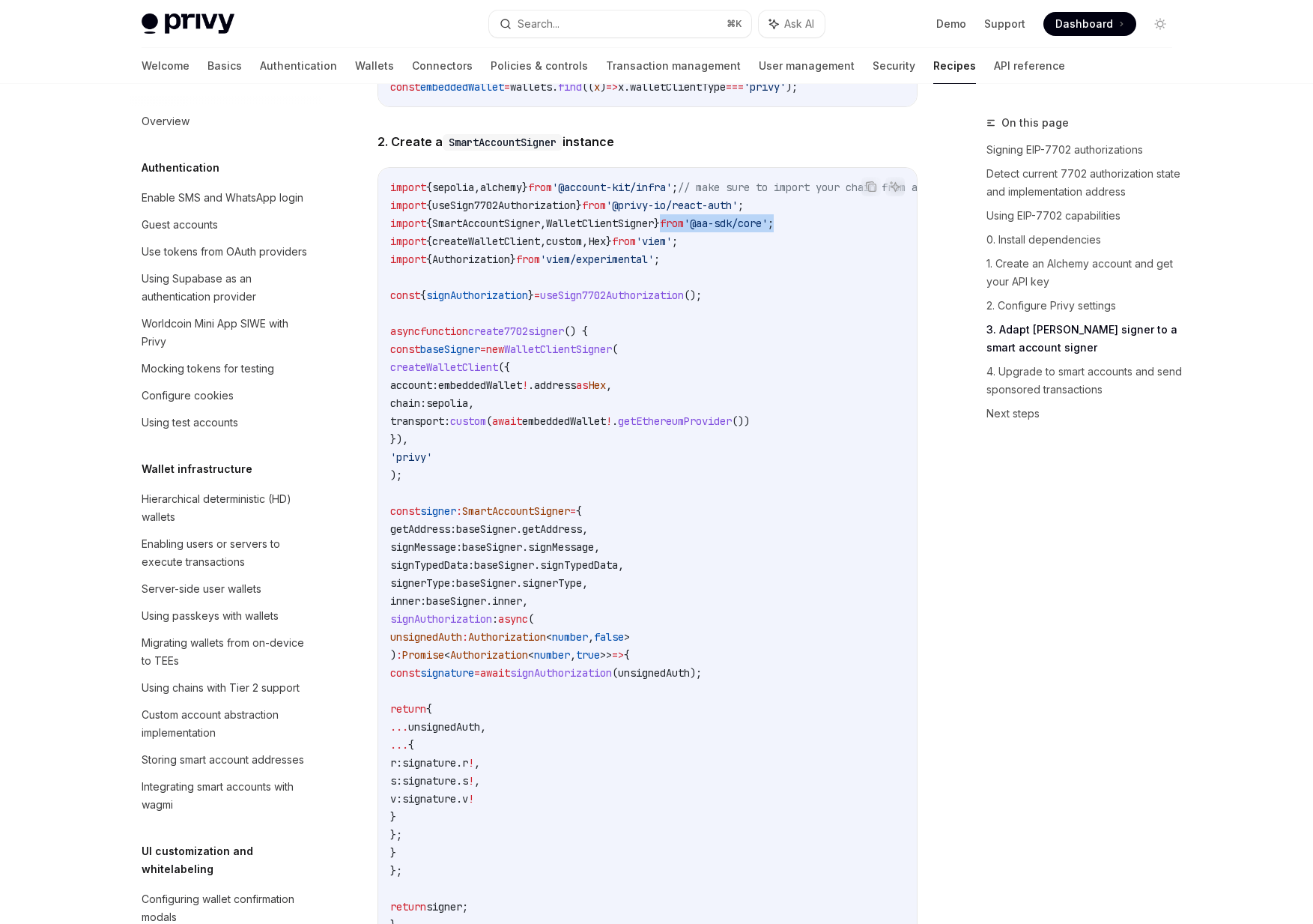
click at [684, 230] on span "from" at bounding box center [672, 224] width 24 height 14
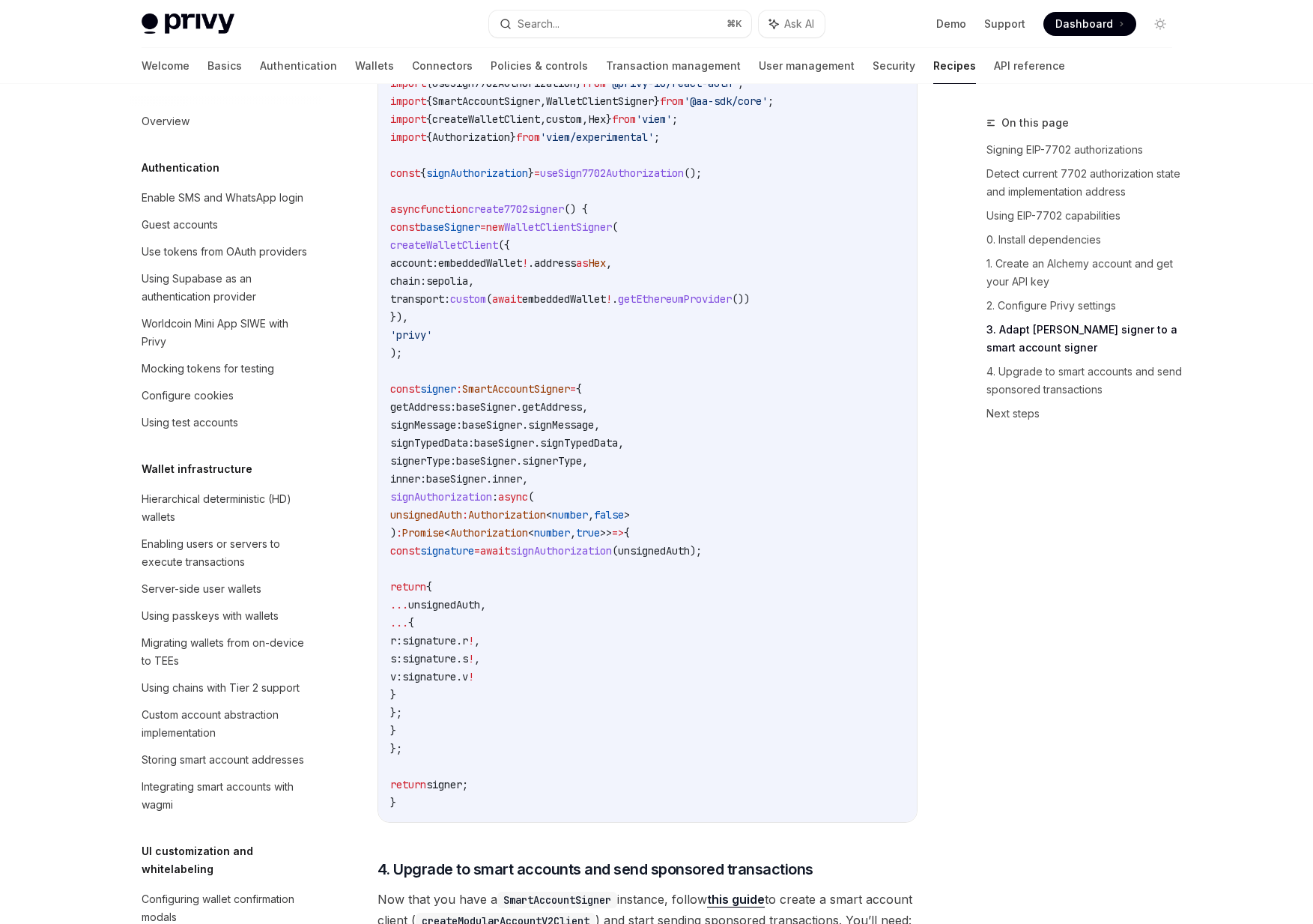
scroll to position [2607, 0]
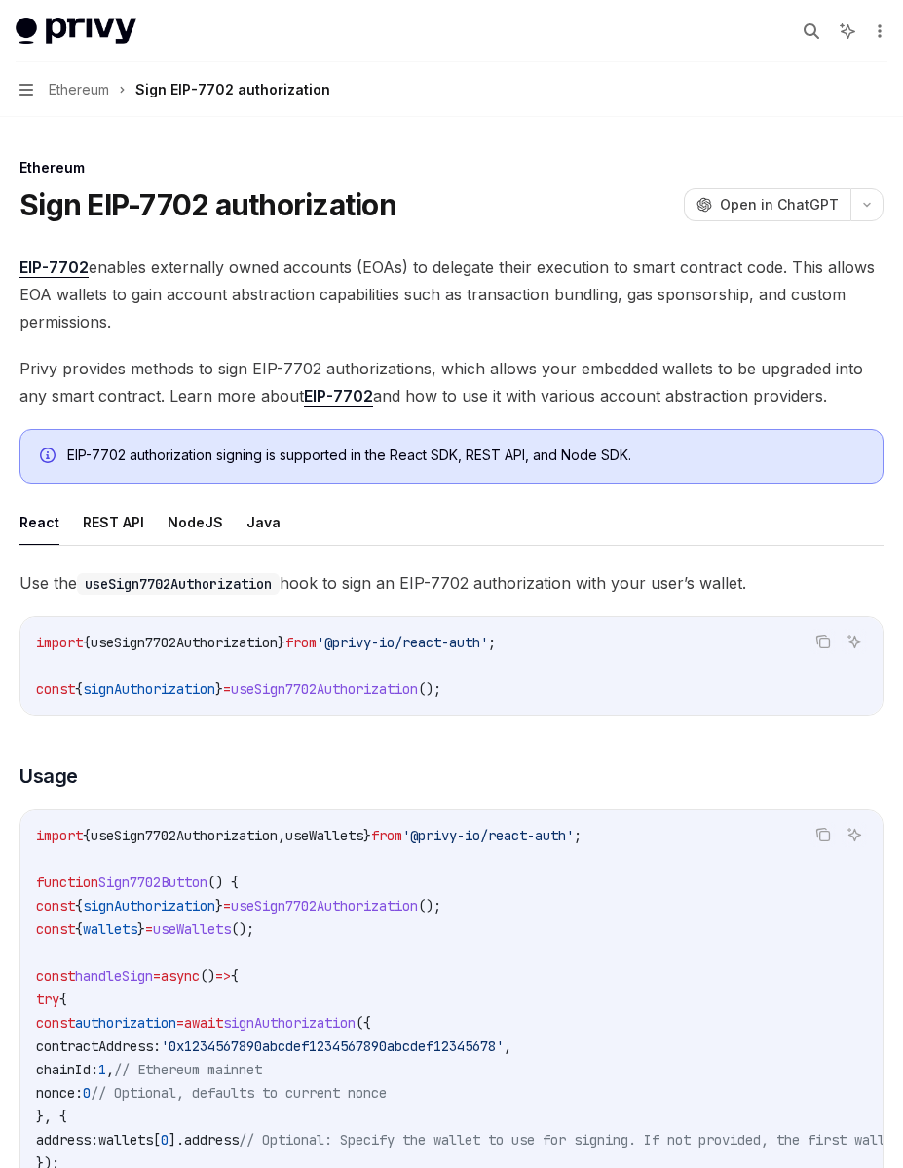
type textarea "*"
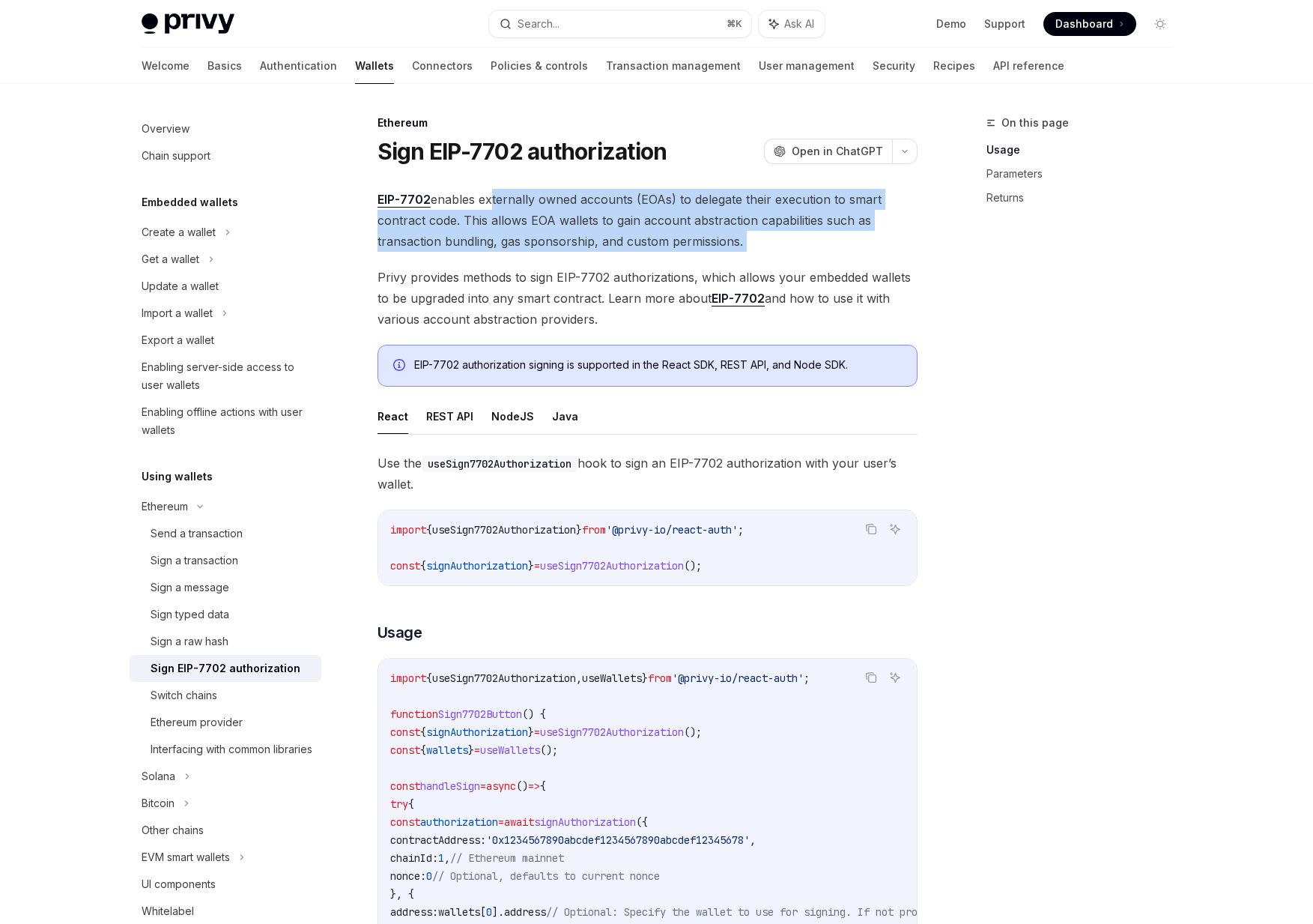
drag, startPoint x: 485, startPoint y: 199, endPoint x: 560, endPoint y: 259, distance: 96.0
drag, startPoint x: 560, startPoint y: 259, endPoint x: 481, endPoint y: 186, distance: 107.6
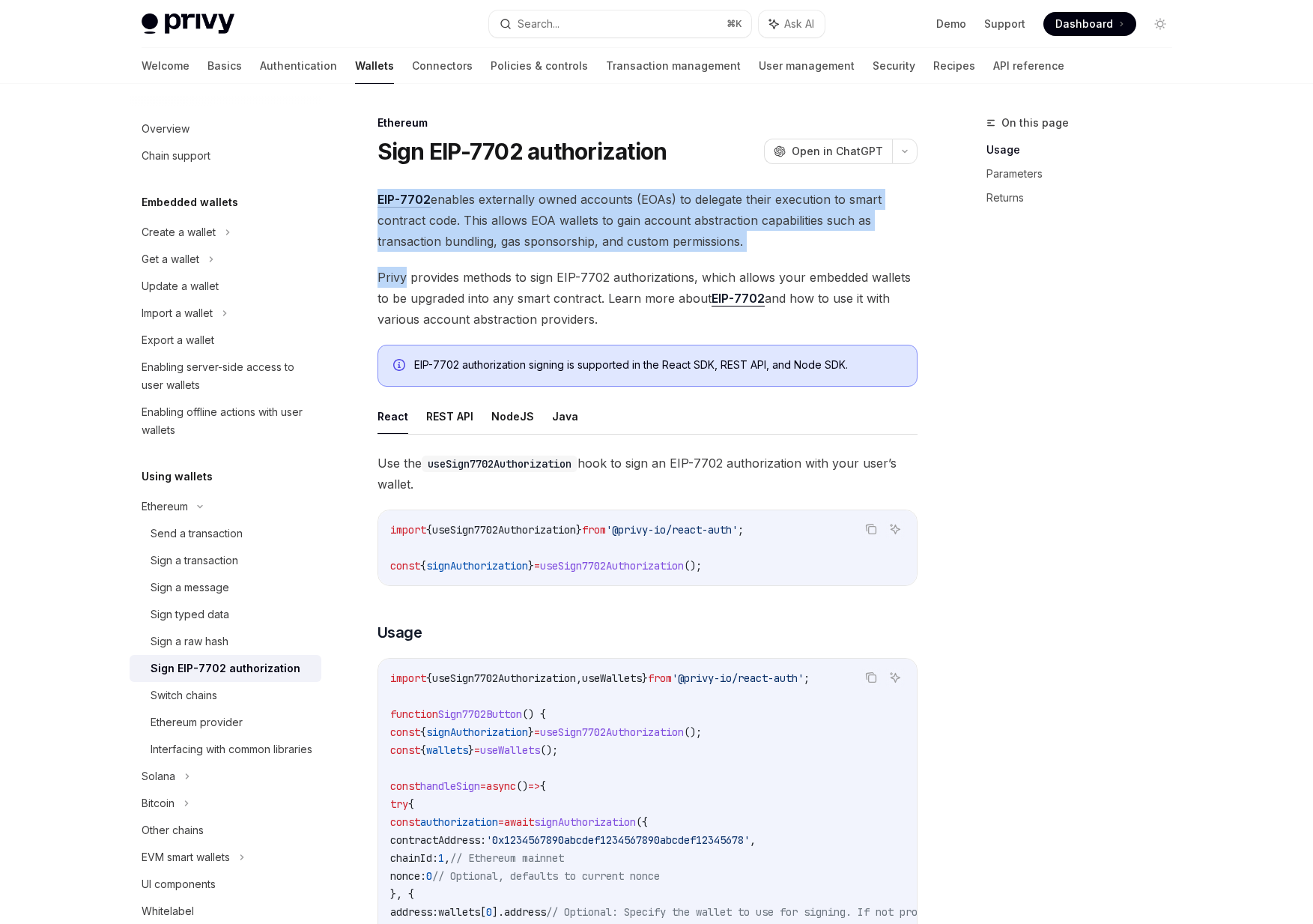
drag, startPoint x: 481, startPoint y: 186, endPoint x: 528, endPoint y: 254, distance: 82.7
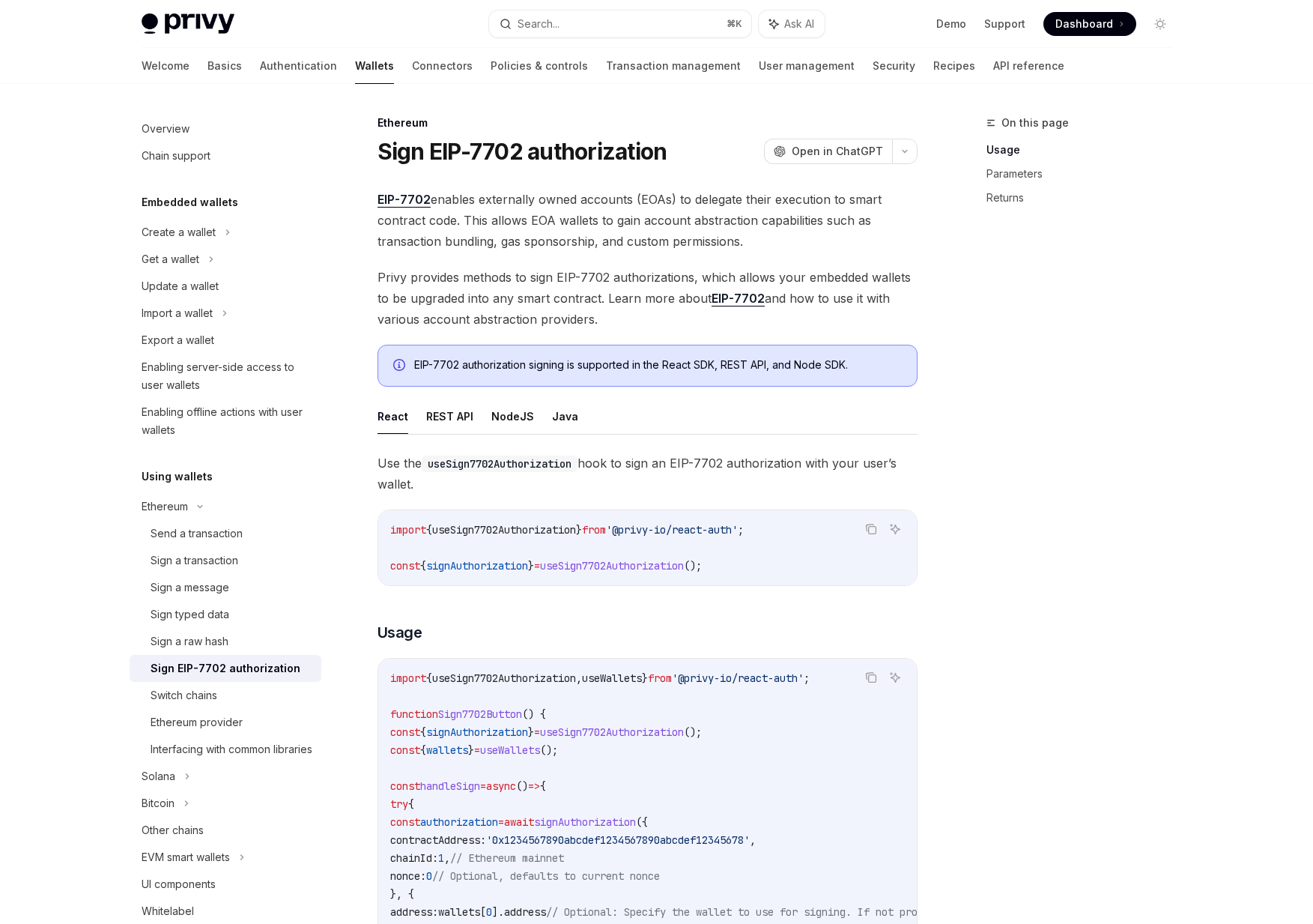
click at [496, 278] on span "Privy provides methods to sign EIP-7702 authorizations, which allows your embed…" at bounding box center [647, 298] width 540 height 63
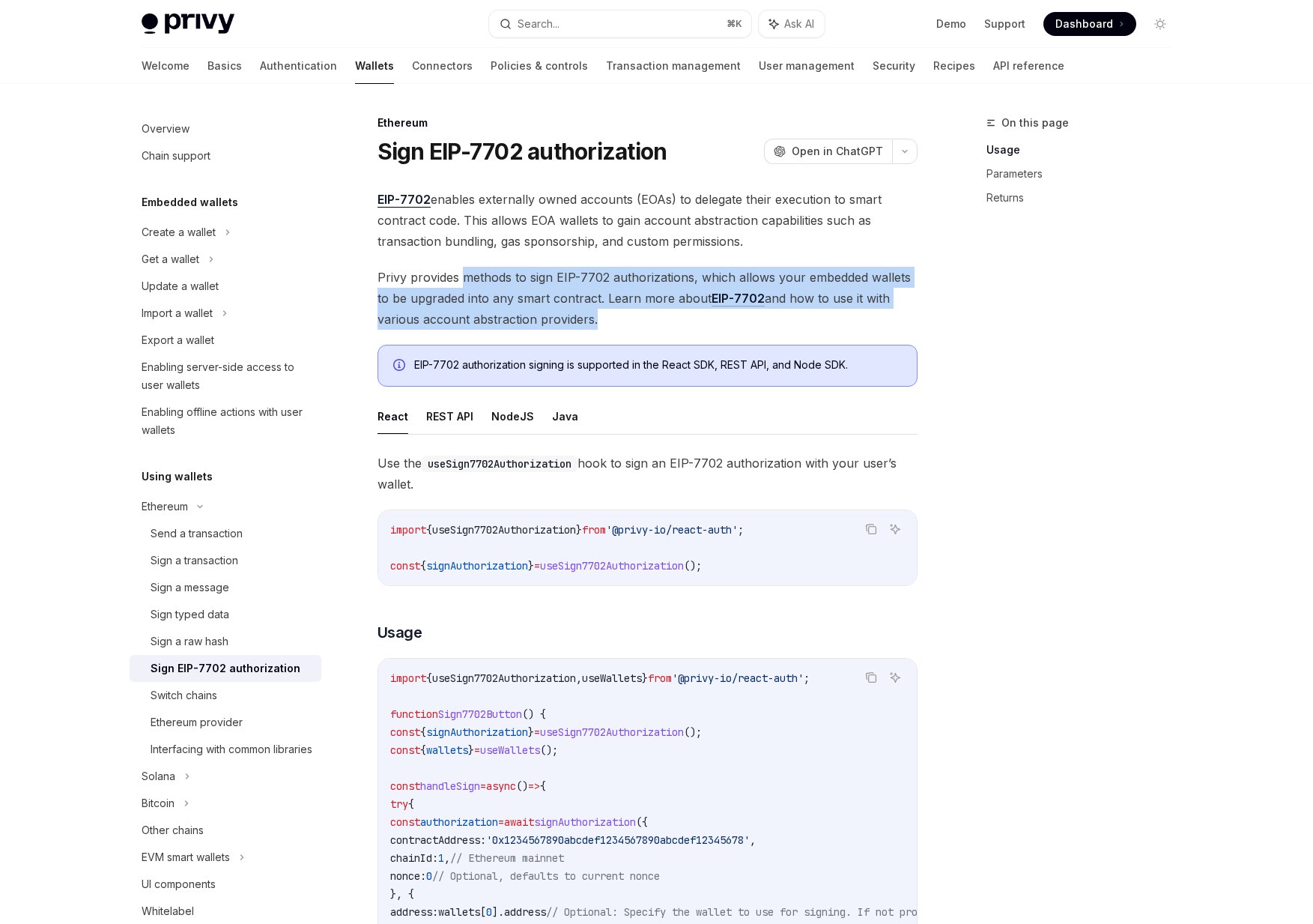
drag, startPoint x: 496, startPoint y: 278, endPoint x: 560, endPoint y: 320, distance: 76.6
click at [560, 320] on span "Privy provides methods to sign EIP-7702 authorizations, which allows your embed…" at bounding box center [647, 298] width 540 height 63
drag, startPoint x: 560, startPoint y: 320, endPoint x: 495, endPoint y: 268, distance: 83.2
click at [495, 268] on span "Privy provides methods to sign EIP-7702 authorizations, which allows your embed…" at bounding box center [647, 298] width 540 height 63
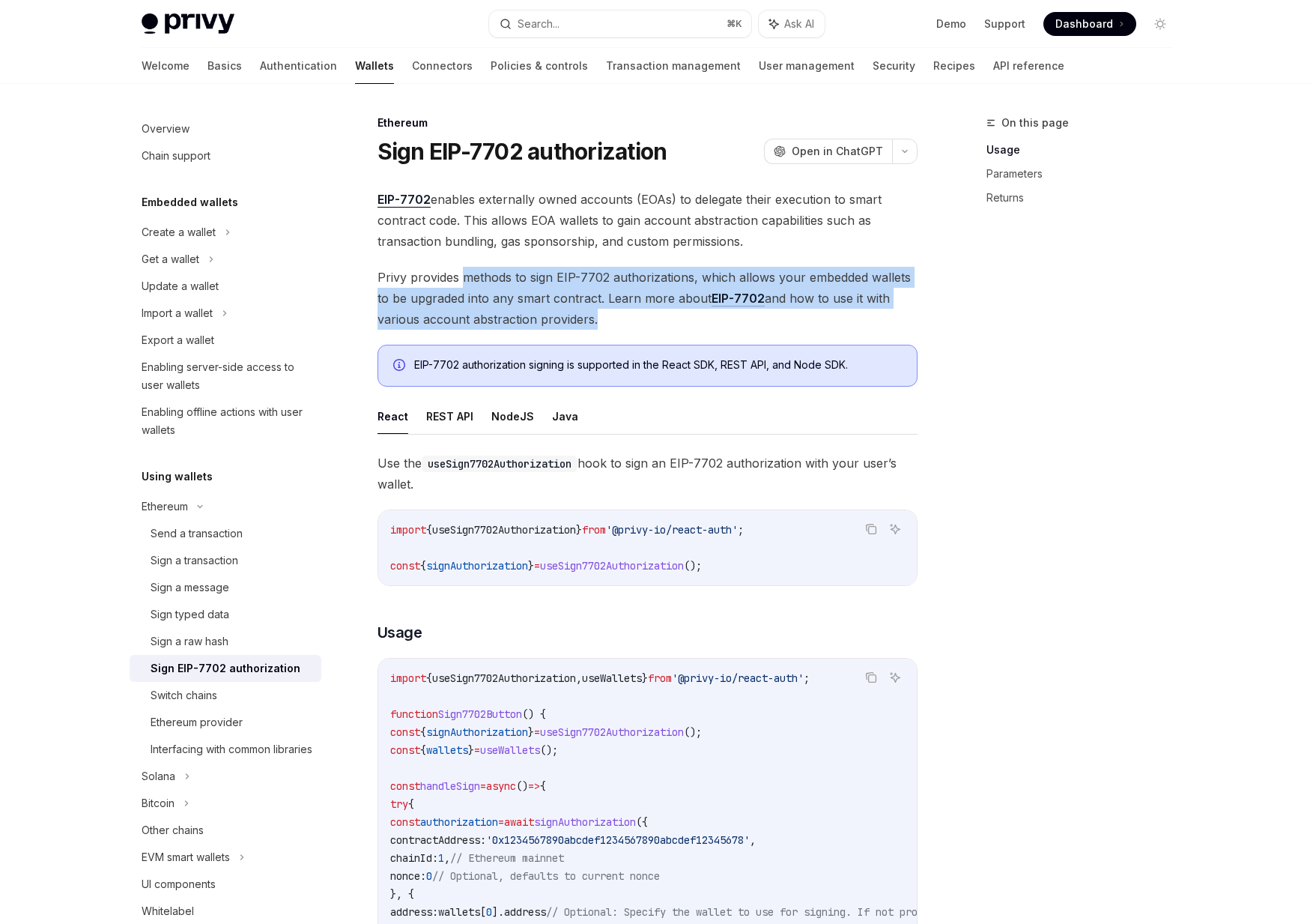
click at [495, 268] on span "Privy provides methods to sign EIP-7702 authorizations, which allows your embed…" at bounding box center [647, 298] width 540 height 63
drag, startPoint x: 495, startPoint y: 268, endPoint x: 569, endPoint y: 312, distance: 86.1
click at [569, 312] on span "Privy provides methods to sign EIP-7702 authorizations, which allows your embed…" at bounding box center [647, 298] width 540 height 63
drag, startPoint x: 569, startPoint y: 312, endPoint x: 525, endPoint y: 267, distance: 62.9
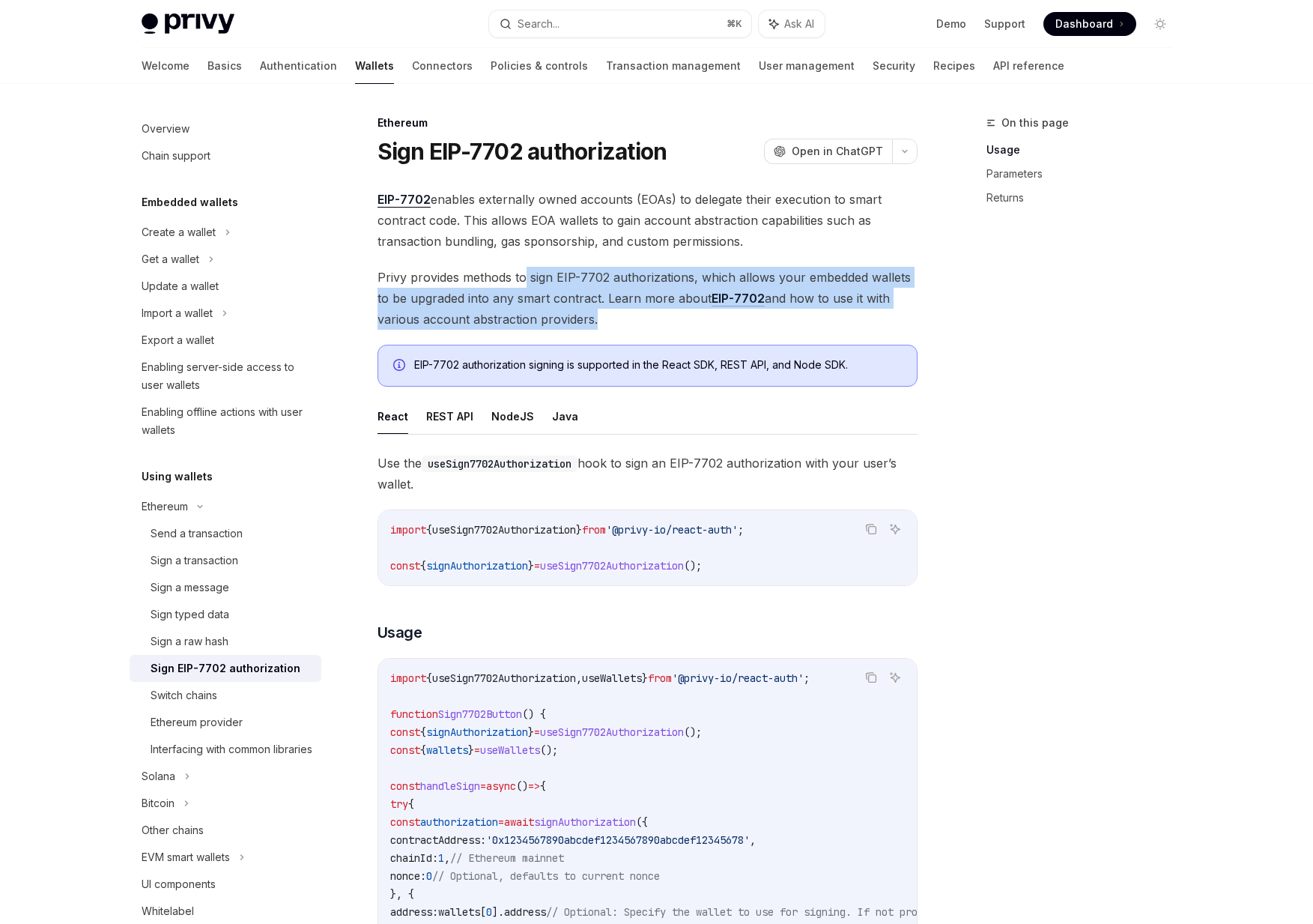
click at [525, 267] on span "Privy provides methods to sign EIP-7702 authorizations, which allows your embed…" at bounding box center [647, 298] width 540 height 63
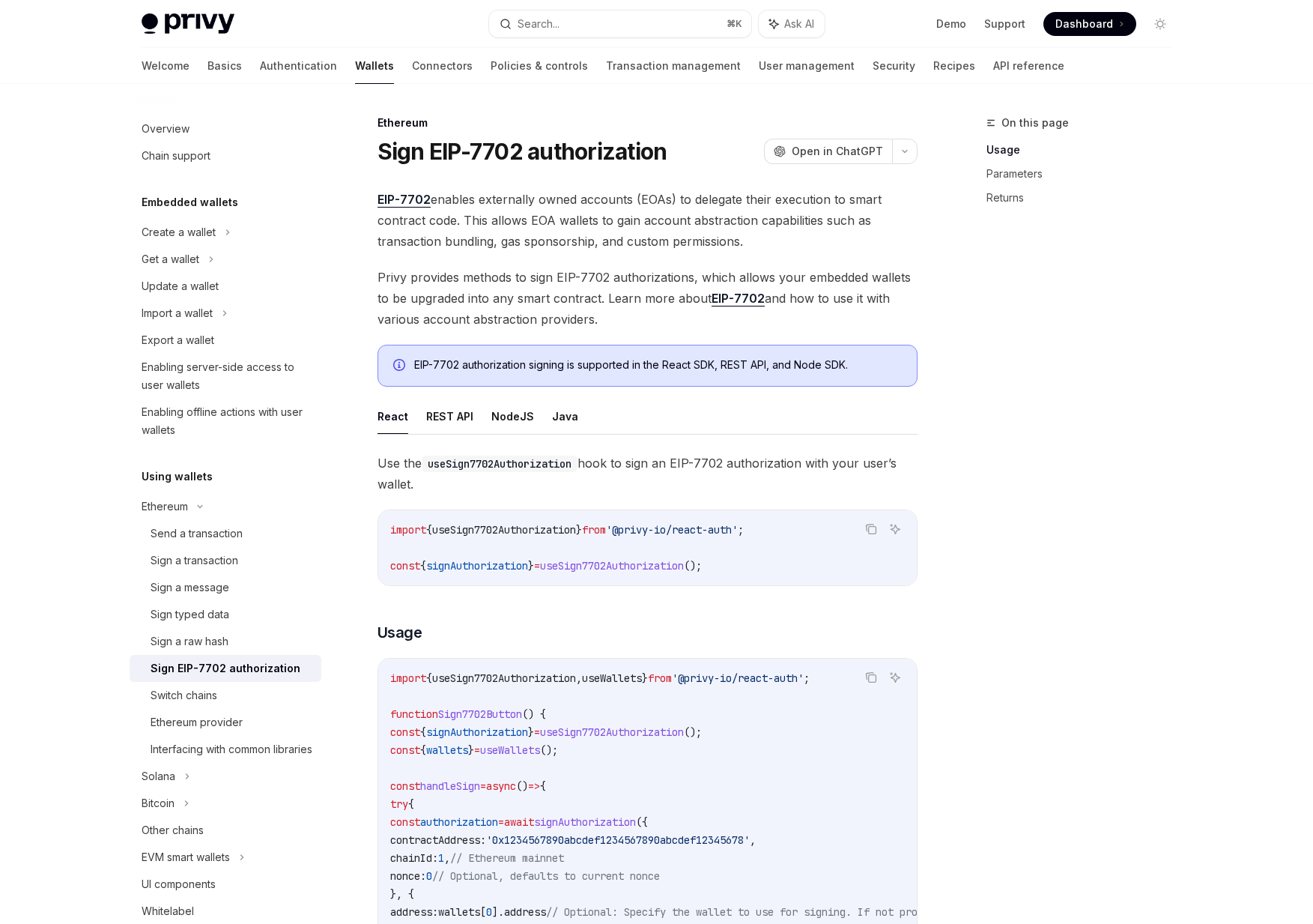
scroll to position [39, 0]
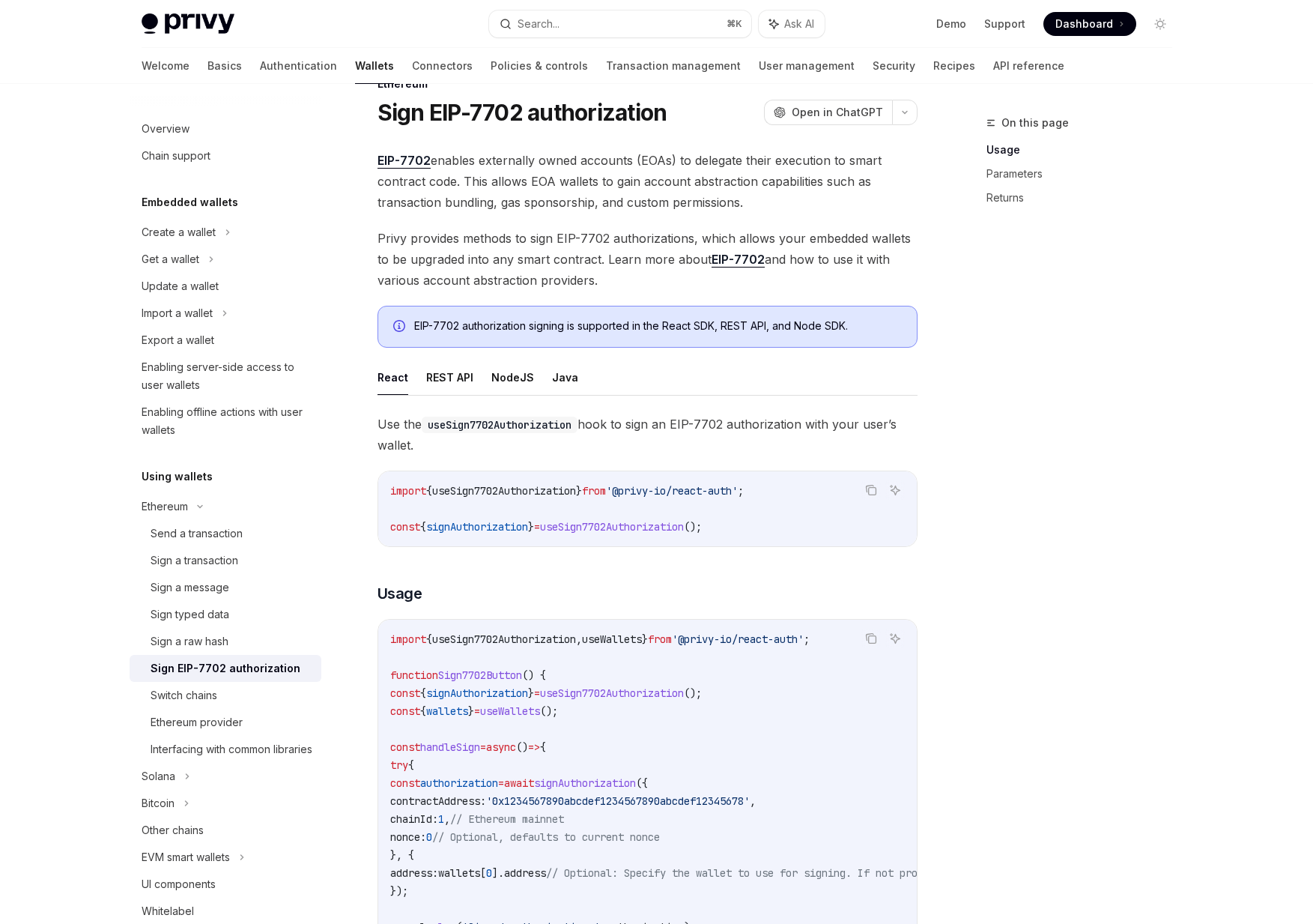
drag, startPoint x: 513, startPoint y: 470, endPoint x: 441, endPoint y: 447, distance: 75.6
click at [441, 447] on span "Use the useSign7702Authorization hook to sign an EIP-7702 authorization with yo…" at bounding box center [647, 434] width 540 height 42
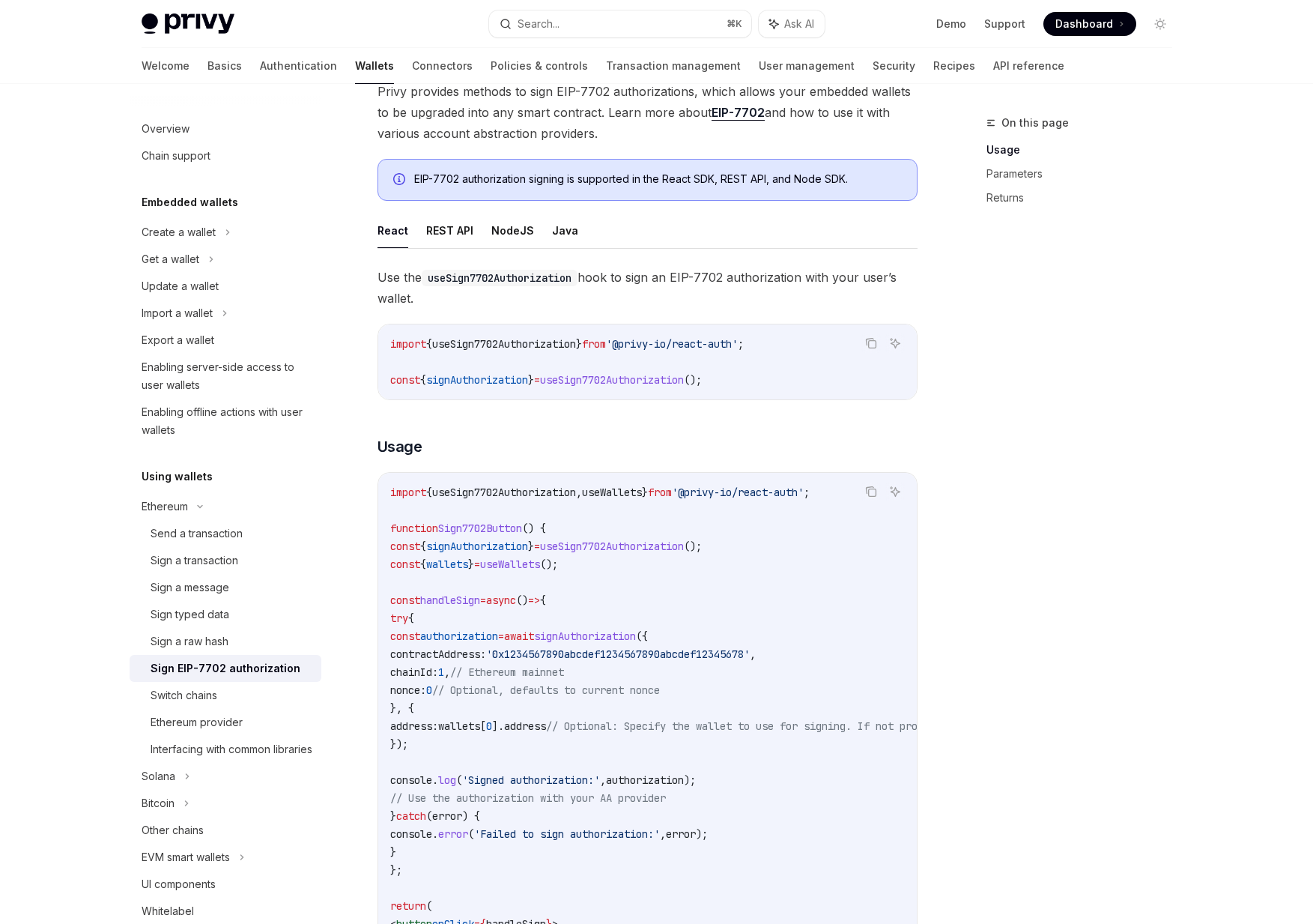
scroll to position [197, 0]
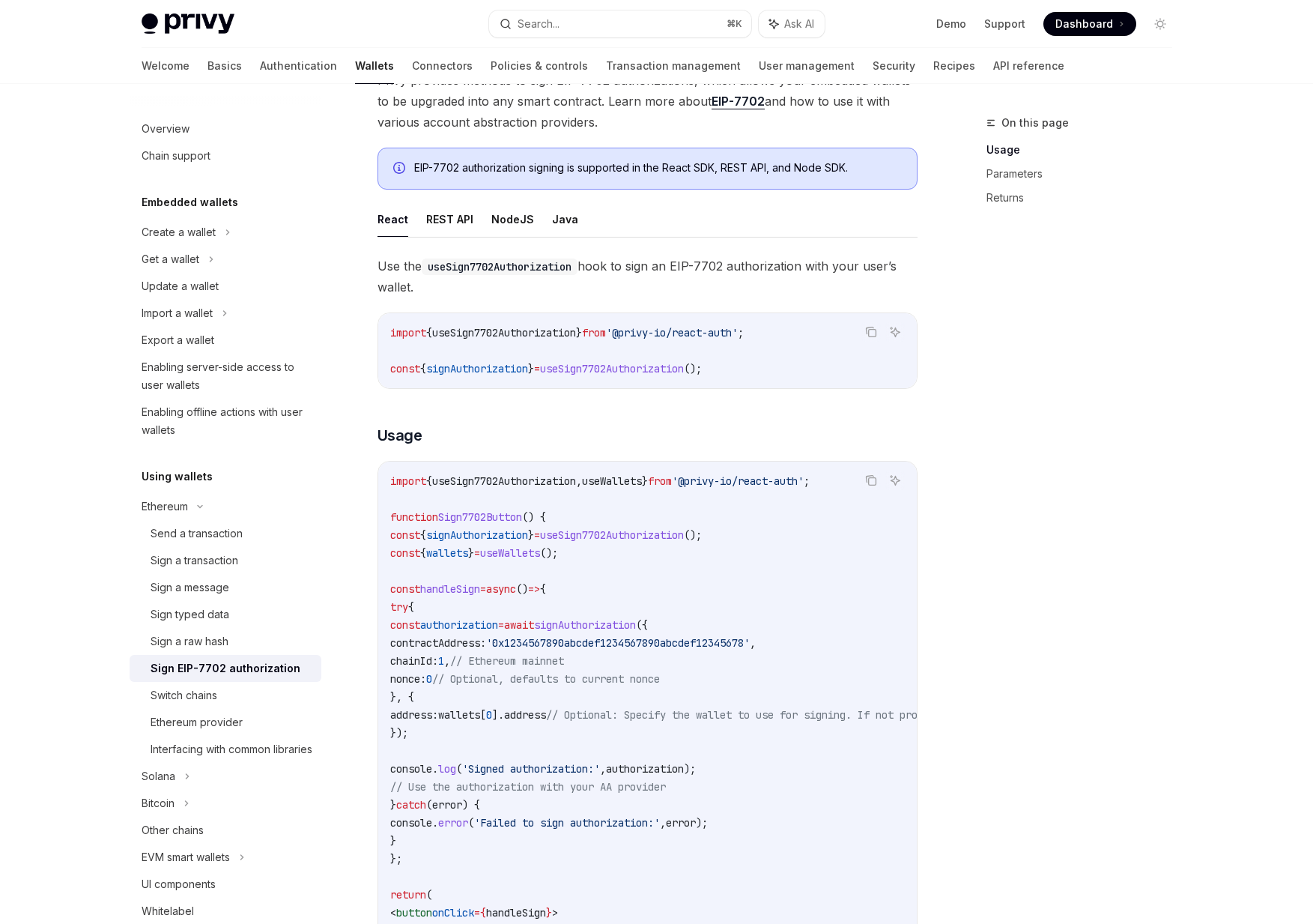
click at [506, 362] on span "signAuthorization" at bounding box center [477, 369] width 102 height 14
drag, startPoint x: 442, startPoint y: 508, endPoint x: 560, endPoint y: 553, distance: 126.3
click at [560, 553] on code "import { useSign7702Authorization , useWallets } from '@privy-io/react-auth' ; …" at bounding box center [783, 733] width 785 height 521
click at [540, 553] on span "useWallets" at bounding box center [510, 553] width 60 height 14
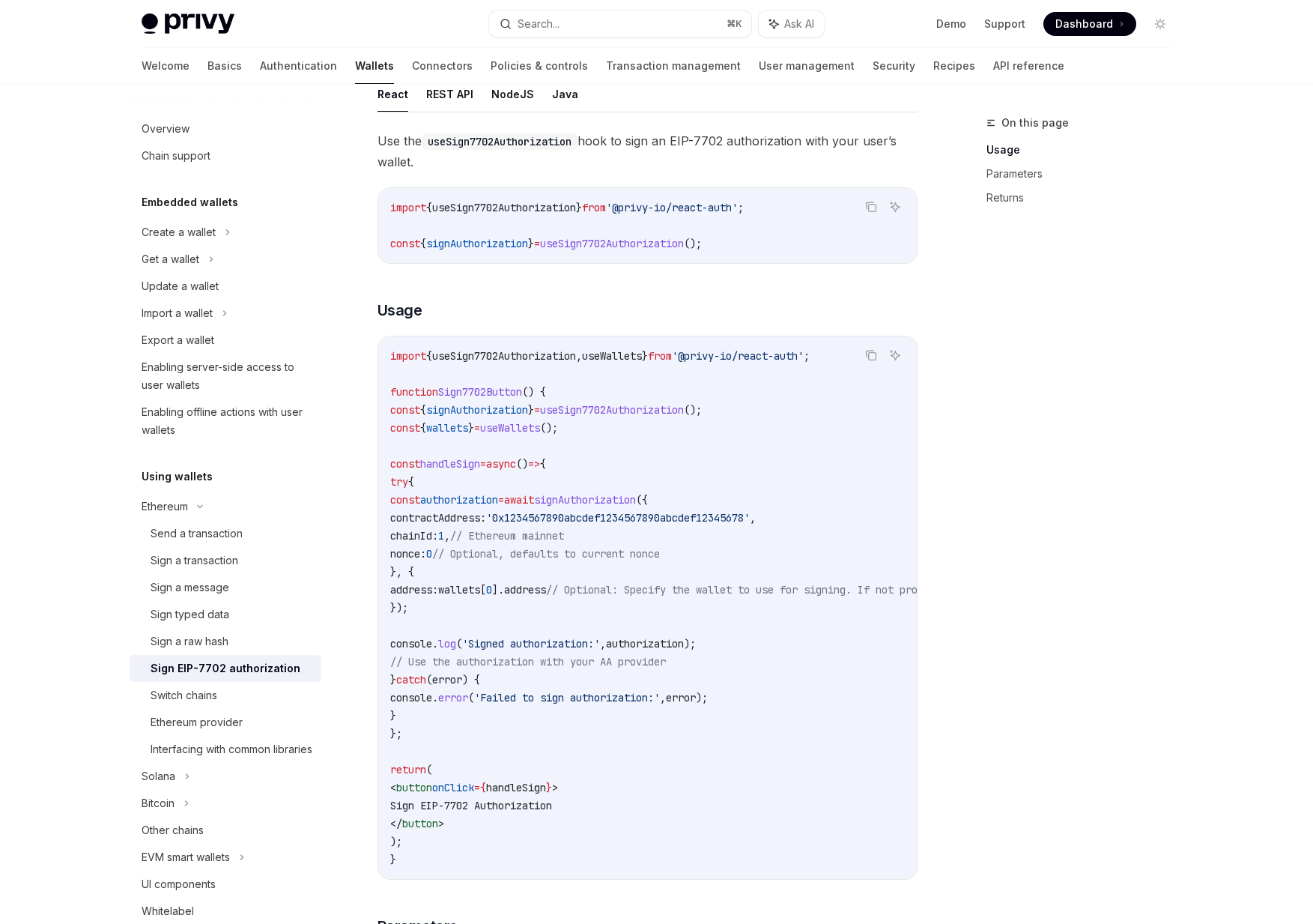
scroll to position [331, 0]
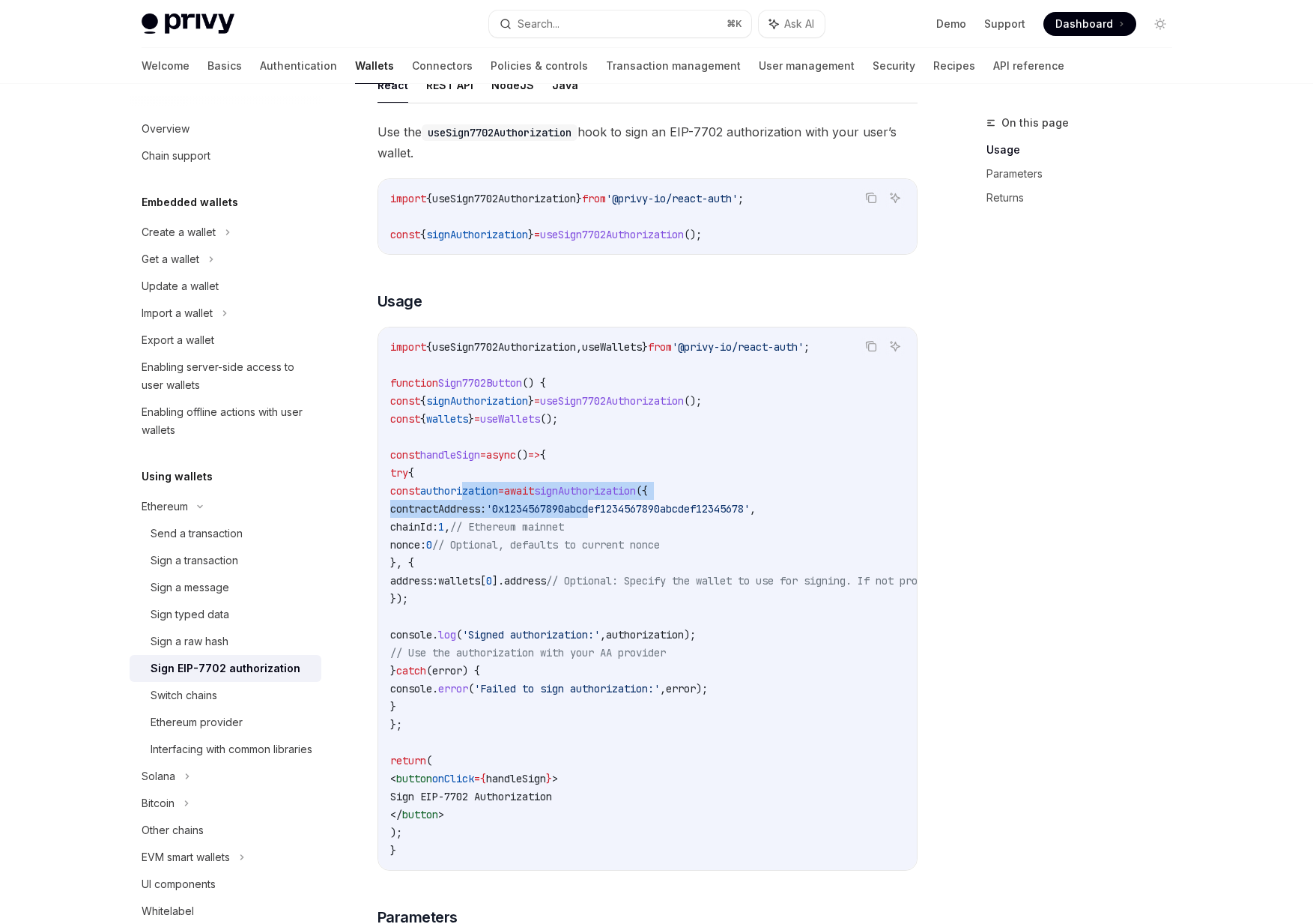
drag, startPoint x: 540, startPoint y: 497, endPoint x: 700, endPoint y: 500, distance: 160.0
click at [693, 500] on code "import { useSign7702Authorization , useWallets } from '@privy-io/react-auth' ; …" at bounding box center [783, 599] width 785 height 521
drag, startPoint x: 676, startPoint y: 502, endPoint x: 730, endPoint y: 557, distance: 77.1
click at [693, 557] on code "import { useSign7702Authorization , useWallets } from '@privy-io/react-auth' ; …" at bounding box center [783, 599] width 785 height 521
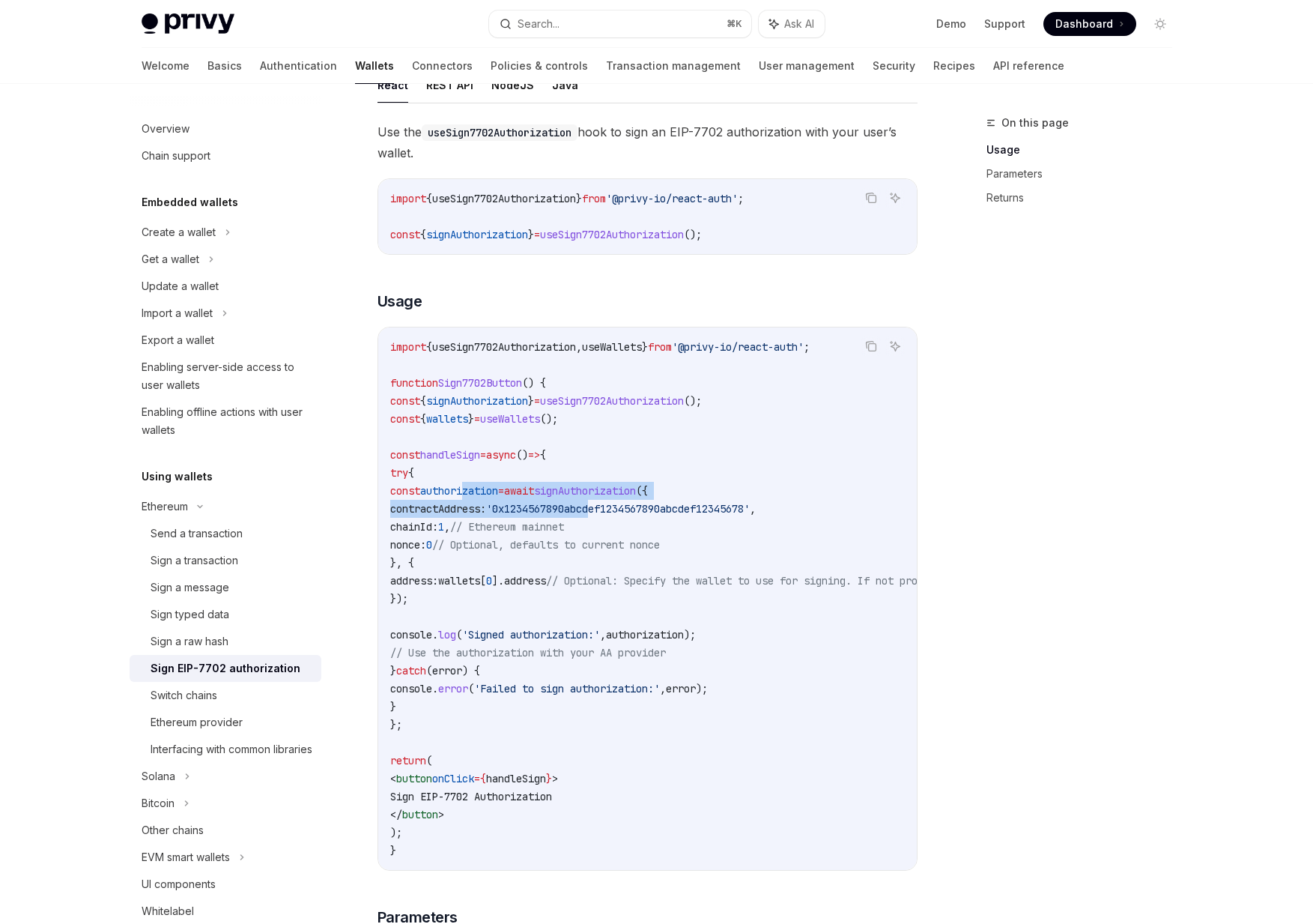
click at [693, 557] on code "import { useSign7702Authorization , useWallets } from '@privy-io/react-auth' ; …" at bounding box center [783, 599] width 785 height 521
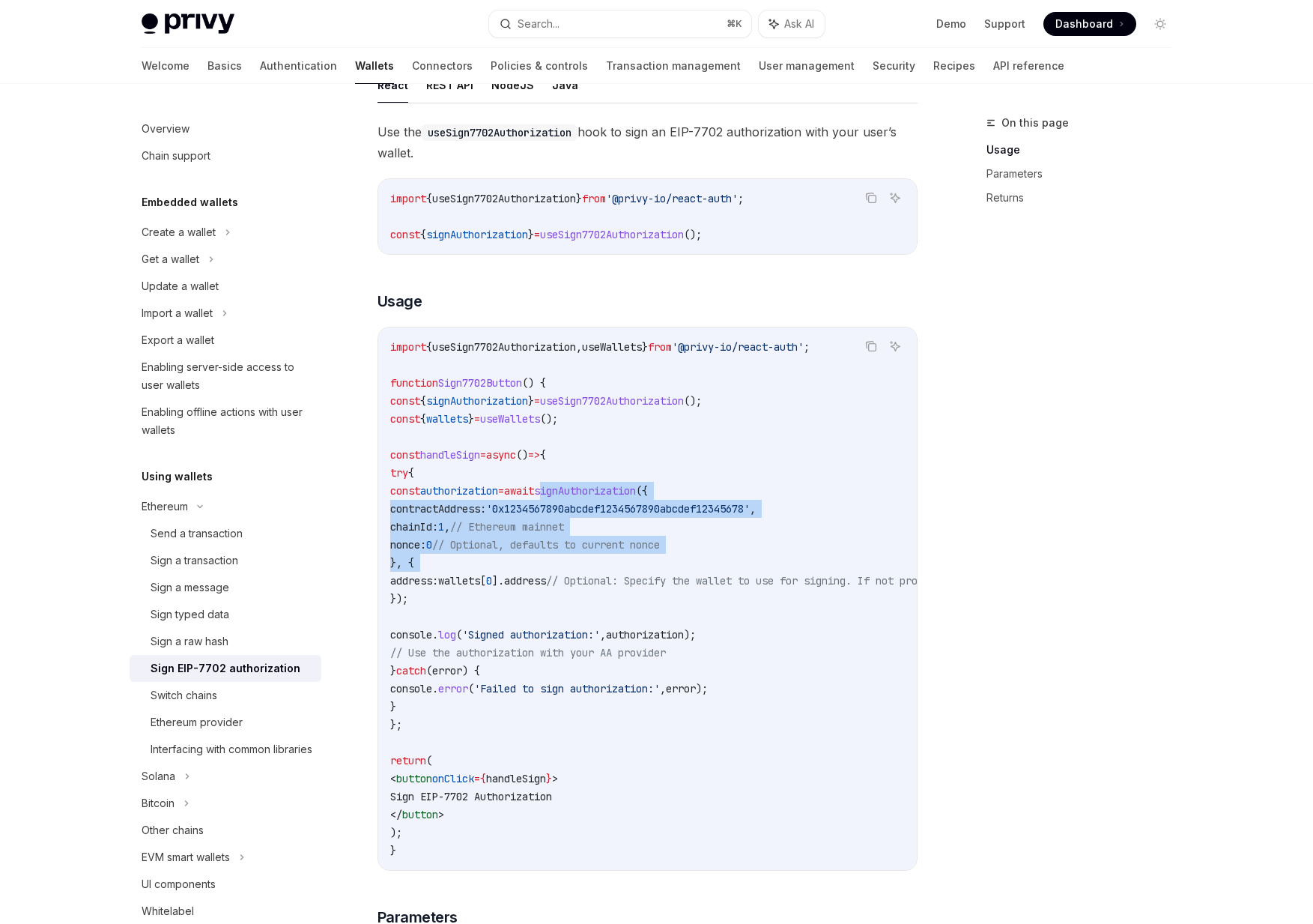
drag, startPoint x: 730, startPoint y: 557, endPoint x: 653, endPoint y: 490, distance: 102.1
click at [653, 490] on code "import { useSign7702Authorization , useWallets } from '@privy-io/react-auth' ; …" at bounding box center [783, 599] width 785 height 521
click at [636, 490] on span "signAuthorization" at bounding box center [585, 491] width 102 height 14
drag, startPoint x: 653, startPoint y: 490, endPoint x: 676, endPoint y: 555, distance: 68.9
click at [676, 555] on code "import { useSign7702Authorization , useWallets } from '@privy-io/react-auth' ; …" at bounding box center [783, 599] width 785 height 521
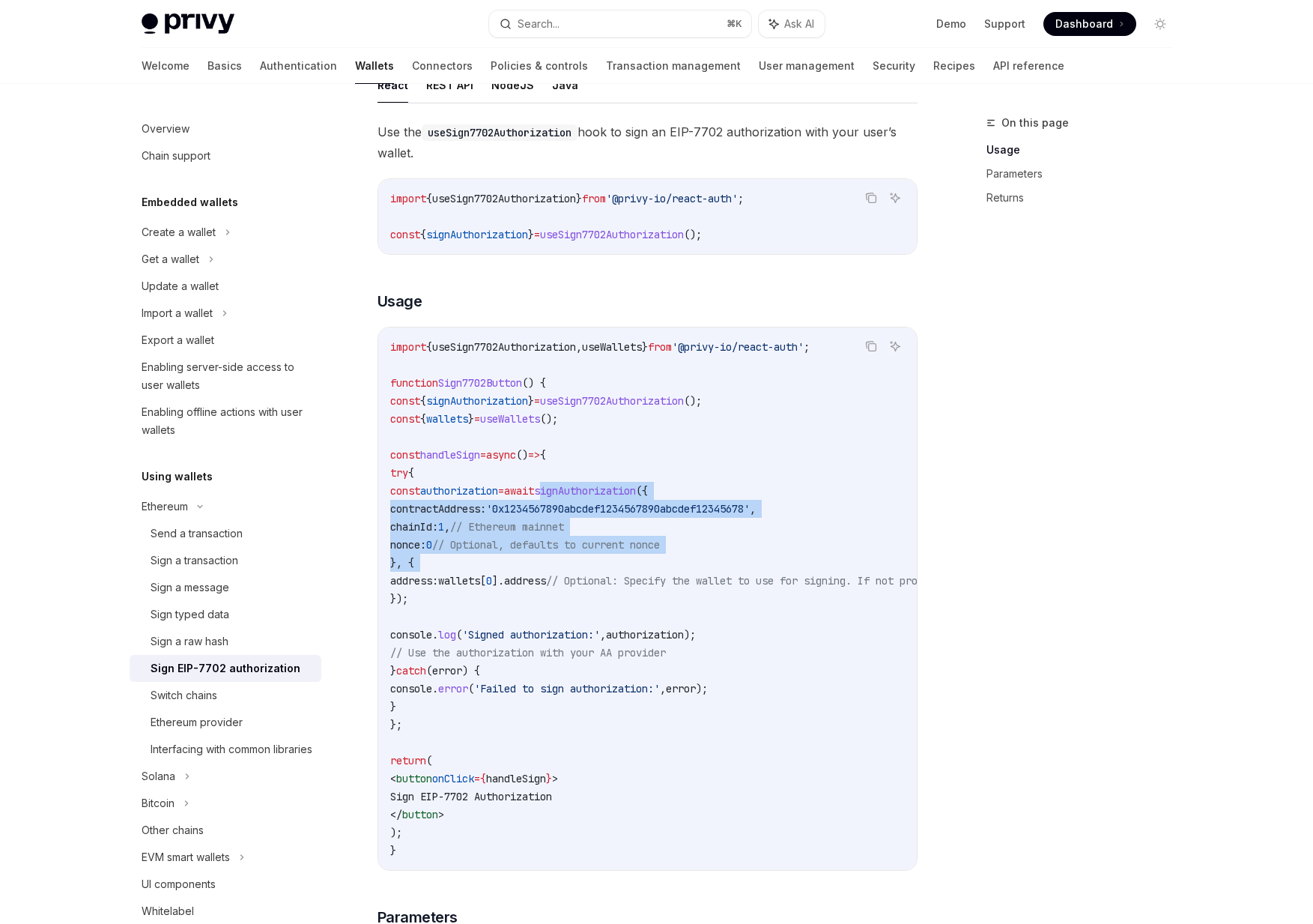
click at [676, 555] on code "import { useSign7702Authorization , useWallets } from '@privy-io/react-auth' ; …" at bounding box center [783, 599] width 785 height 521
drag, startPoint x: 676, startPoint y: 555, endPoint x: 627, endPoint y: 481, distance: 88.8
click at [627, 481] on code "import { useSign7702Authorization , useWallets } from '@privy-io/react-auth' ; …" at bounding box center [783, 599] width 785 height 521
drag, startPoint x: 595, startPoint y: 490, endPoint x: 643, endPoint y: 566, distance: 89.9
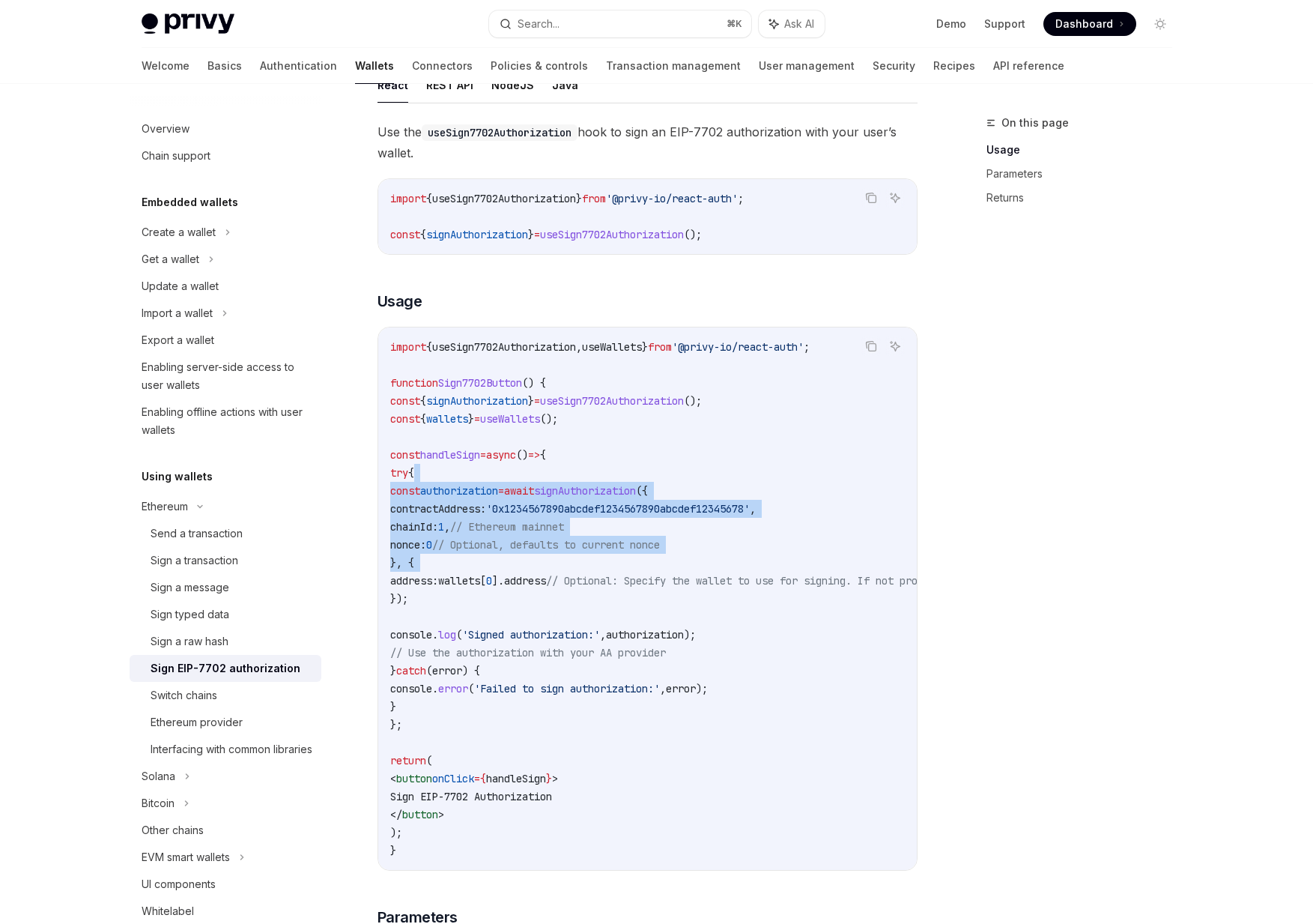
click at [643, 566] on code "import { useSign7702Authorization , useWallets } from '@privy-io/react-auth' ; …" at bounding box center [783, 599] width 785 height 521
drag, startPoint x: 643, startPoint y: 566, endPoint x: 587, endPoint y: 497, distance: 88.9
click at [587, 497] on code "import { useSign7702Authorization , useWallets } from '@privy-io/react-auth' ; …" at bounding box center [783, 599] width 785 height 521
click at [504, 497] on span "=" at bounding box center [501, 491] width 6 height 14
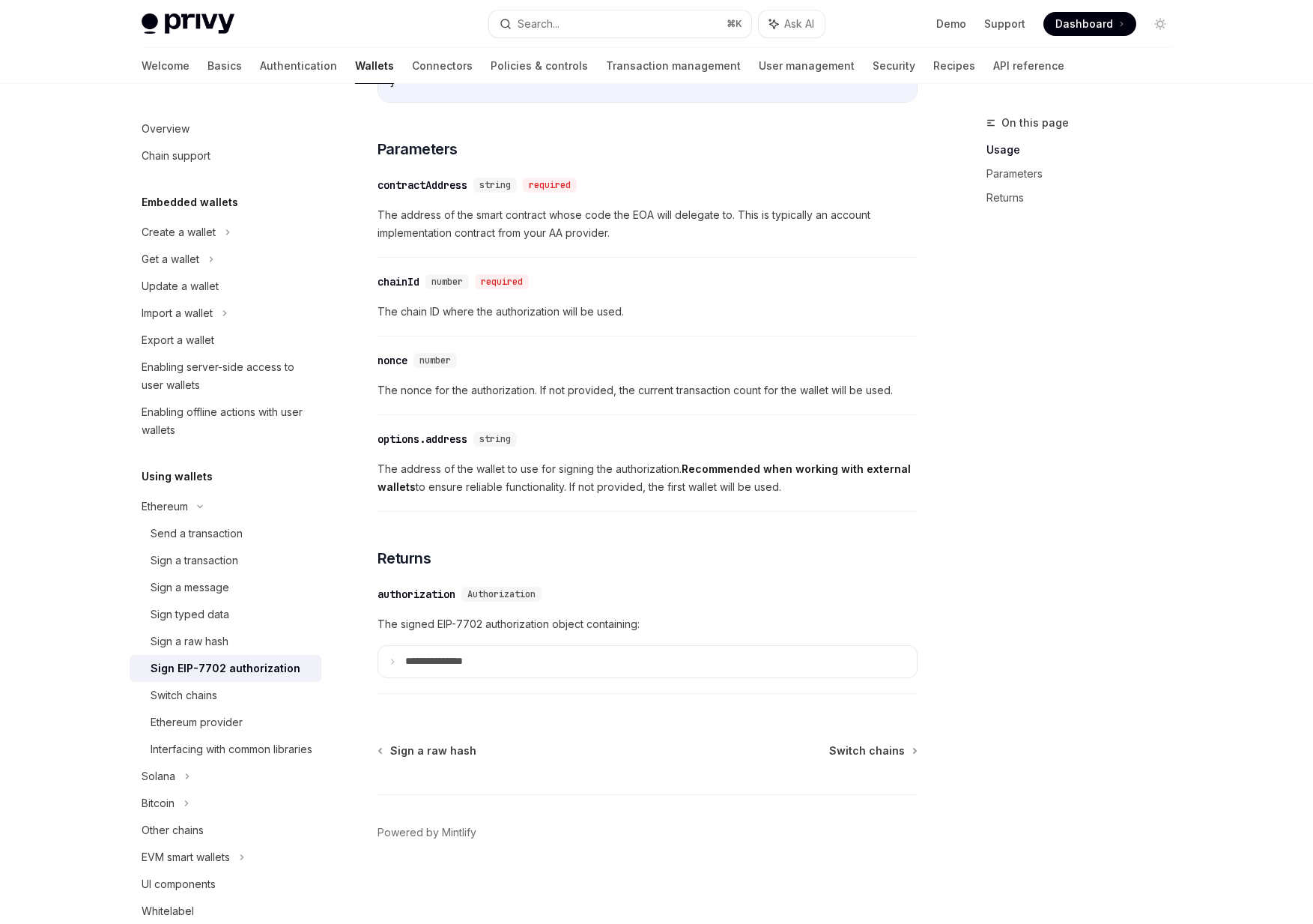
scroll to position [0, 0]
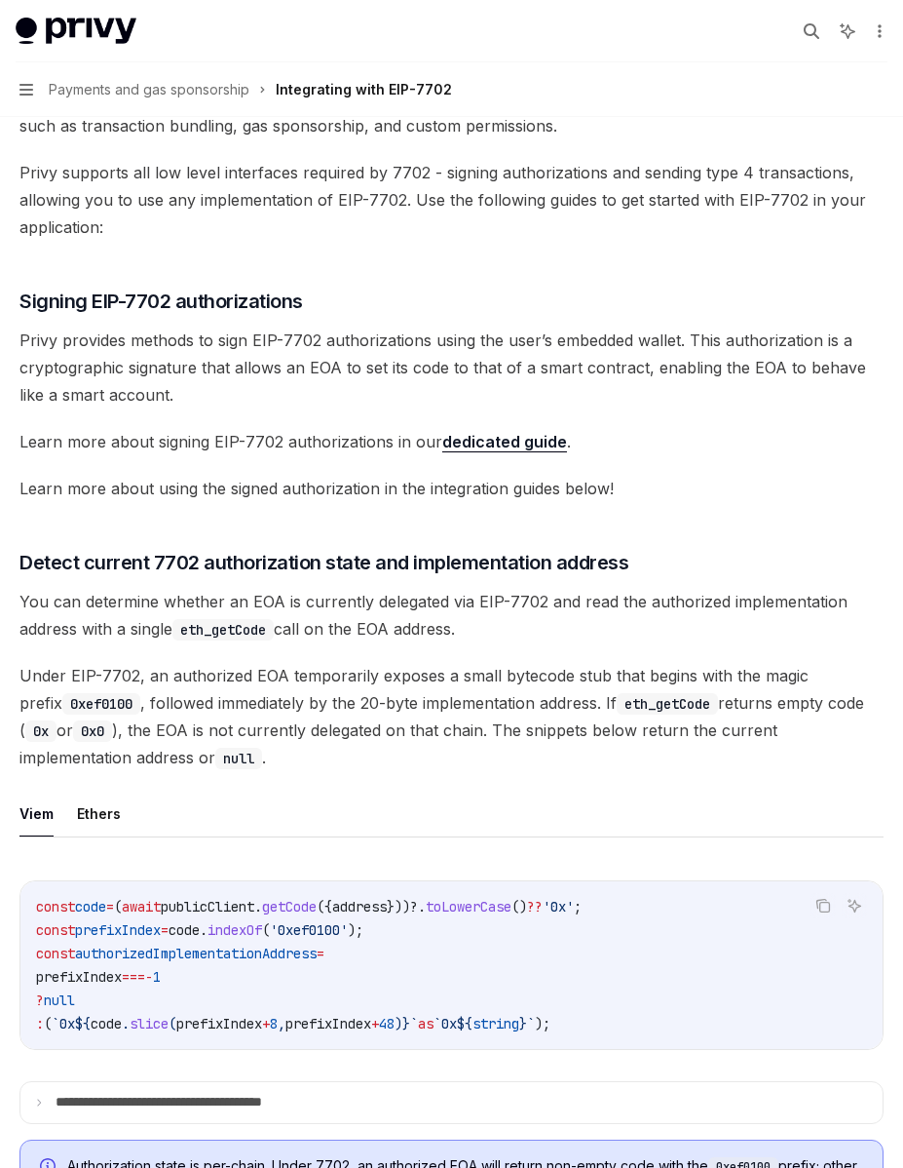
scroll to position [199, 0]
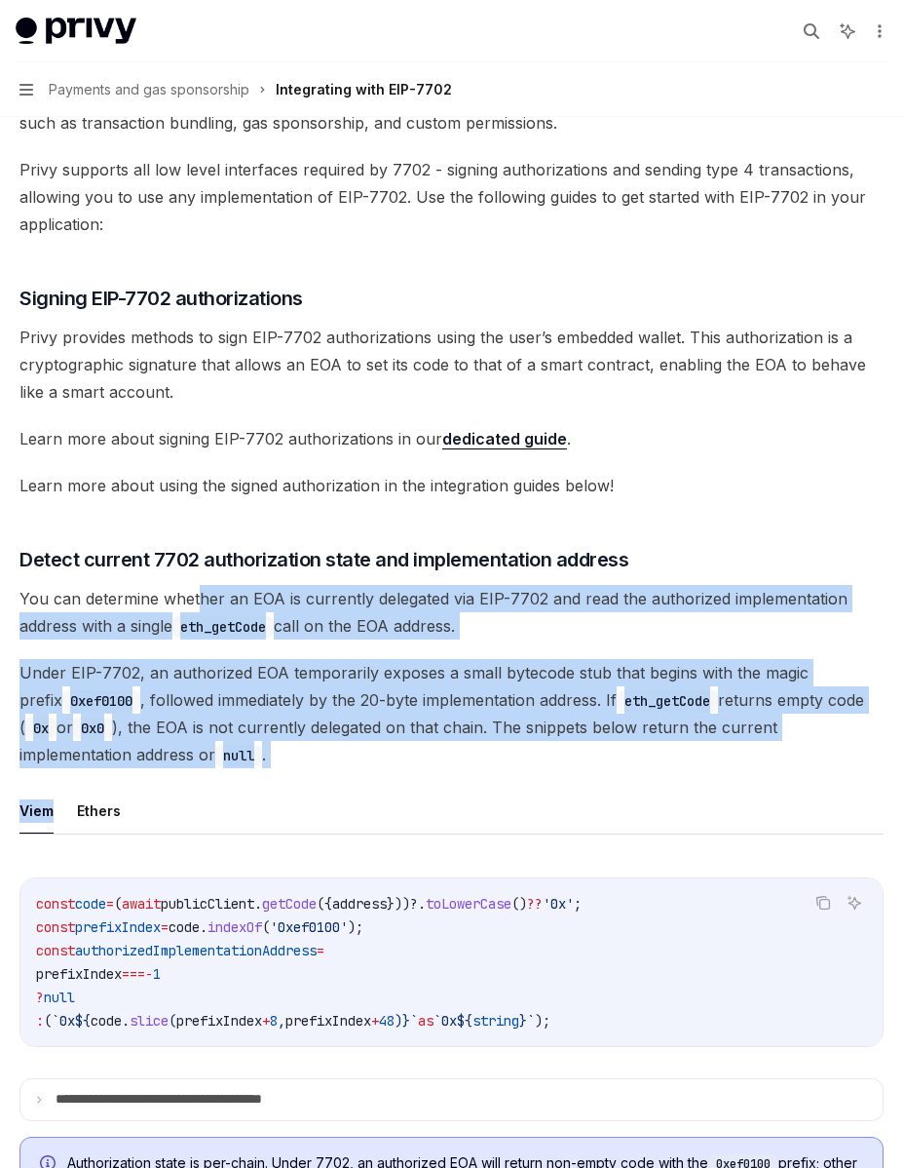
drag, startPoint x: 318, startPoint y: 790, endPoint x: 200, endPoint y: 606, distance: 218.7
click at [200, 606] on span "You can determine whether an EOA is currently delegated via EIP-7702 and read t…" at bounding box center [451, 612] width 864 height 55
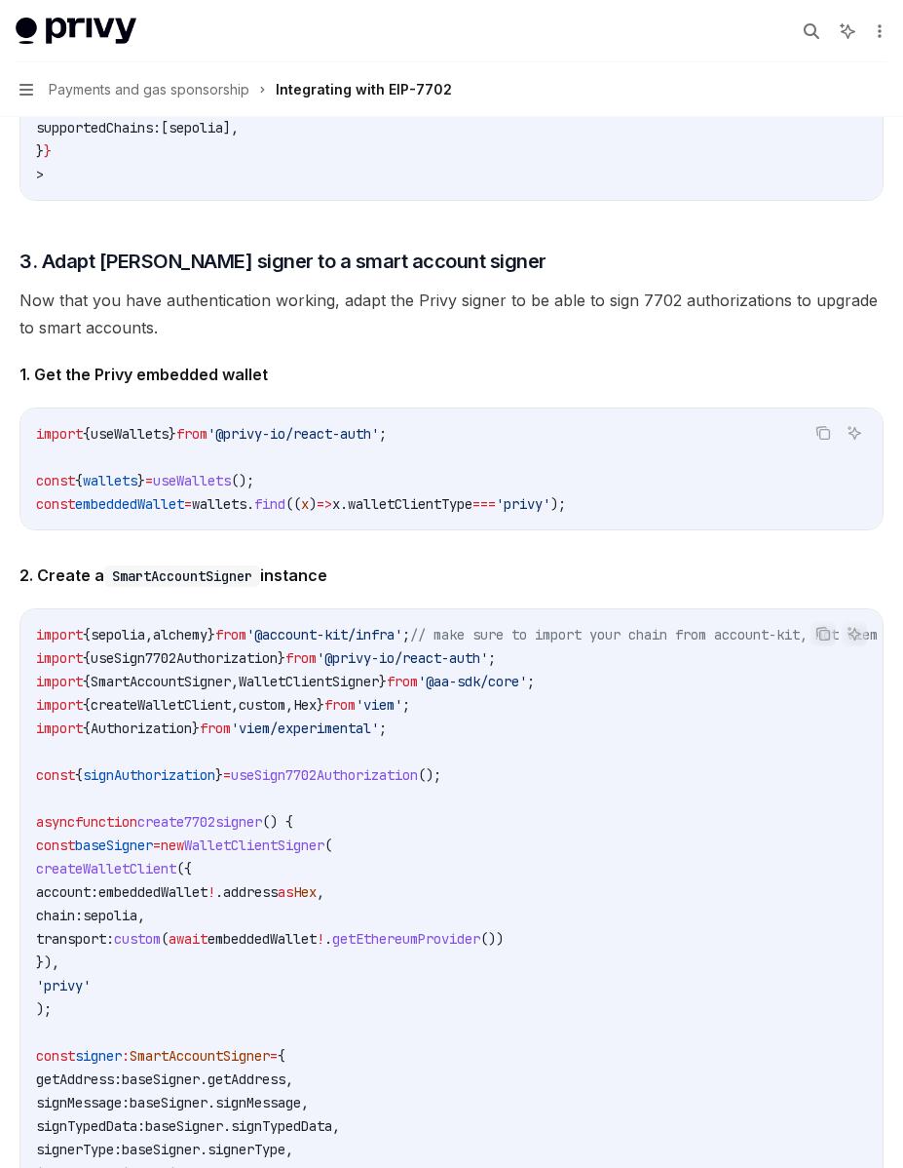
scroll to position [2851, 0]
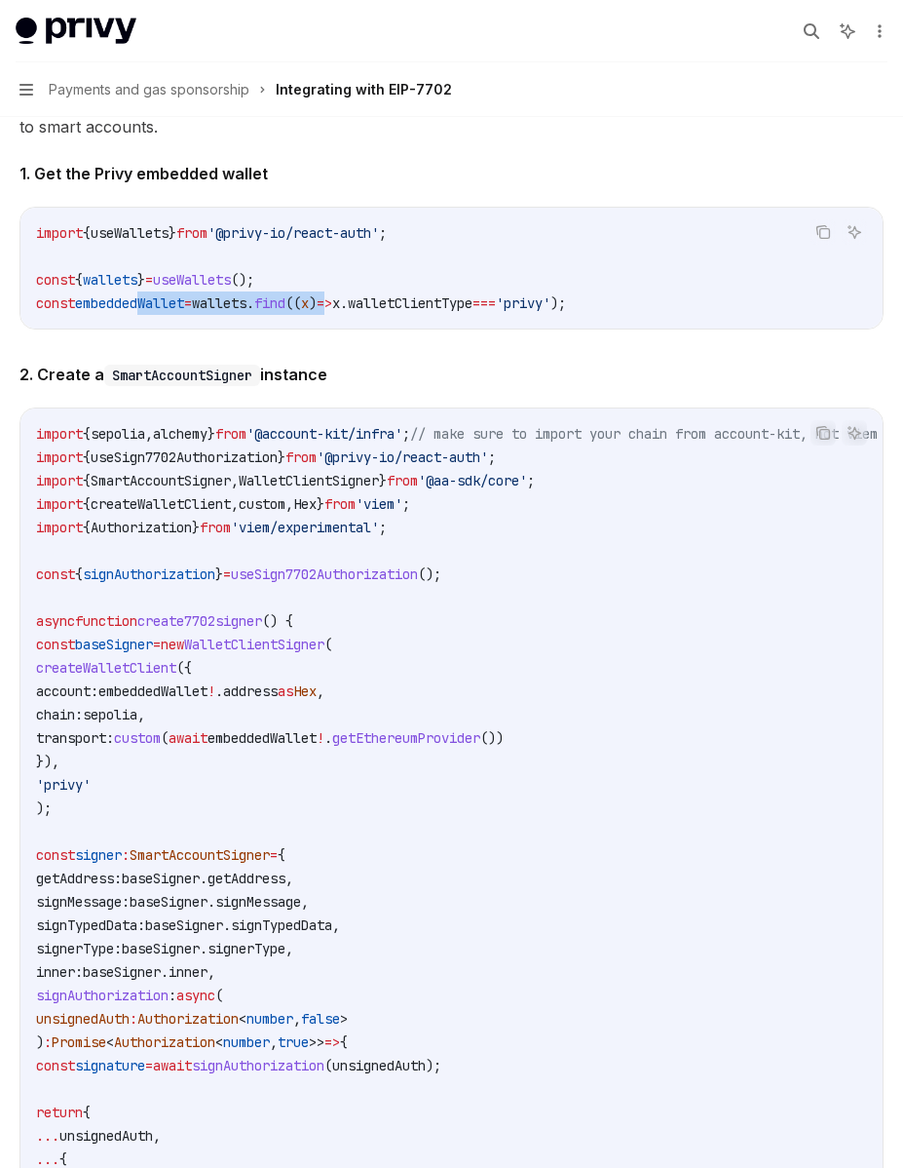
drag, startPoint x: 140, startPoint y: 282, endPoint x: 369, endPoint y: 282, distance: 229.0
click at [369, 294] on span "const embeddedWallet = wallets . find (( x ) => x . walletClientType === 'privy…" at bounding box center [301, 303] width 530 height 18
click at [332, 294] on span "=>" at bounding box center [325, 303] width 16 height 18
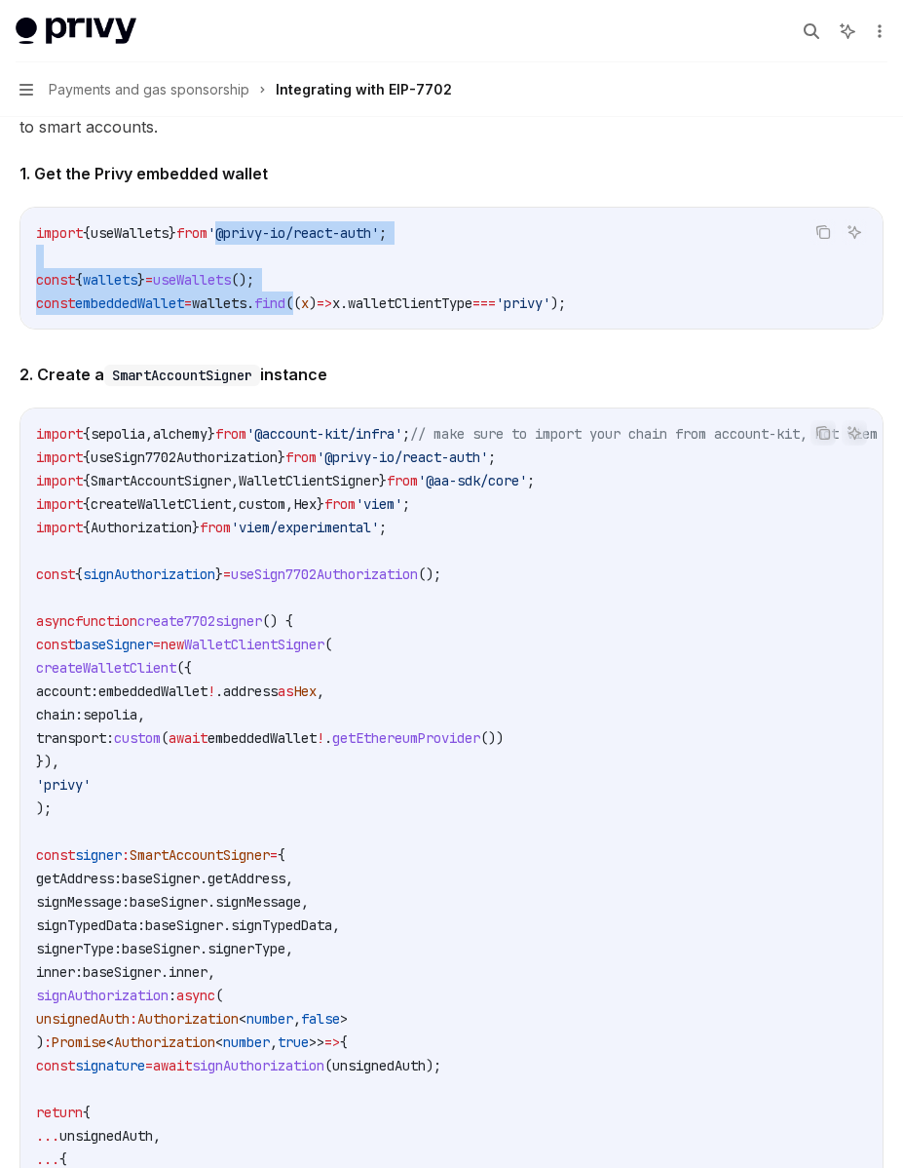
drag, startPoint x: 330, startPoint y: 288, endPoint x: 234, endPoint y: 198, distance: 132.4
click at [235, 208] on div "import { useWallets } from '@privy-io/react-auth' ; const { wallets } = useWall…" at bounding box center [451, 268] width 863 height 121
click at [234, 208] on div "import { useWallets } from '@privy-io/react-auth' ; const { wallets } = useWall…" at bounding box center [451, 268] width 863 height 121
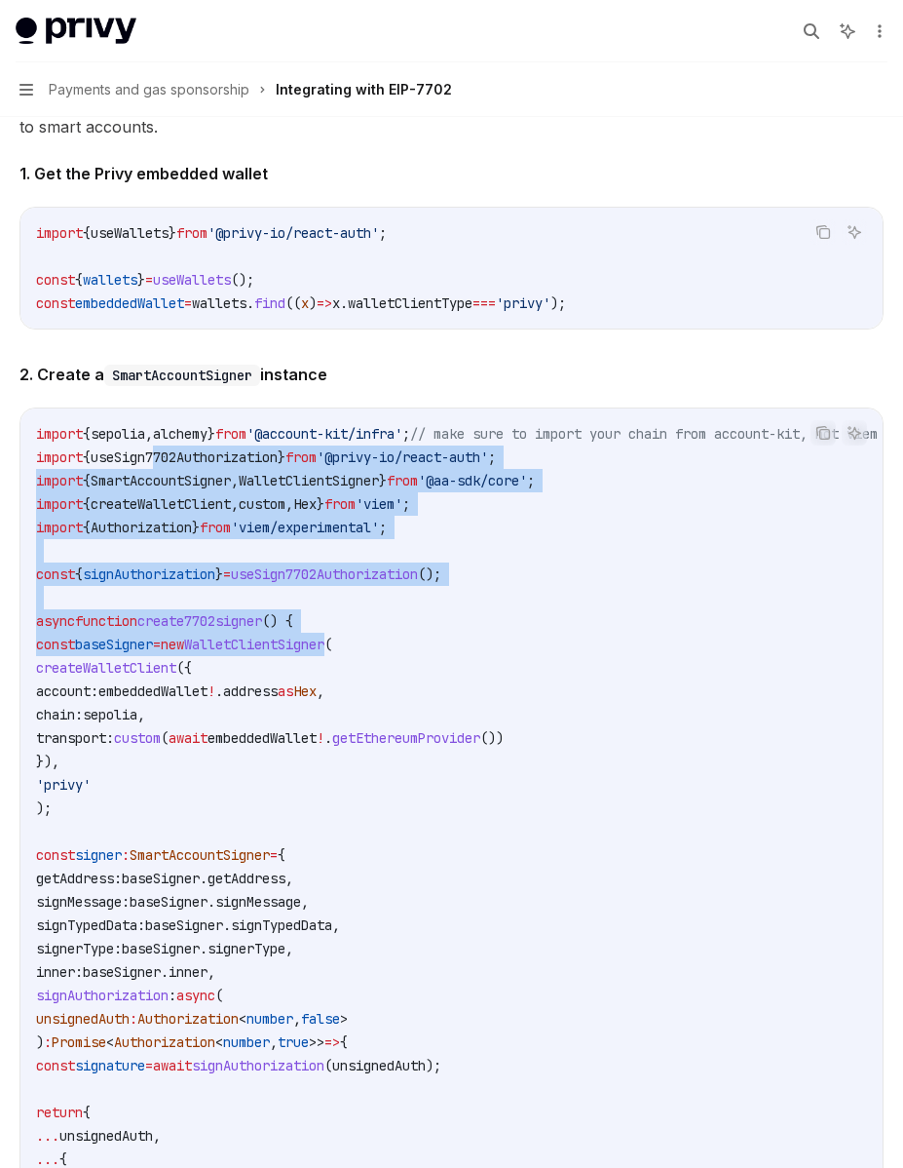
drag, startPoint x: 167, startPoint y: 425, endPoint x: 380, endPoint y: 621, distance: 289.7
click at [380, 621] on code "import { sepolia , alchemy } from '@account-kit/infra' ; // make sure to import…" at bounding box center [480, 913] width 889 height 982
click at [325, 635] on span "WalletClientSigner" at bounding box center [254, 644] width 140 height 18
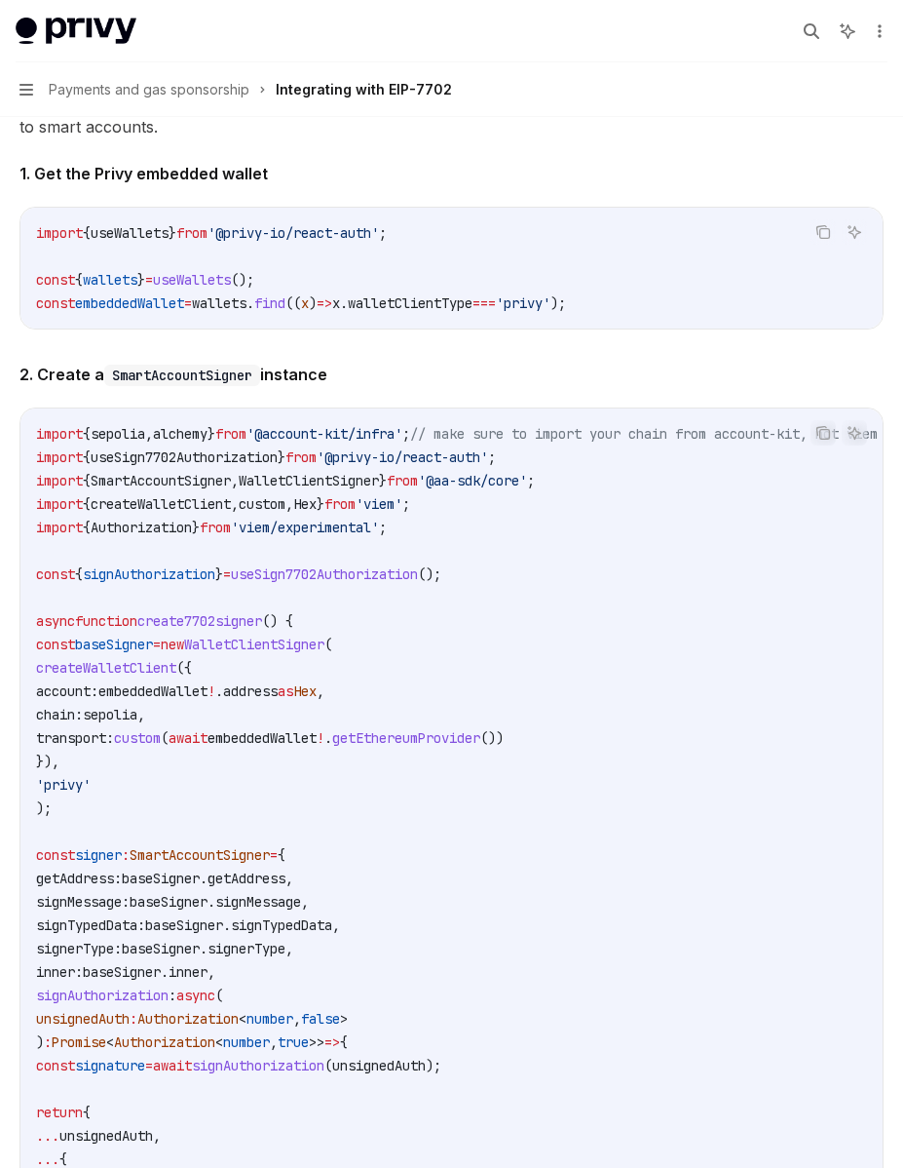
click at [188, 612] on span "create7702signer" at bounding box center [199, 621] width 125 height 18
drag, startPoint x: 115, startPoint y: 635, endPoint x: 310, endPoint y: 677, distance: 199.4
click at [310, 677] on code "import { sepolia , alchemy } from '@account-kit/infra' ; // make sure to import…" at bounding box center [480, 913] width 889 height 982
click at [278, 682] on span "address" at bounding box center [250, 691] width 55 height 18
drag, startPoint x: 271, startPoint y: 730, endPoint x: 167, endPoint y: 602, distance: 164.8
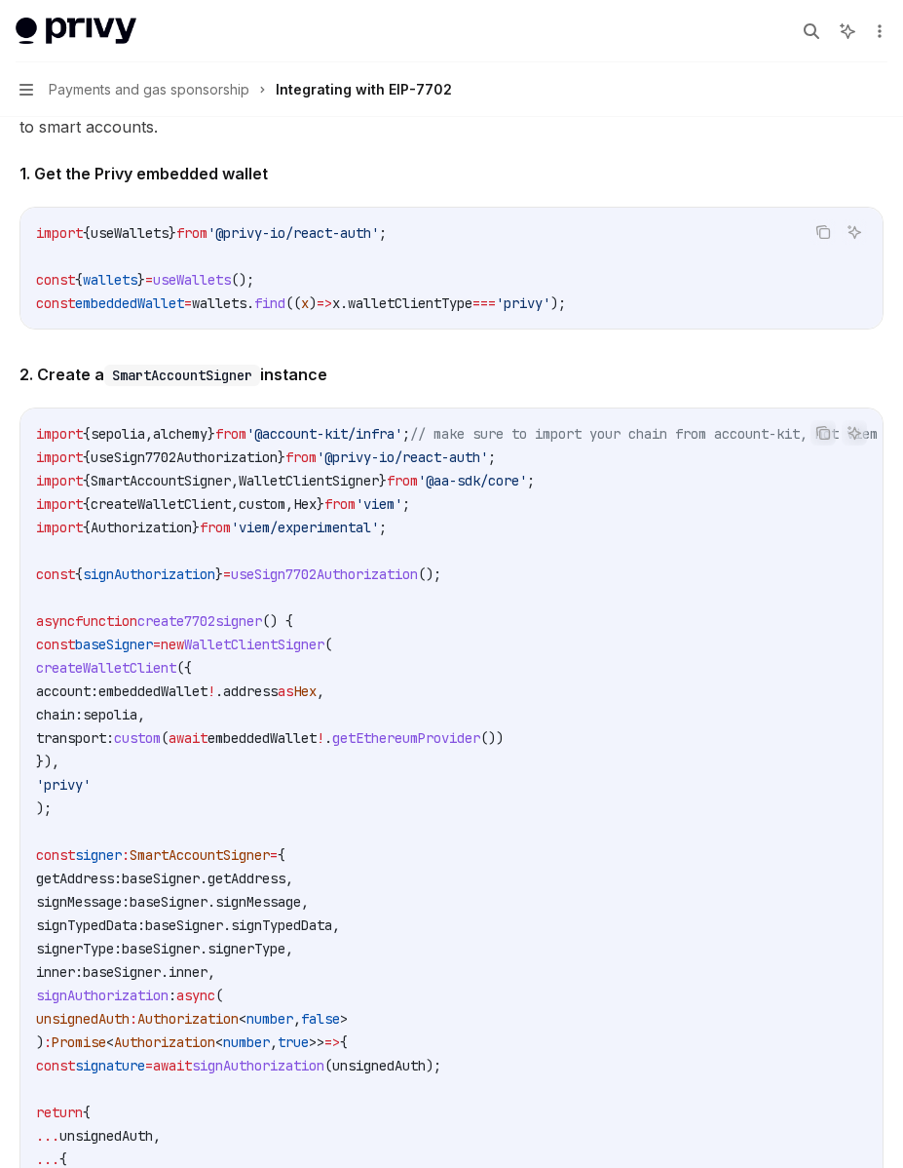
click at [167, 602] on code "import { sepolia , alchemy } from '@account-kit/infra' ; // make sure to import…" at bounding box center [480, 913] width 889 height 982
click at [167, 612] on span "create7702signer" at bounding box center [199, 621] width 125 height 18
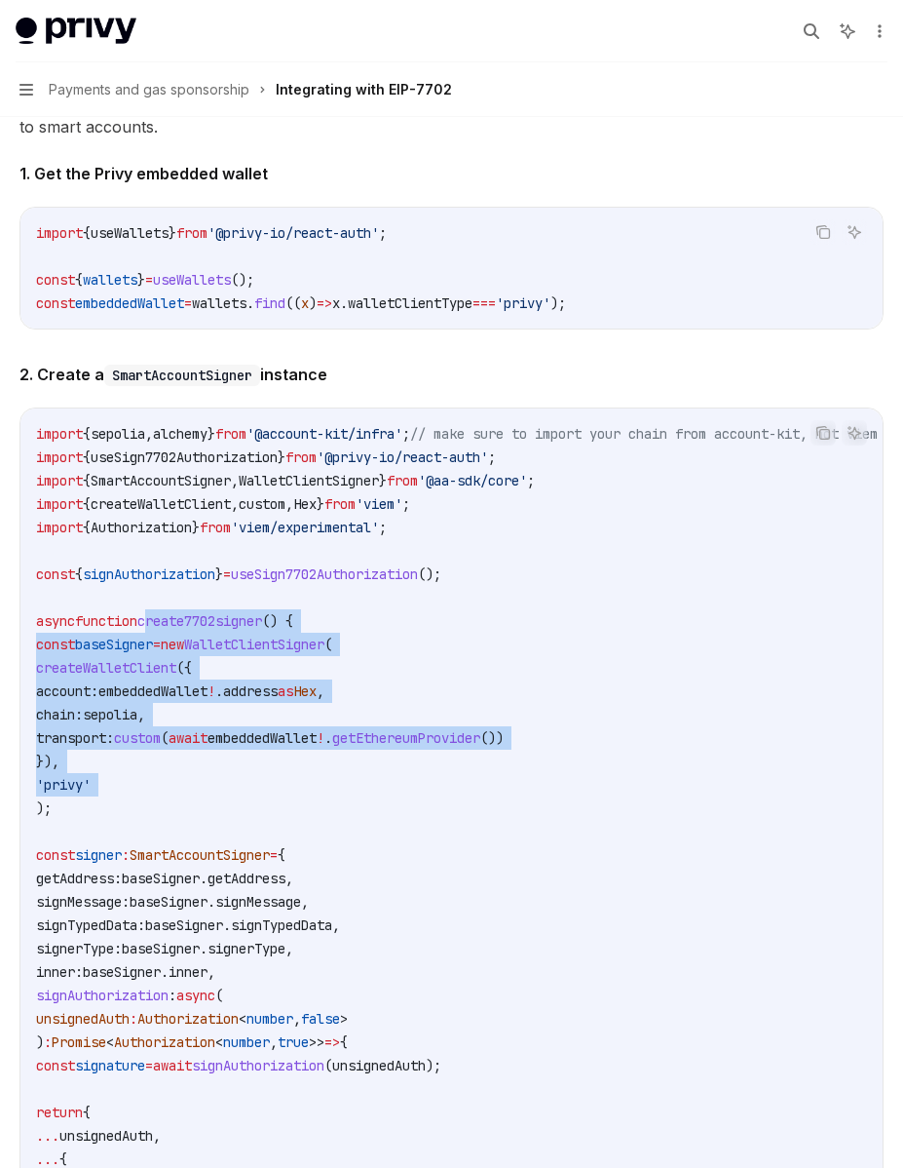
drag, startPoint x: 167, startPoint y: 602, endPoint x: 259, endPoint y: 755, distance: 178.8
click at [259, 755] on code "import { sepolia , alchemy } from '@account-kit/infra' ; // make sure to import…" at bounding box center [480, 913] width 889 height 982
drag, startPoint x: 259, startPoint y: 755, endPoint x: 128, endPoint y: 572, distance: 225.6
click at [128, 572] on code "import { sepolia , alchemy } from '@account-kit/infra' ; // make sure to import…" at bounding box center [480, 913] width 889 height 982
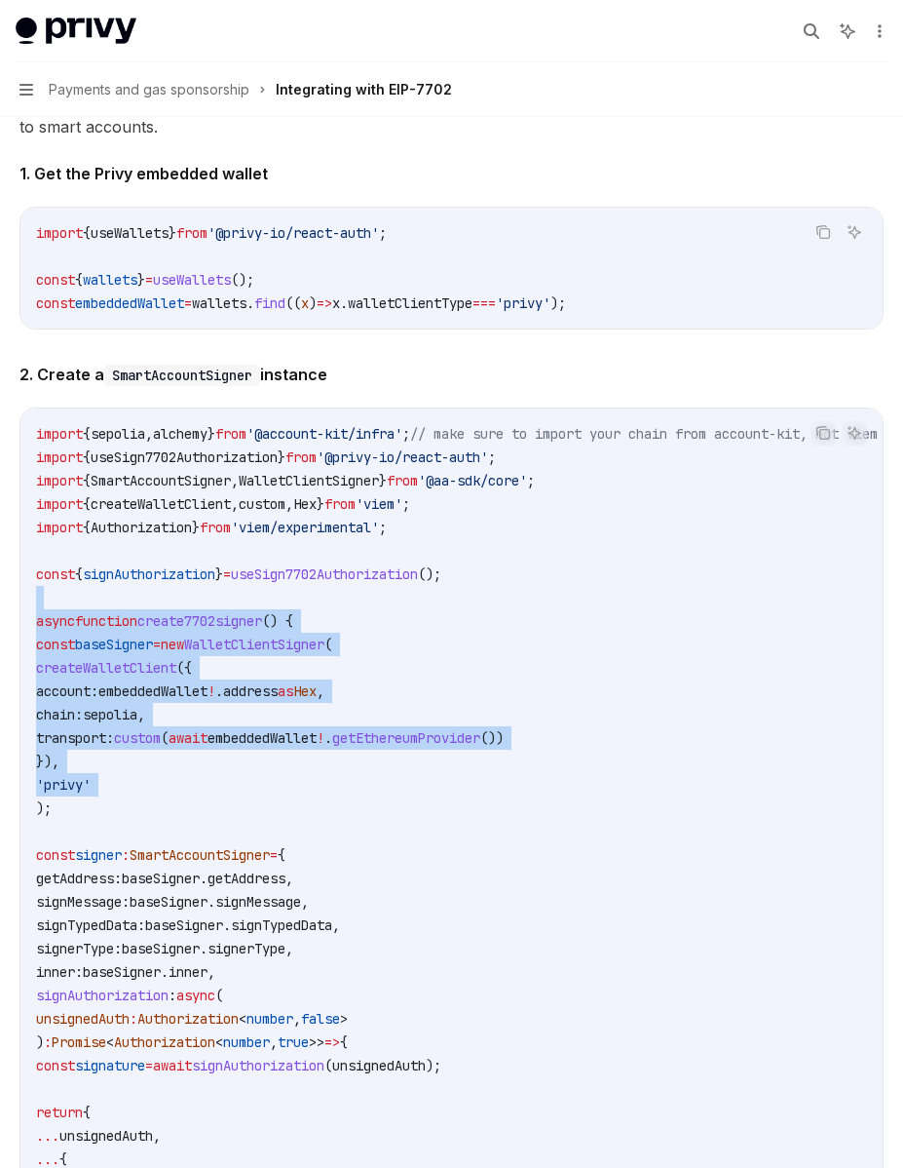
click at [128, 572] on code "import { sepolia , alchemy } from '@account-kit/infra' ; // make sure to import…" at bounding box center [480, 913] width 889 height 982
drag, startPoint x: 262, startPoint y: 784, endPoint x: 127, endPoint y: 609, distance: 220.9
click at [127, 609] on code "import { sepolia , alchemy } from '@account-kit/infra' ; // make sure to import…" at bounding box center [480, 913] width 889 height 982
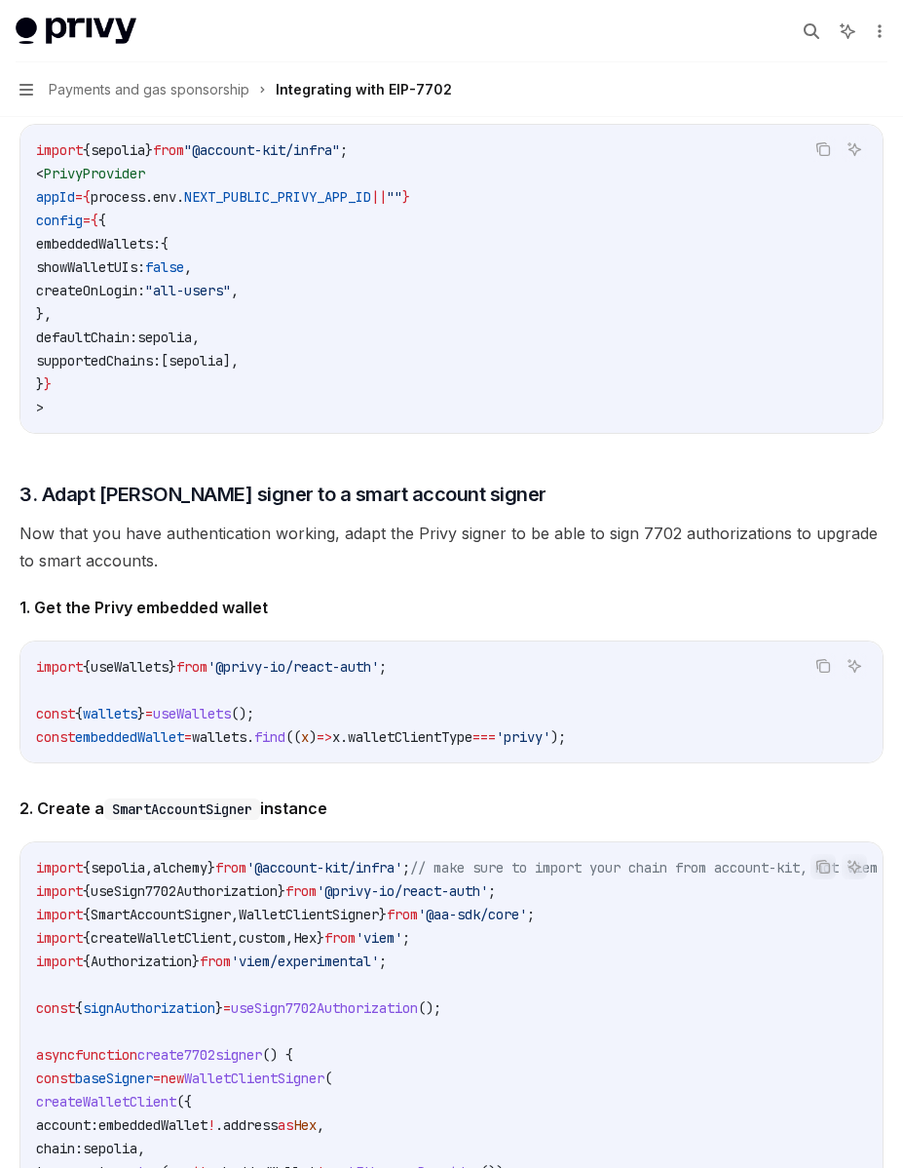
scroll to position [1093, 0]
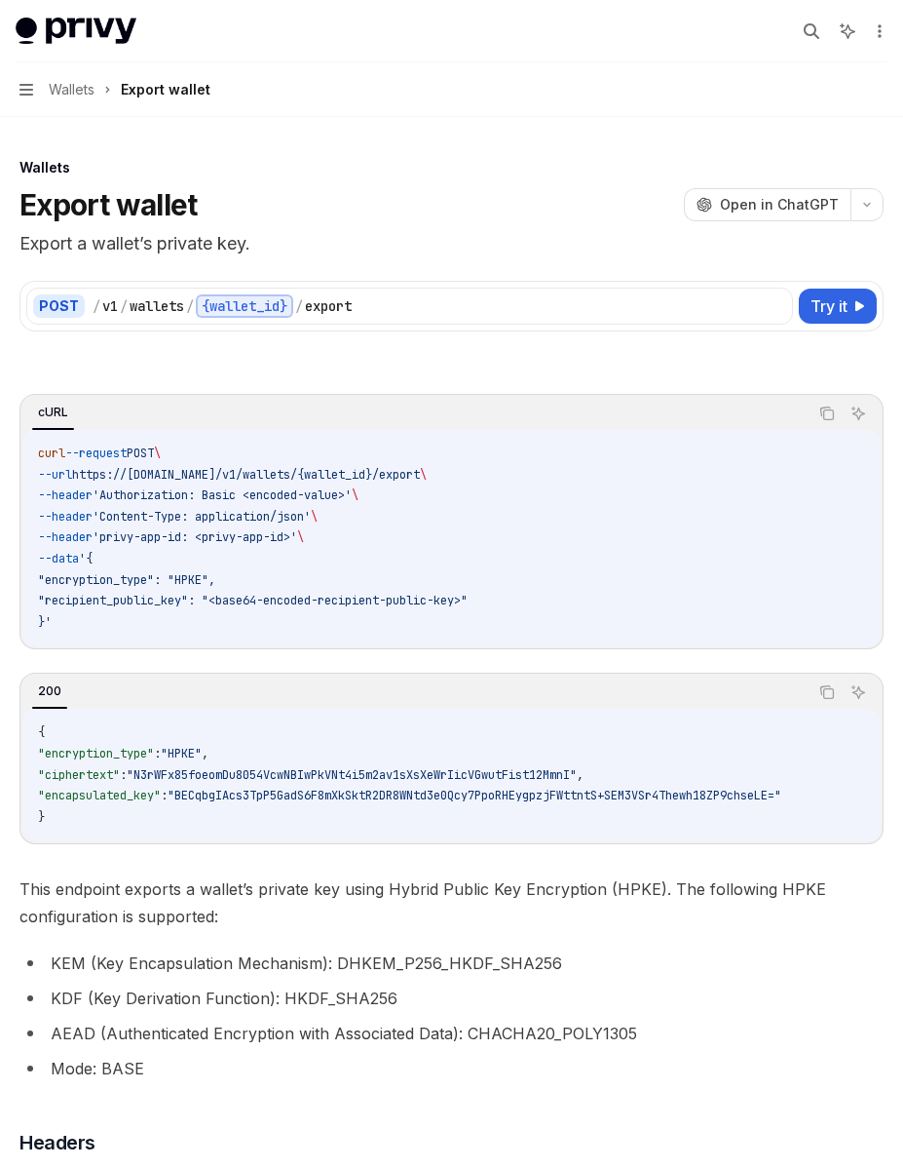
scroll to position [1350, 0]
